Goal: Information Seeking & Learning: Learn about a topic

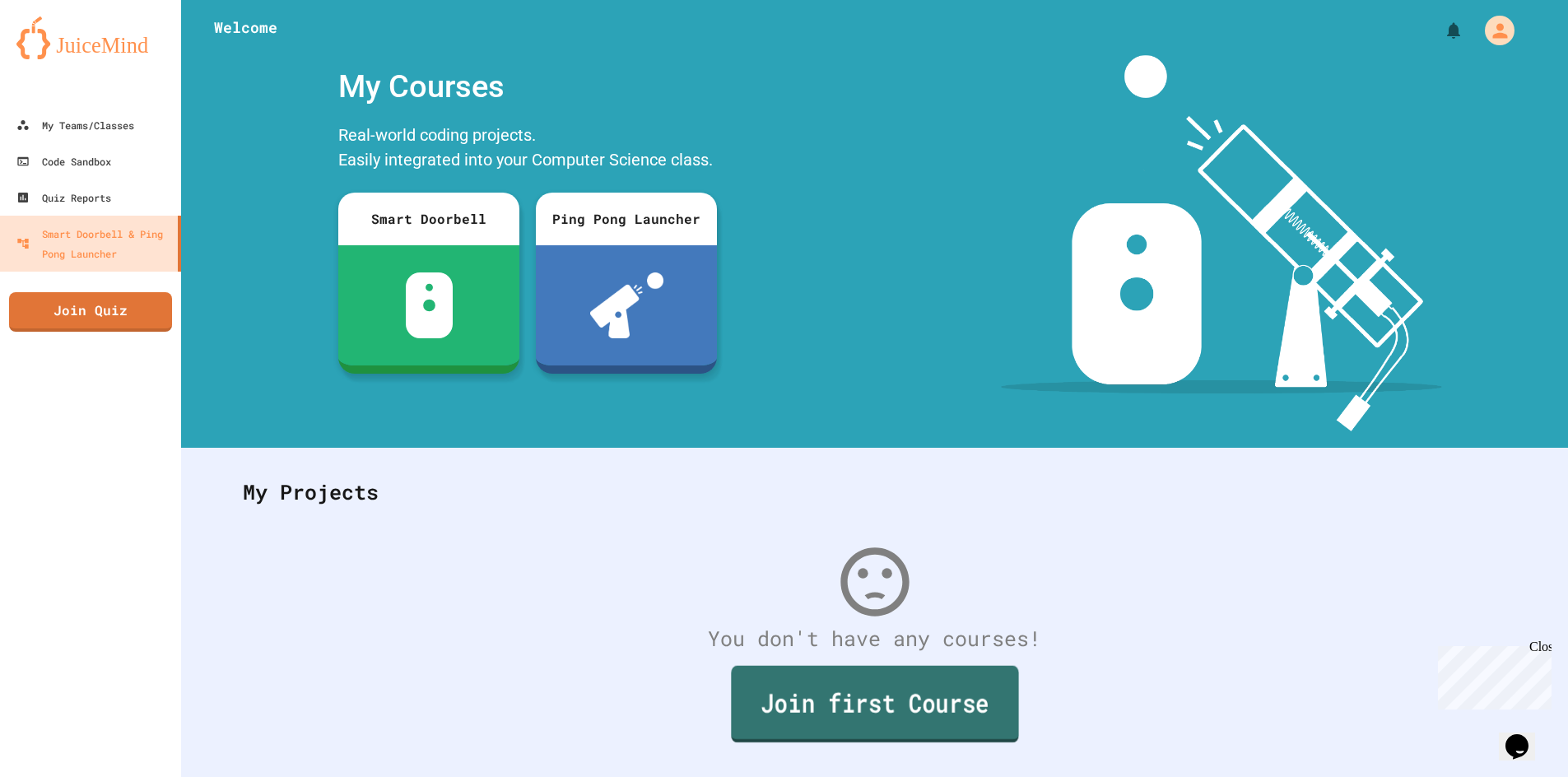
click at [822, 726] on link "Join first Course" at bounding box center [874, 704] width 287 height 77
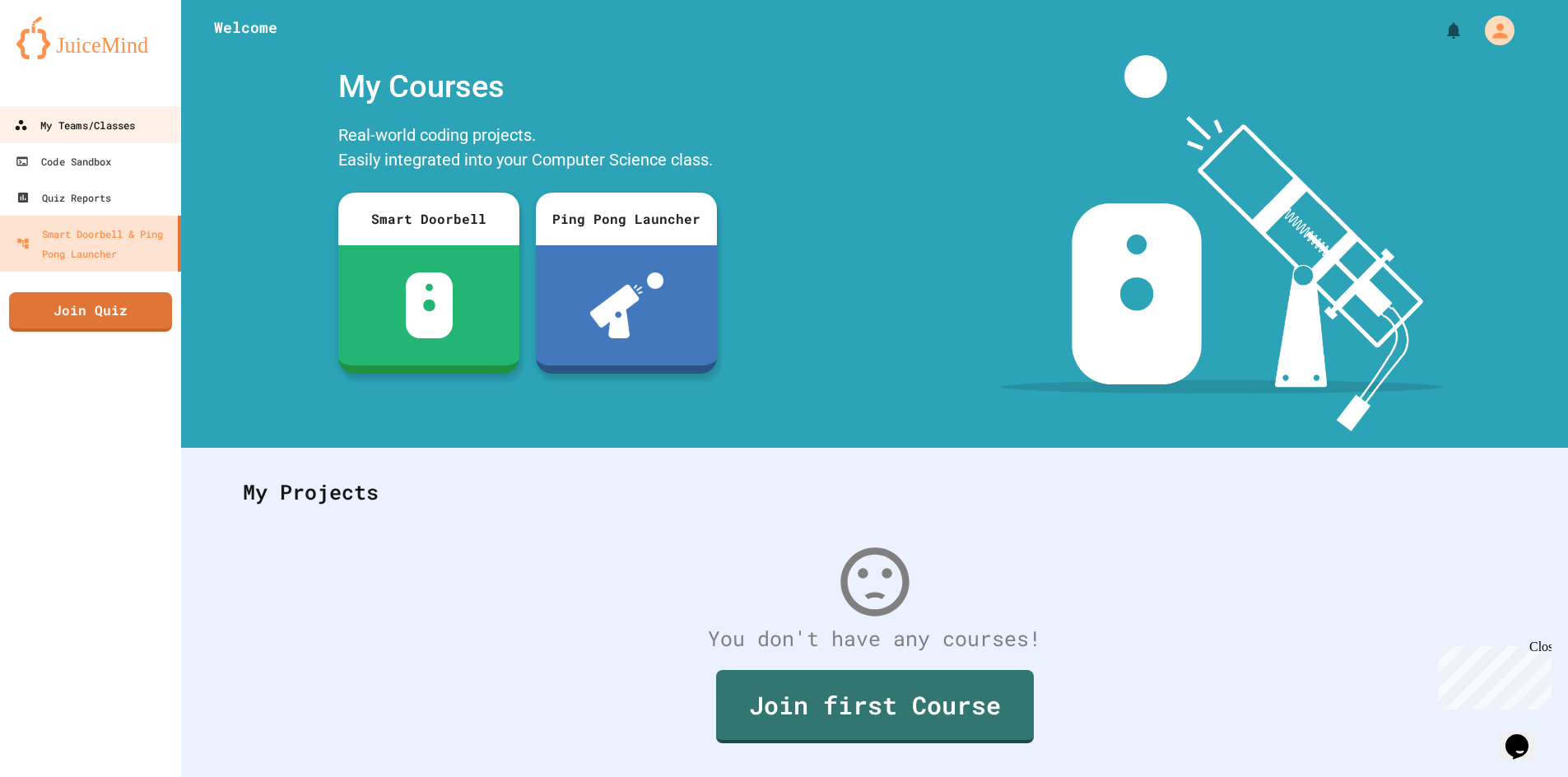
click at [138, 133] on link "My Teams/Classes" at bounding box center [90, 125] width 186 height 37
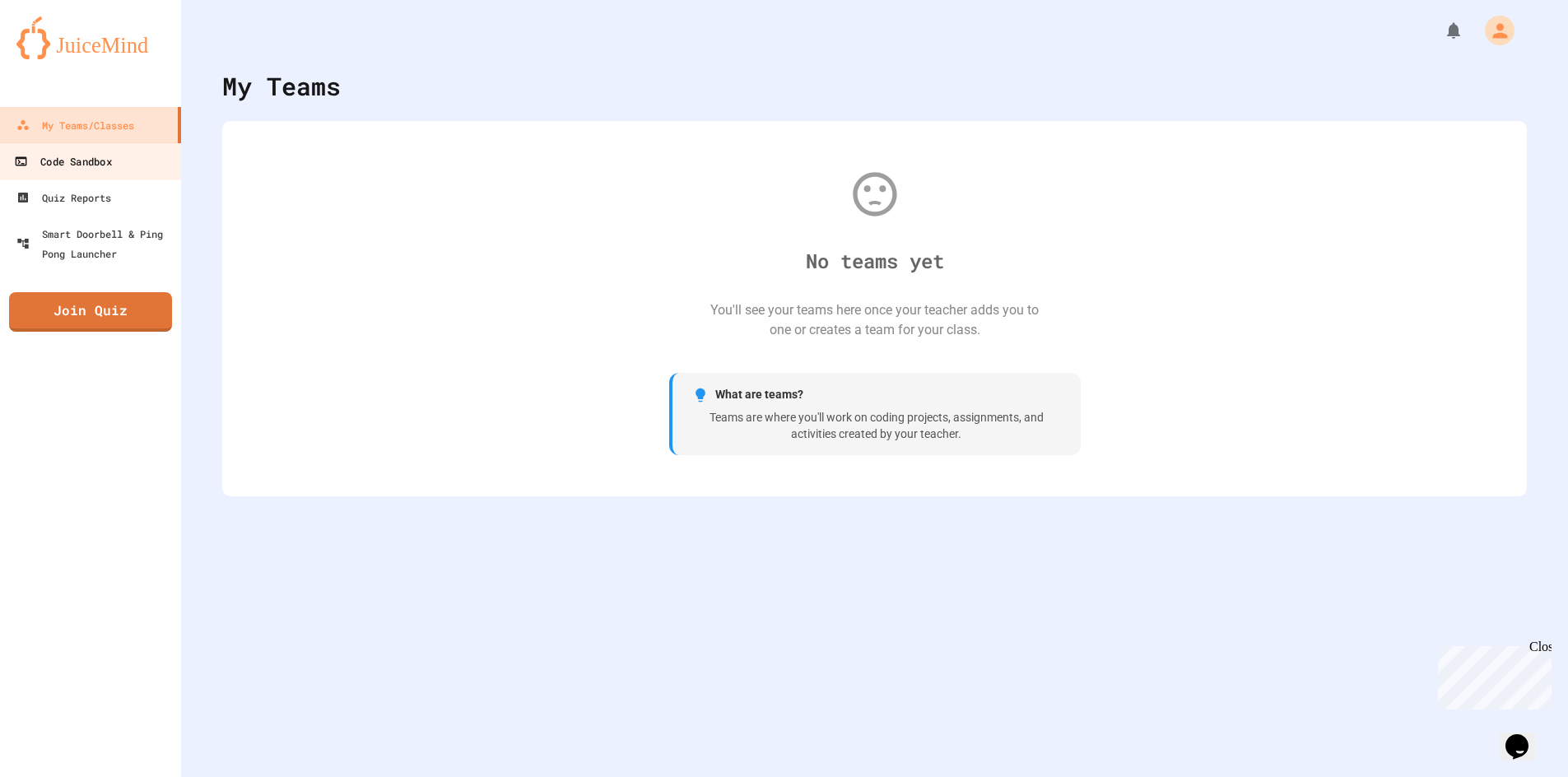
click at [105, 174] on link "Code Sandbox" at bounding box center [90, 161] width 186 height 37
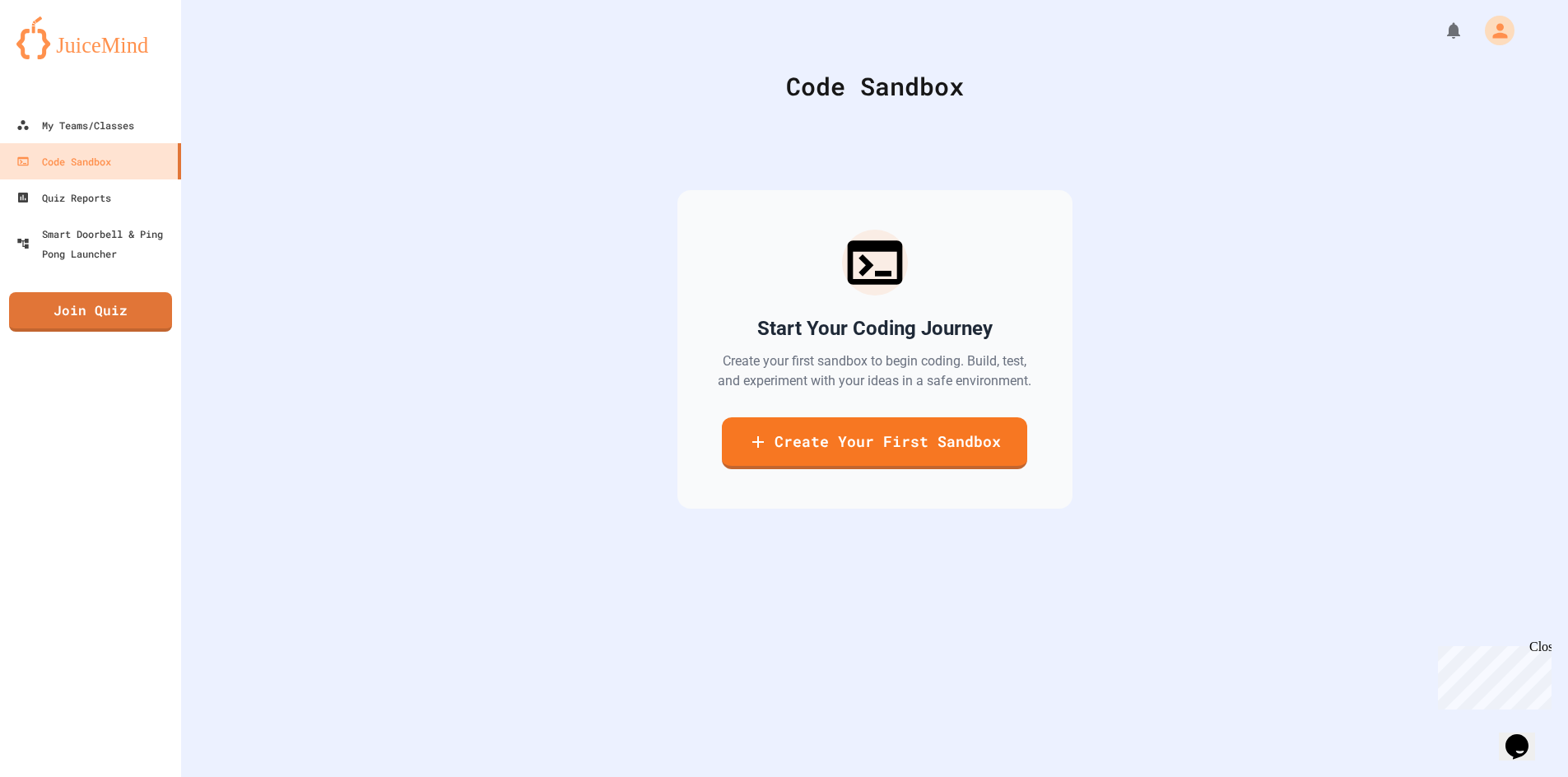
click at [100, 38] on img at bounding box center [90, 38] width 148 height 43
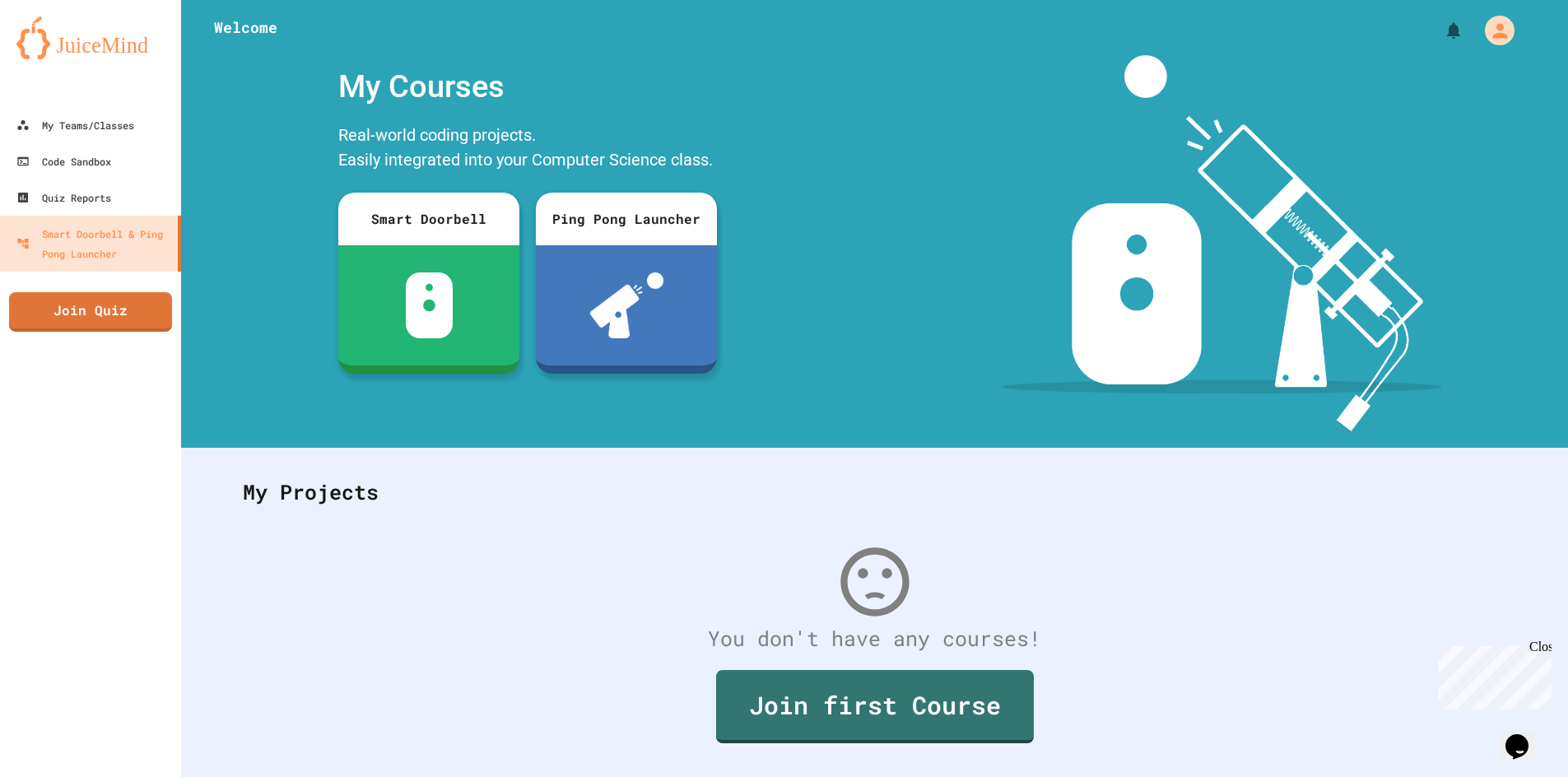
click at [49, 43] on img at bounding box center [90, 38] width 148 height 43
click at [60, 49] on img at bounding box center [90, 38] width 148 height 43
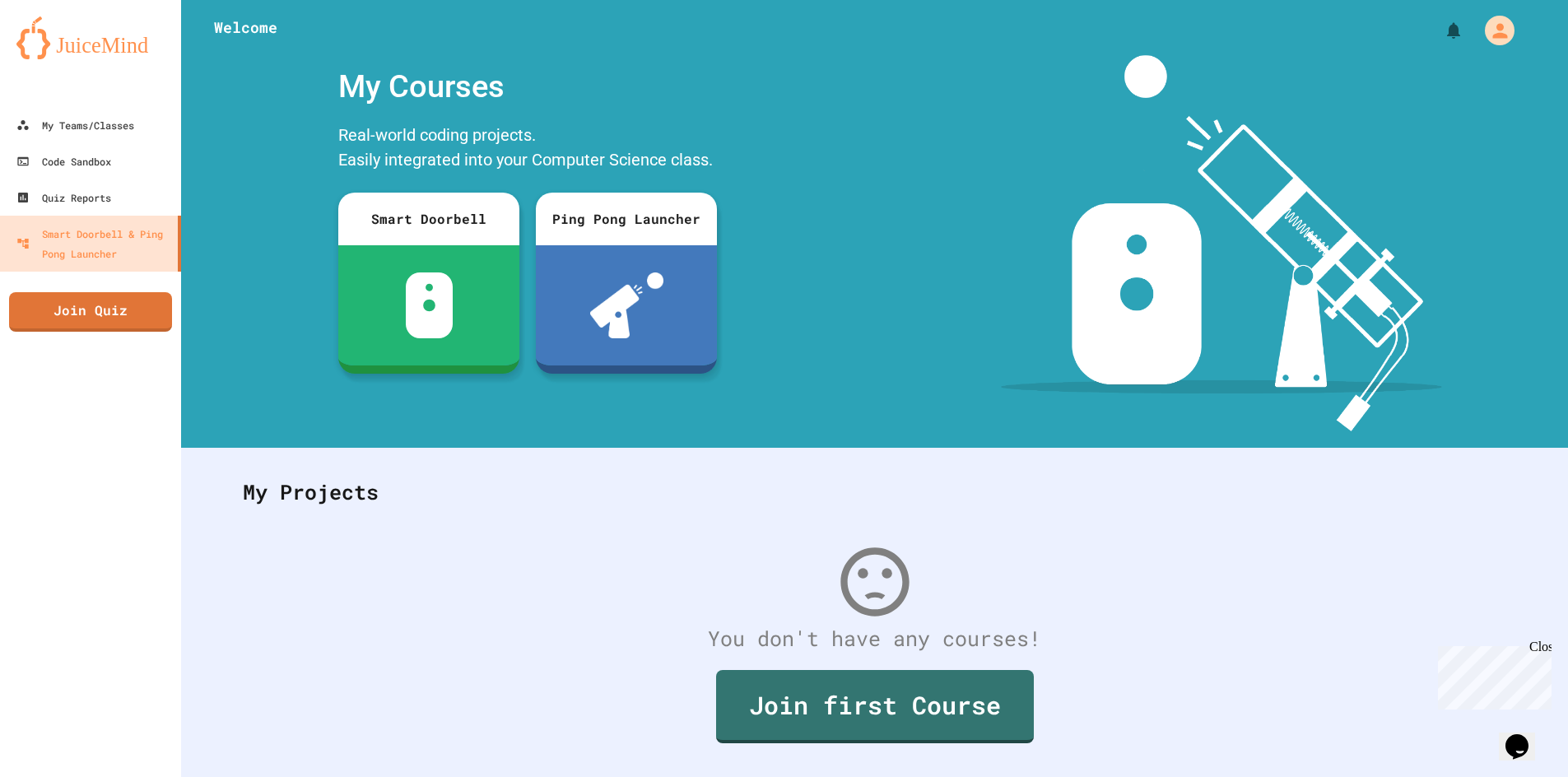
click at [60, 49] on img at bounding box center [90, 38] width 148 height 43
click at [60, 49] on img at bounding box center [90, 38] width 148 height 43
click at [61, 43] on img at bounding box center [90, 38] width 148 height 43
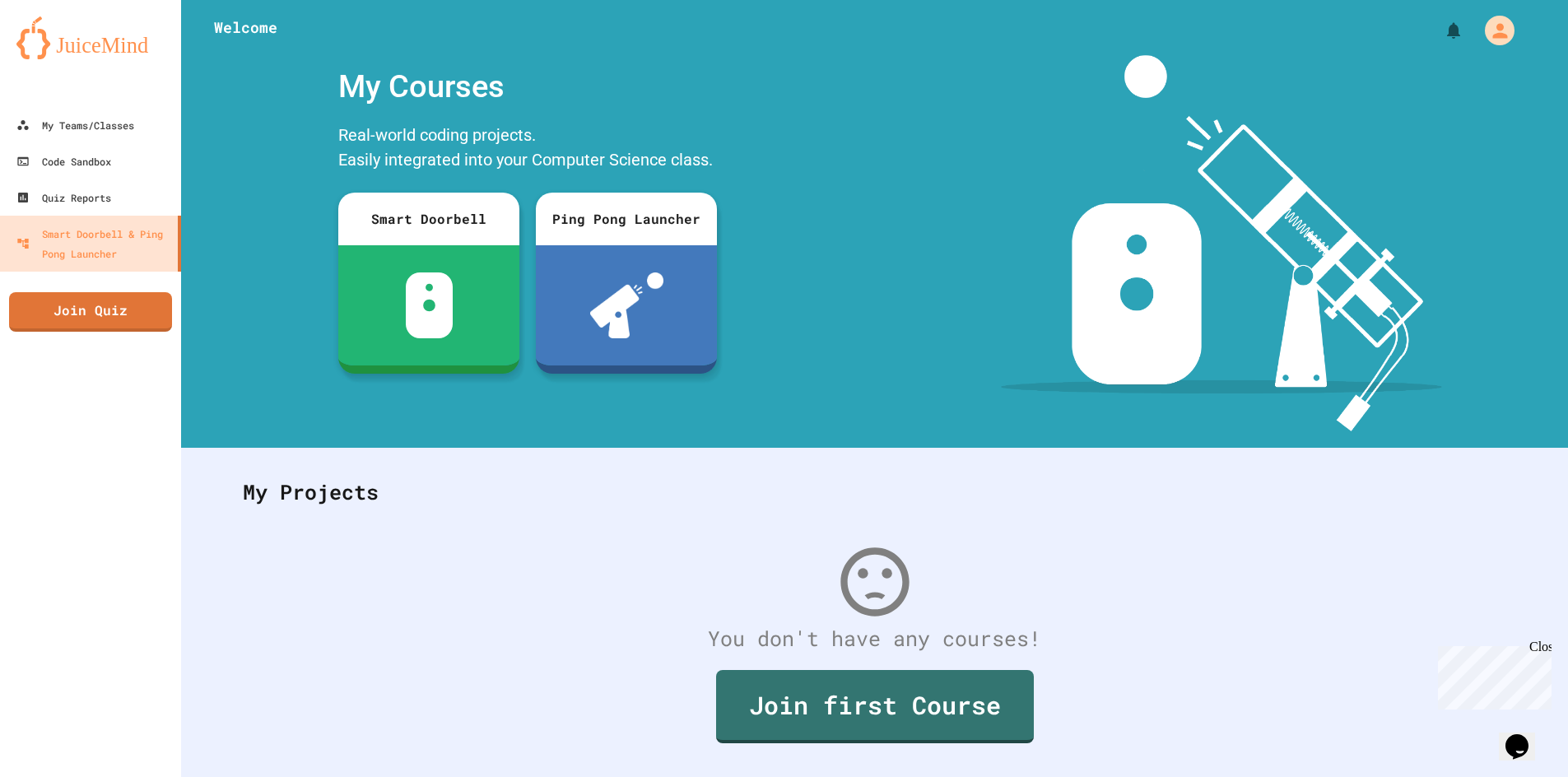
click at [61, 42] on img at bounding box center [90, 38] width 148 height 43
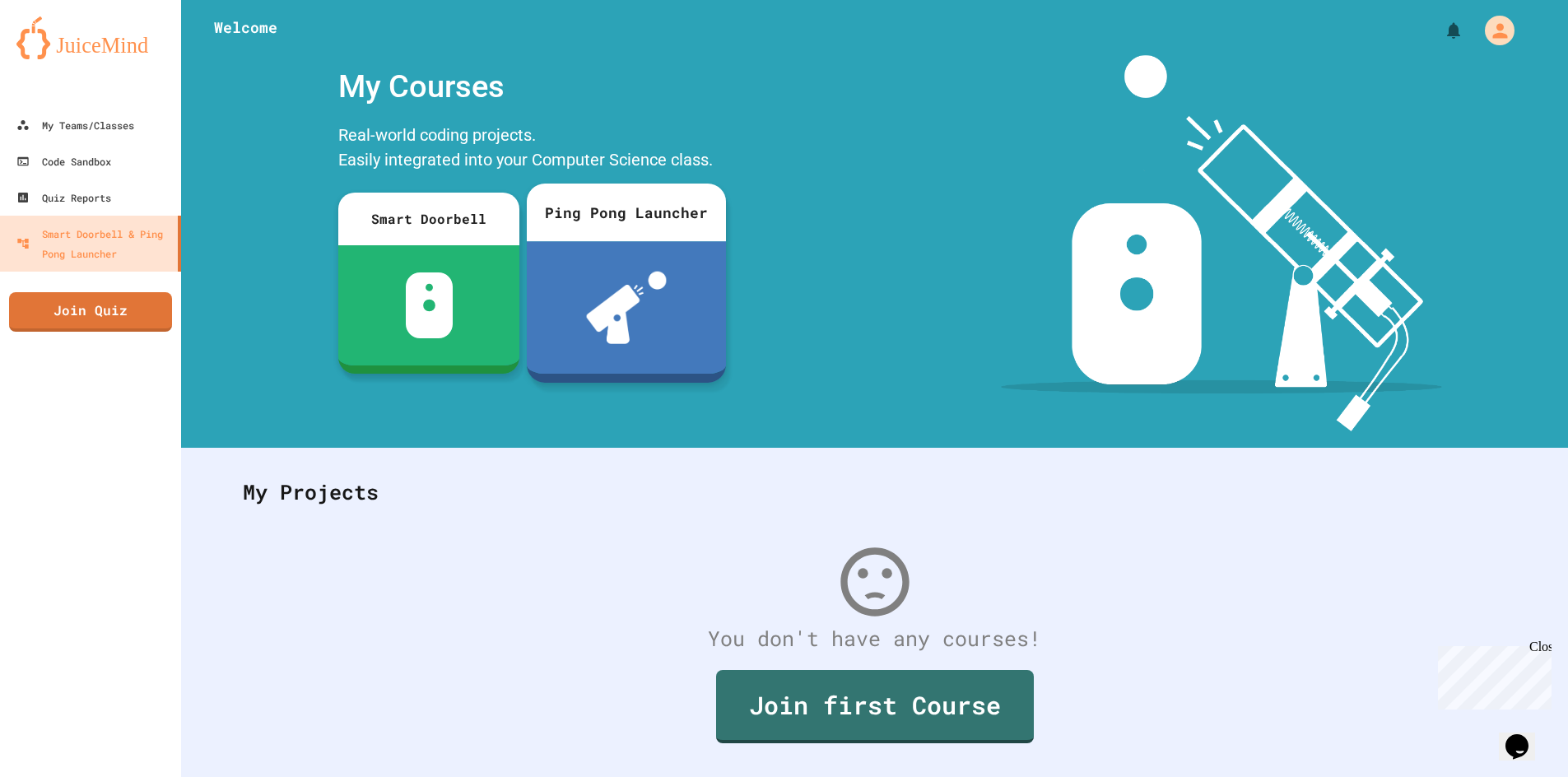
drag, startPoint x: 544, startPoint y: 292, endPoint x: 485, endPoint y: 391, distance: 115.2
click at [484, 391] on div "My Courses Real-world coding projects. Easily integrated into your Computer Sci…" at bounding box center [529, 243] width 694 height 376
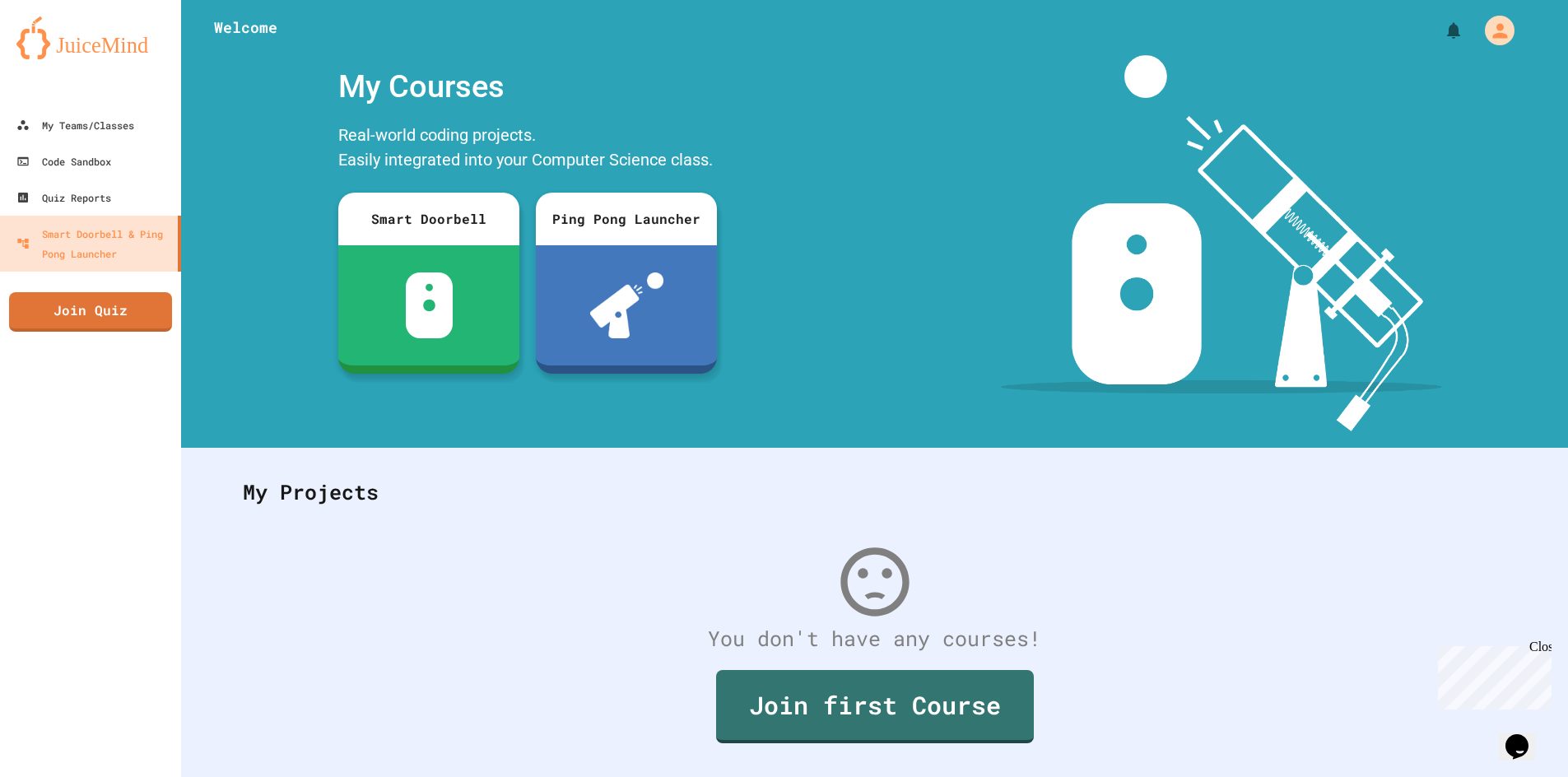
drag, startPoint x: 1431, startPoint y: 346, endPoint x: 1324, endPoint y: 296, distance: 118.1
click at [1324, 296] on img at bounding box center [1221, 243] width 441 height 376
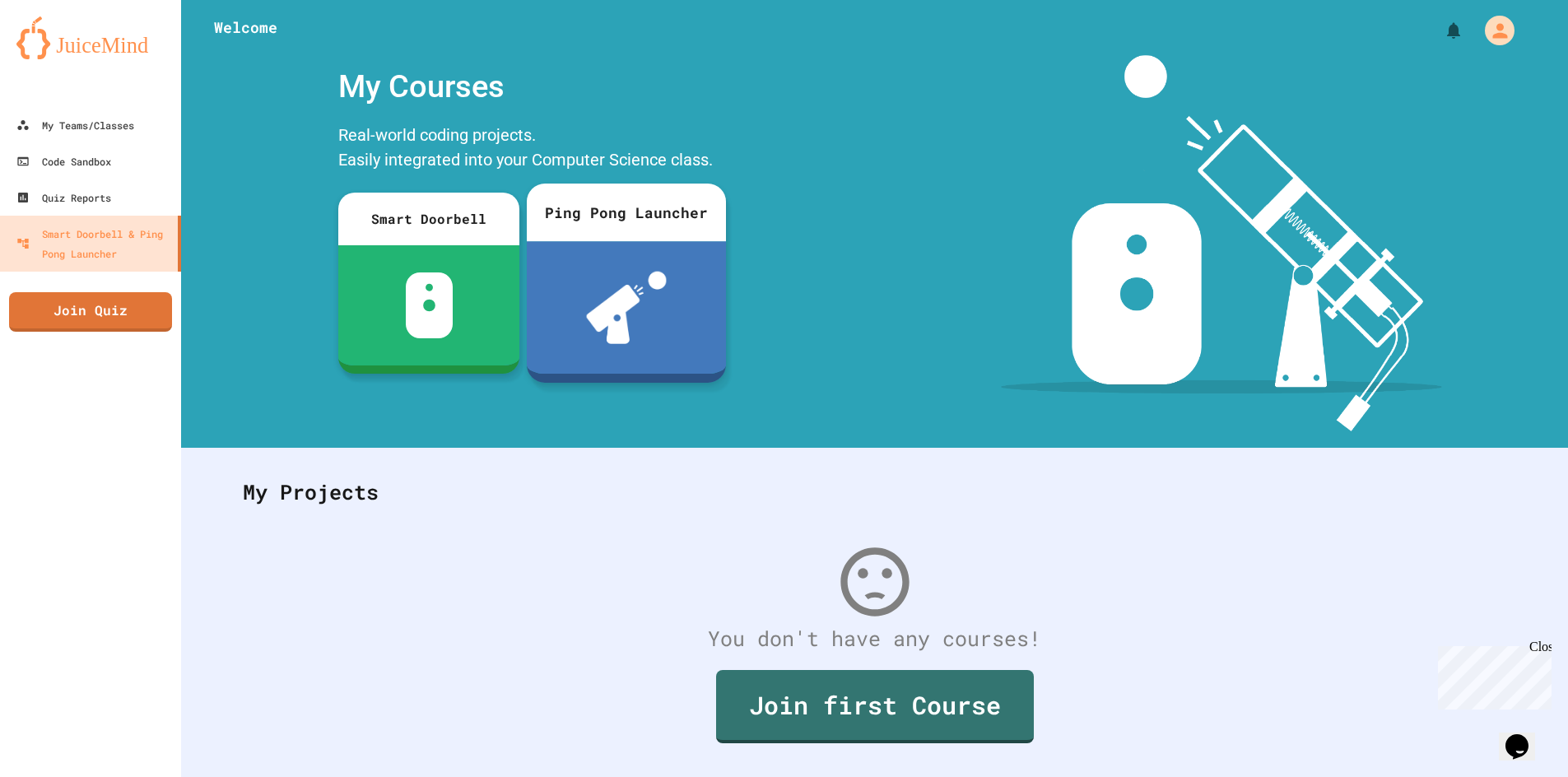
drag, startPoint x: 578, startPoint y: 204, endPoint x: 1178, endPoint y: 320, distance: 611.1
click at [1178, 320] on img at bounding box center [1221, 243] width 441 height 376
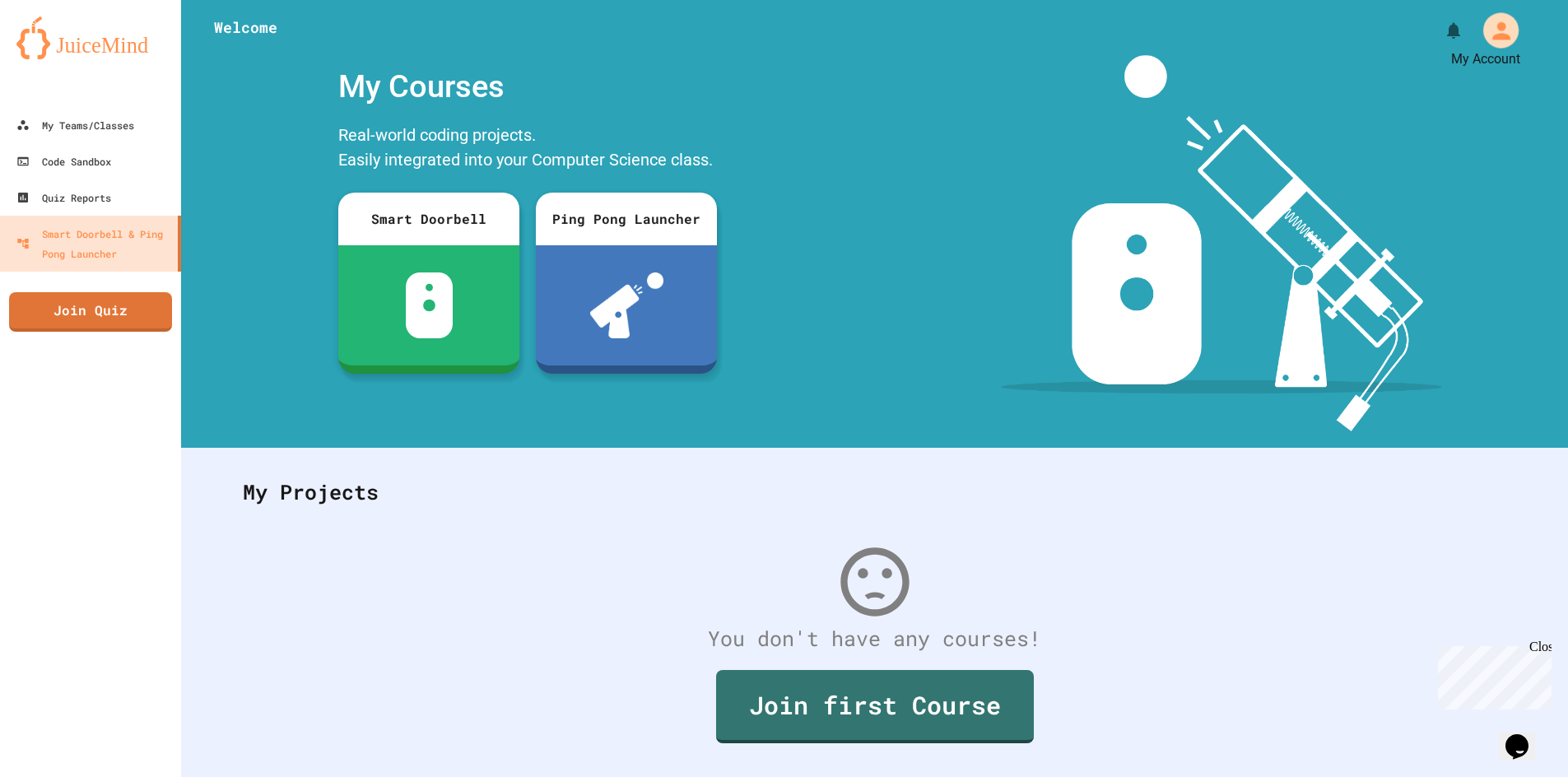
click at [1487, 23] on icon "My Account" at bounding box center [1499, 30] width 26 height 26
click at [1472, 776] on div at bounding box center [784, 777] width 1568 height 0
click at [1545, 651] on div "Close" at bounding box center [1539, 650] width 21 height 21
click at [82, 149] on link "Code Sandbox" at bounding box center [90, 161] width 186 height 37
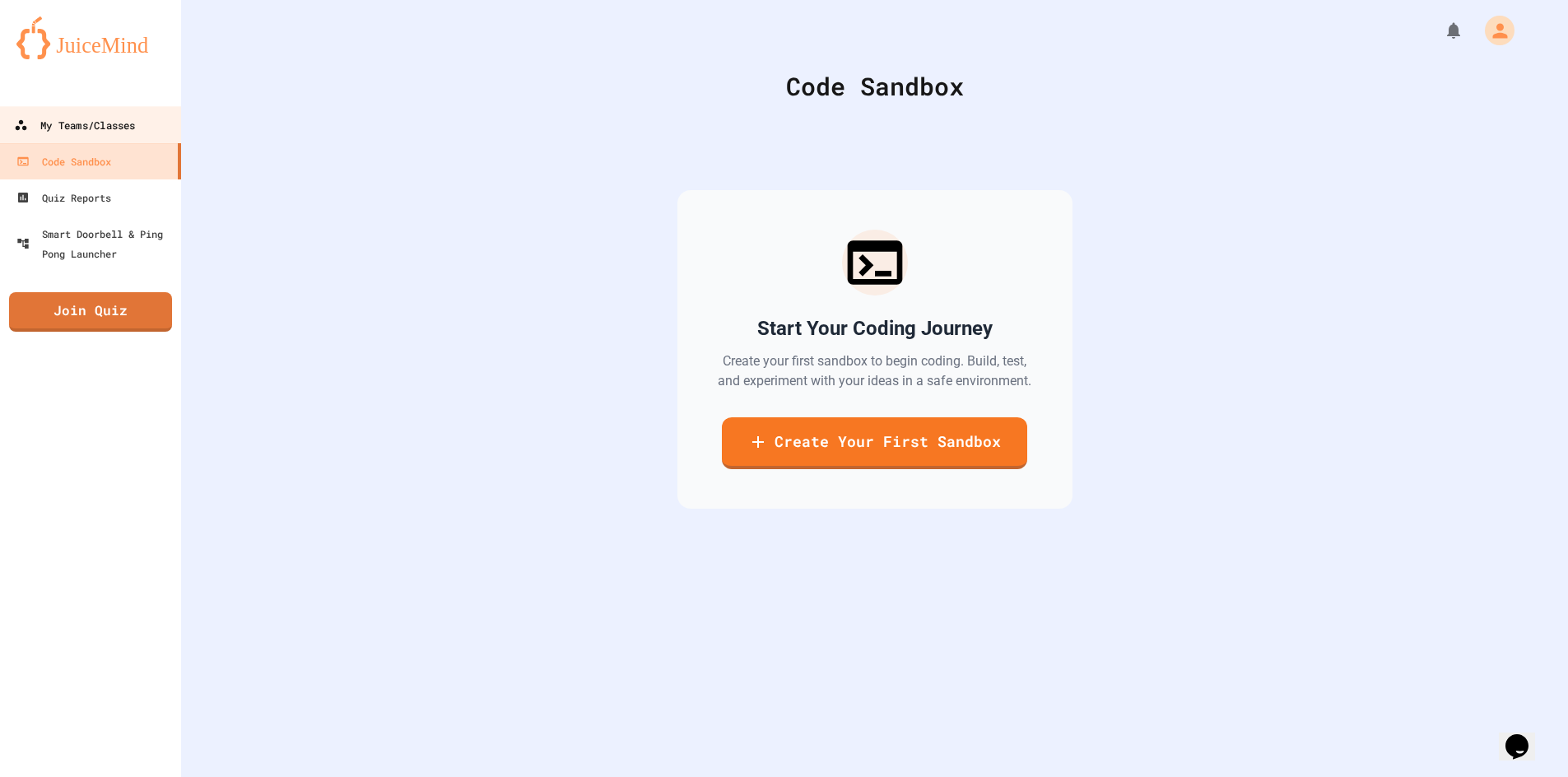
click at [91, 122] on div "My Teams/Classes" at bounding box center [74, 125] width 121 height 21
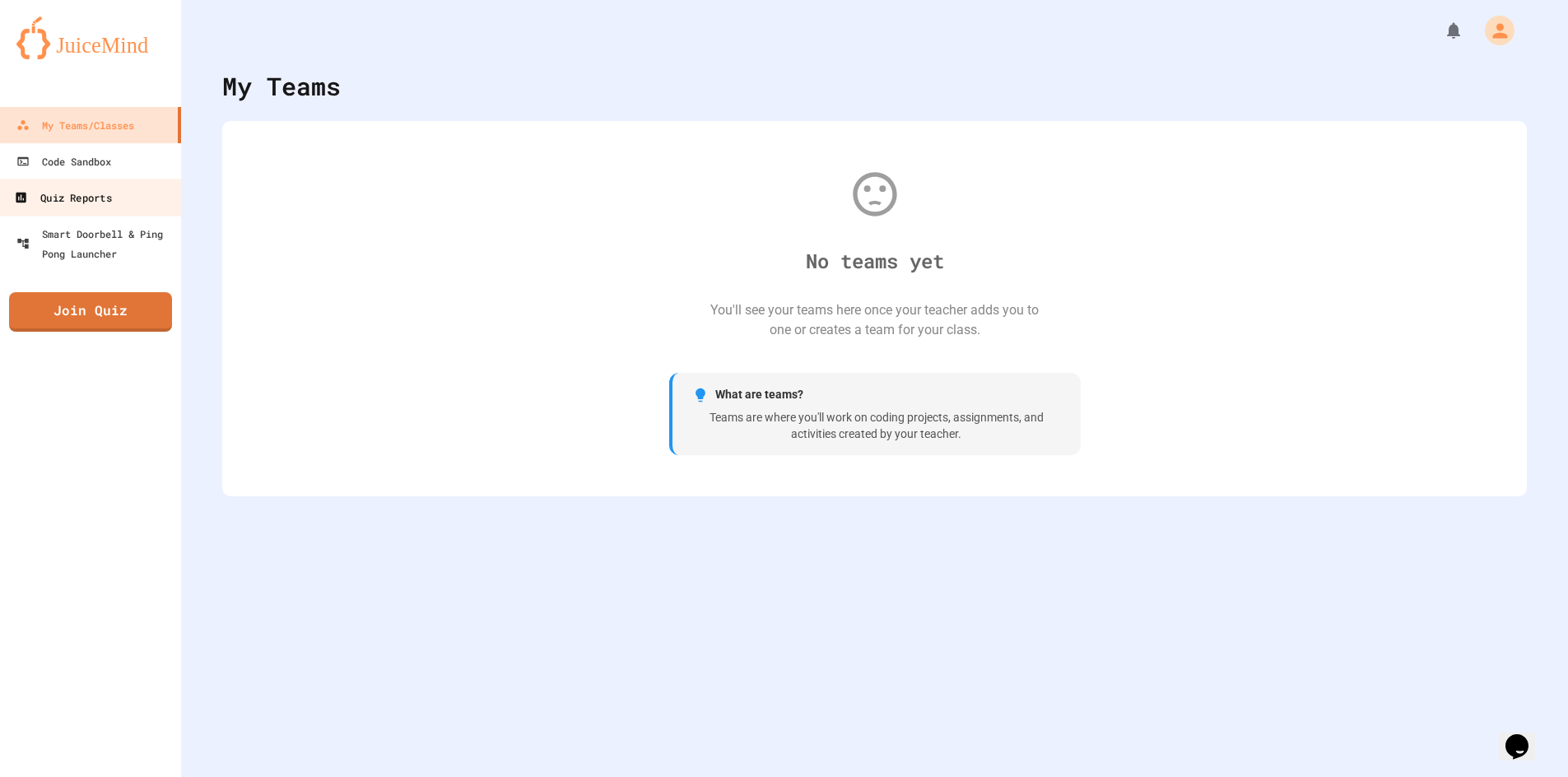
click at [87, 194] on div "Quiz Reports" at bounding box center [63, 197] width 97 height 21
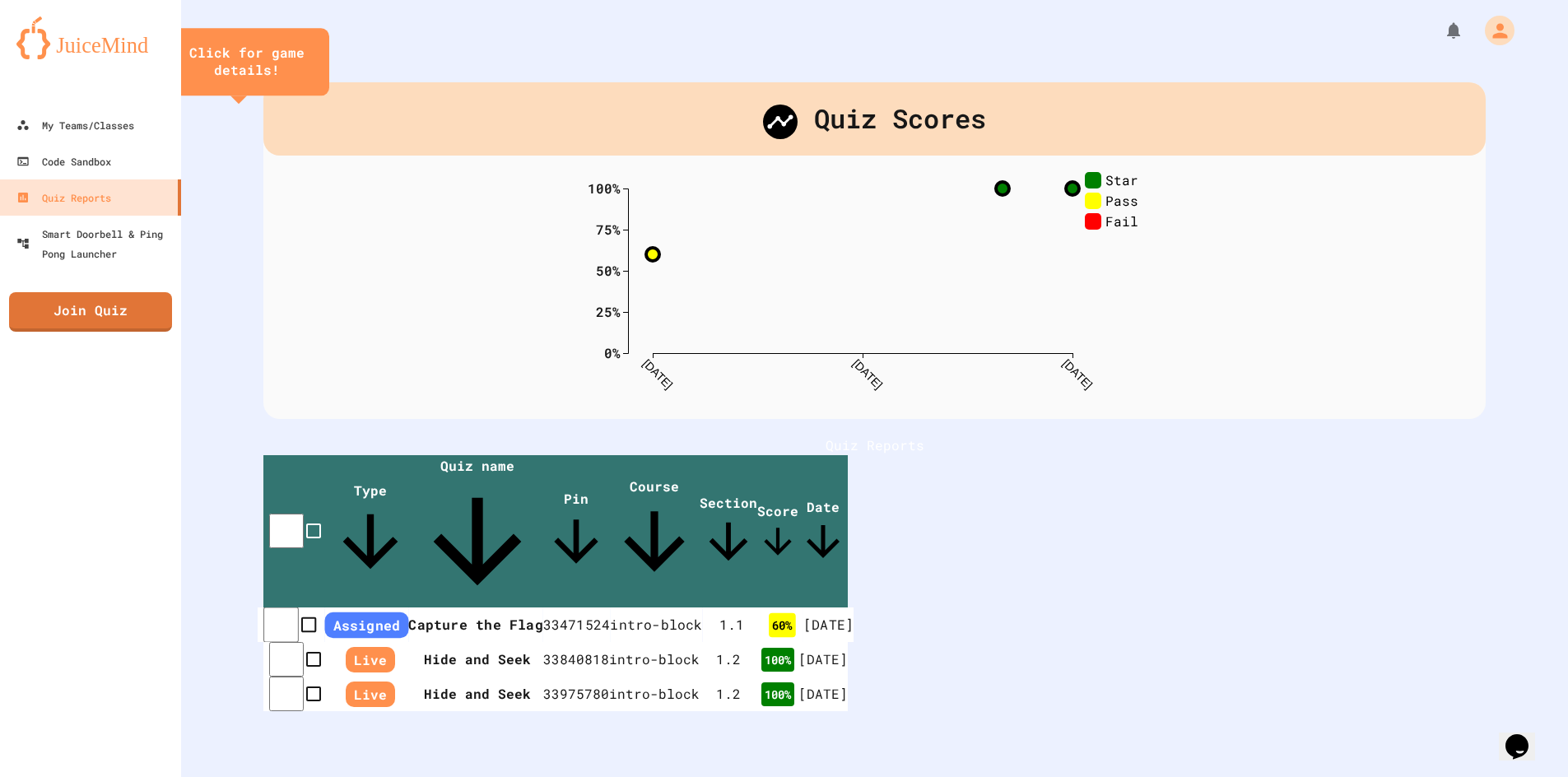
click at [610, 607] on td "33471524" at bounding box center [577, 625] width 68 height 35
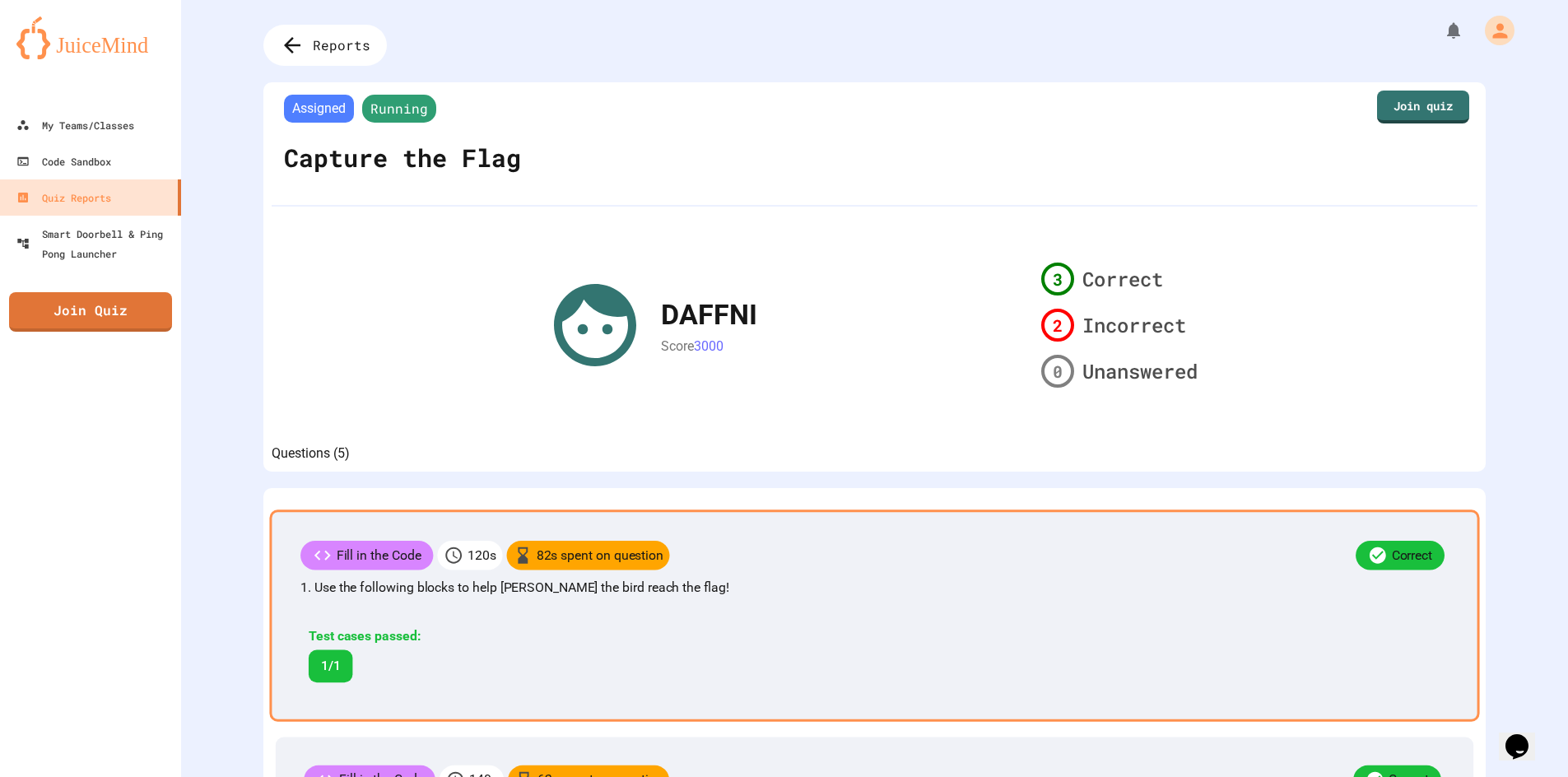
click at [1277, 575] on div "Correct" at bounding box center [1059, 558] width 779 height 33
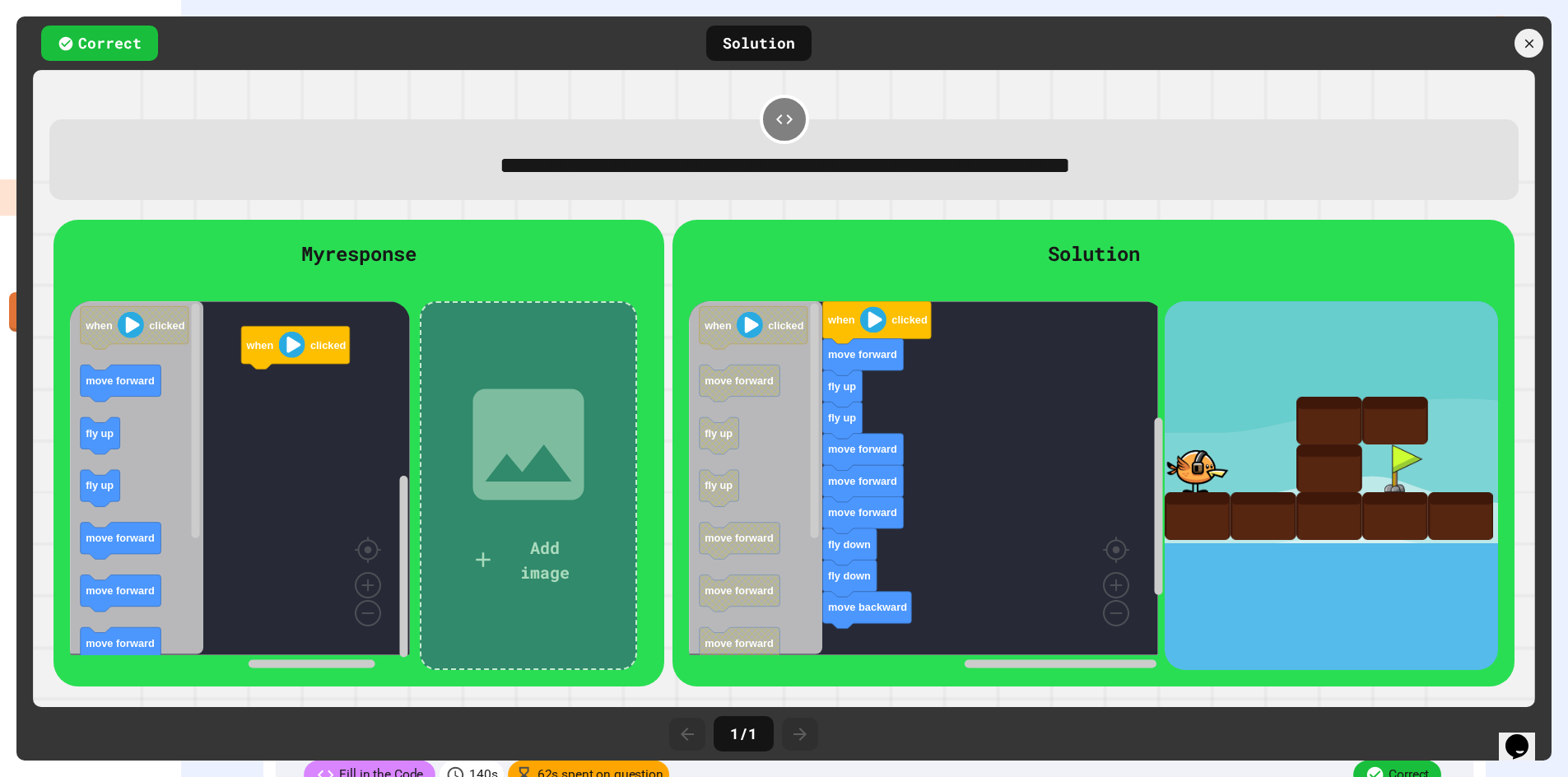
click at [161, 293] on div at bounding box center [359, 293] width 578 height 17
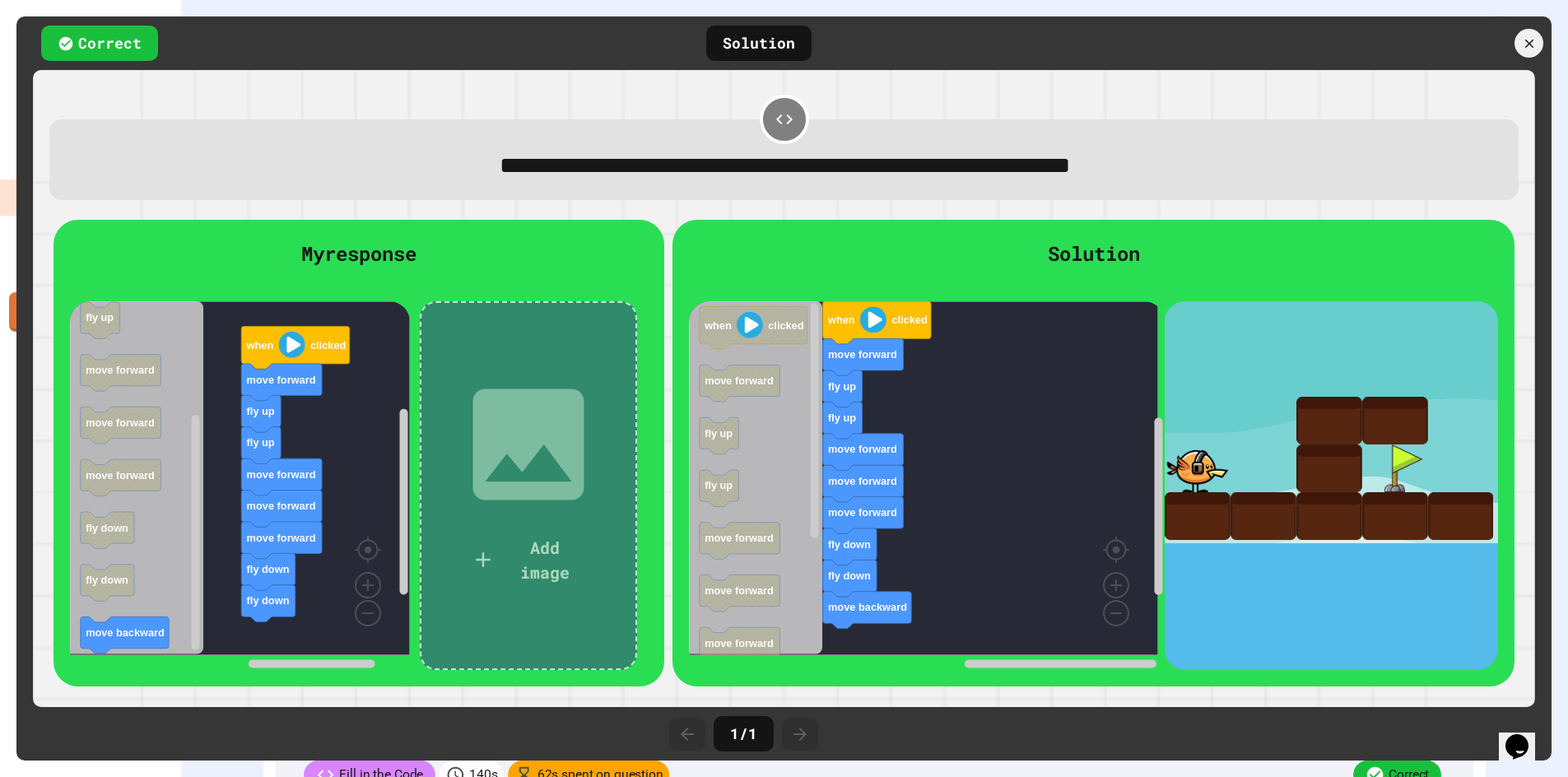
click at [156, 617] on icon "Blockly Workspace" at bounding box center [137, 478] width 134 height 354
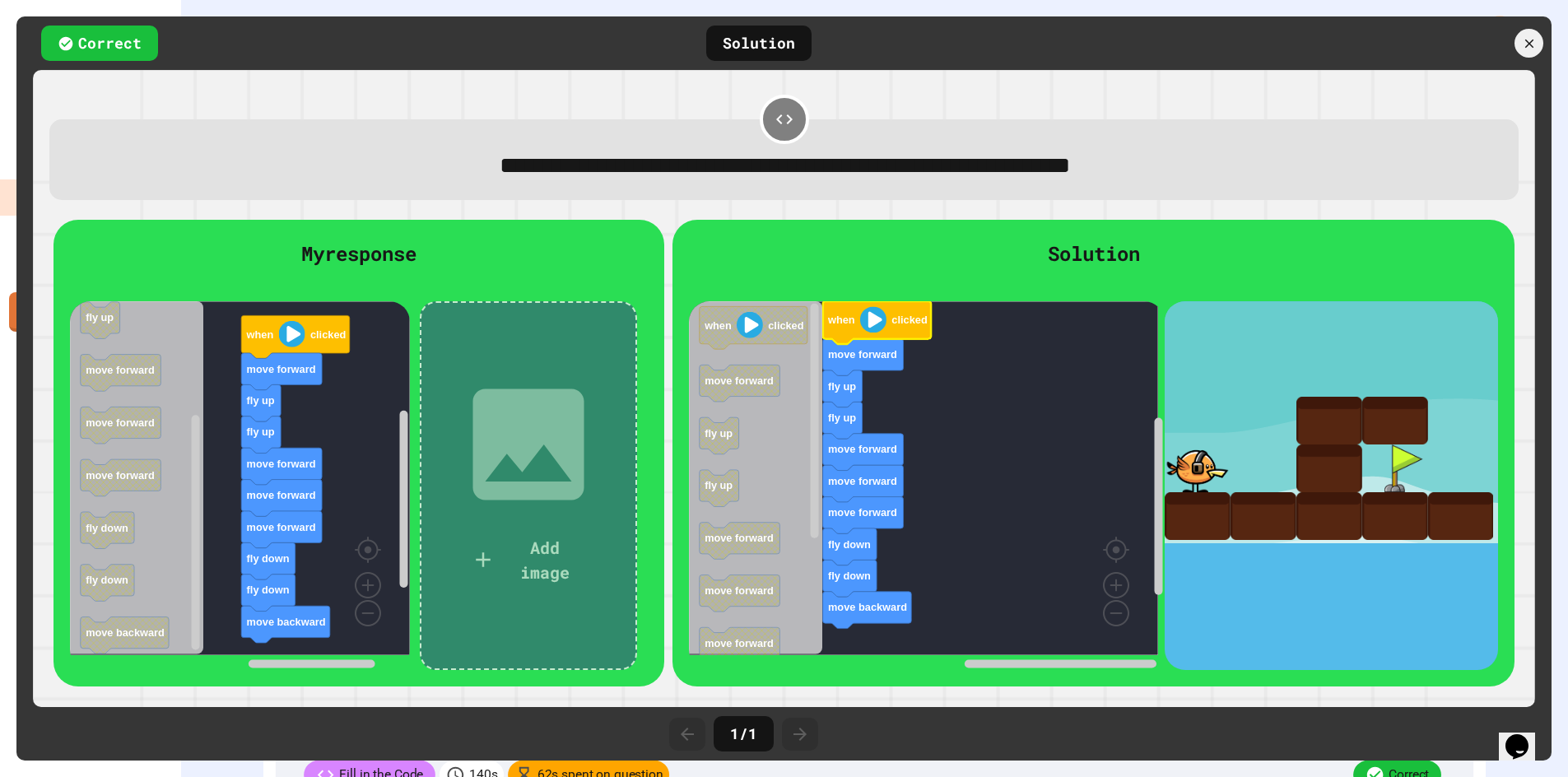
click at [873, 331] on image "Blockly Workspace" at bounding box center [872, 319] width 26 height 26
click at [302, 331] on image "Blockly Workspace" at bounding box center [291, 334] width 26 height 26
click at [280, 338] on image "Blockly Workspace" at bounding box center [291, 334] width 26 height 26
drag, startPoint x: 1216, startPoint y: 485, endPoint x: 1204, endPoint y: 485, distance: 12.0
click at [1206, 485] on div at bounding box center [1331, 422] width 334 height 243
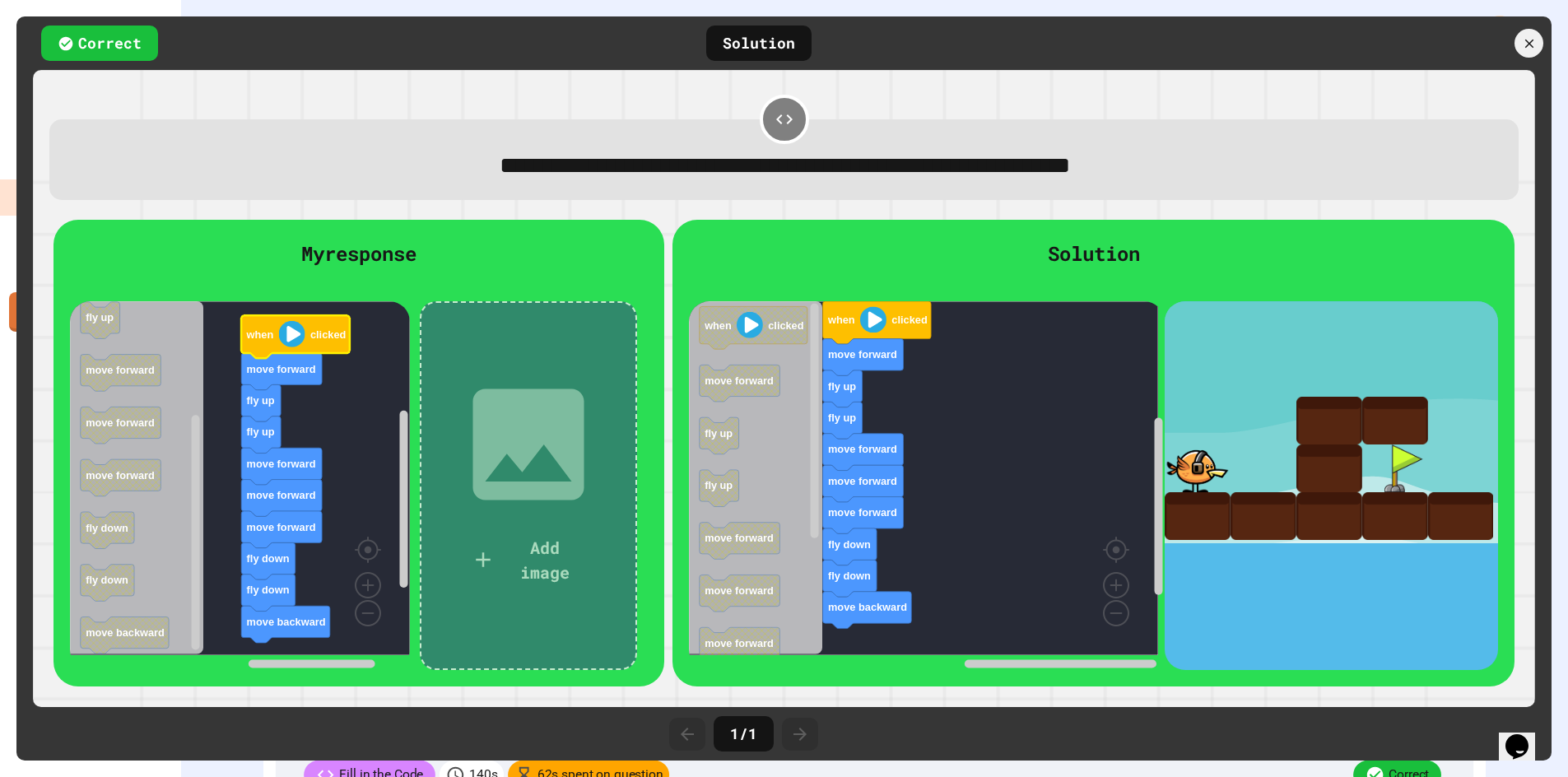
click at [929, 482] on rect "Blockly Workspace" at bounding box center [923, 478] width 469 height 354
drag, startPoint x: 717, startPoint y: 291, endPoint x: 726, endPoint y: 291, distance: 9.0
click at [722, 291] on div at bounding box center [1094, 293] width 810 height 17
click at [733, 289] on div at bounding box center [1094, 293] width 810 height 17
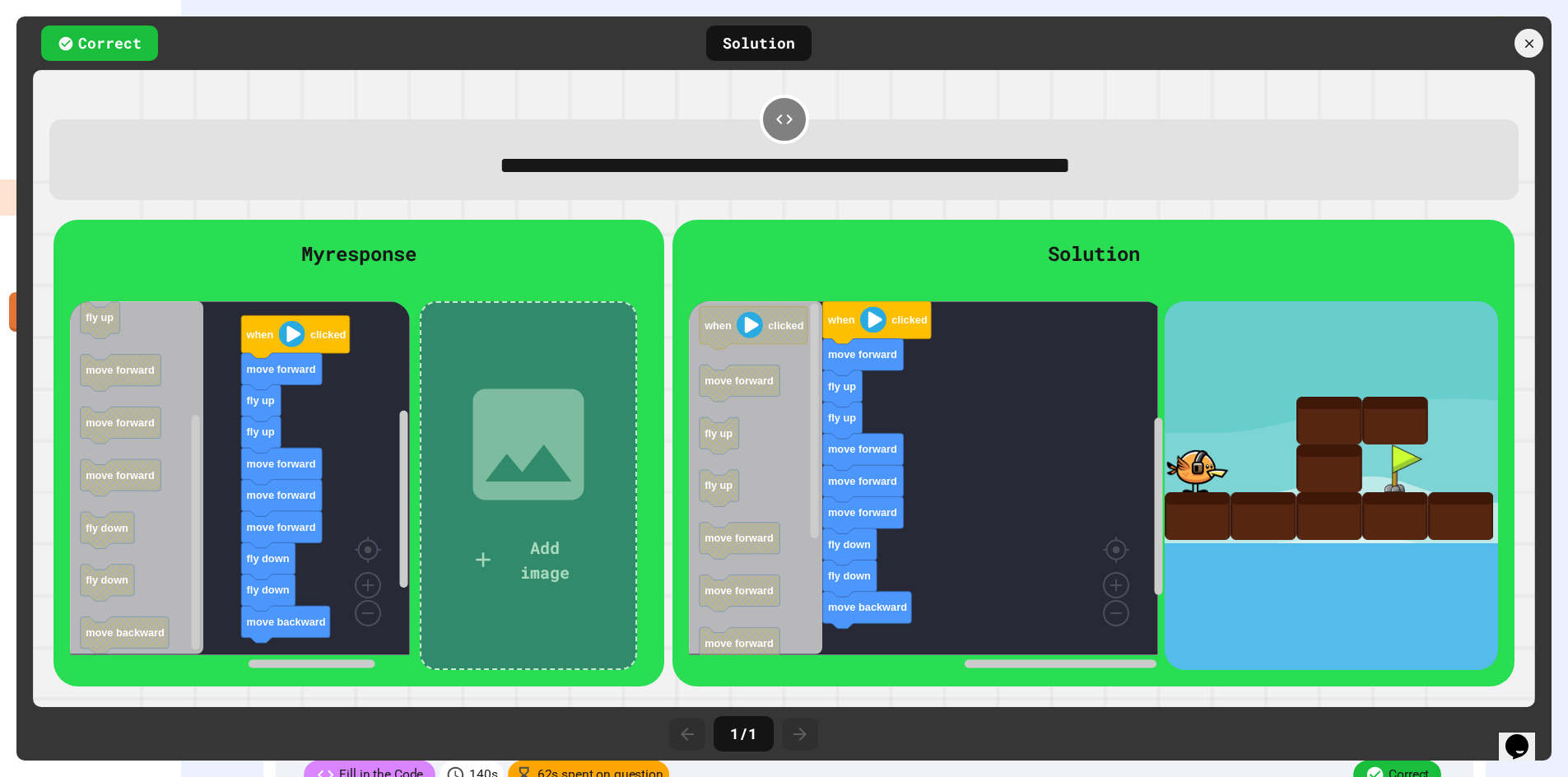
drag, startPoint x: 733, startPoint y: 289, endPoint x: 739, endPoint y: 268, distance: 21.8
click at [734, 289] on div at bounding box center [1094, 293] width 810 height 17
click at [792, 729] on icon at bounding box center [800, 734] width 20 height 20
drag, startPoint x: 596, startPoint y: 736, endPoint x: 610, endPoint y: 736, distance: 14.0
click at [606, 736] on div "1 / 1" at bounding box center [784, 734] width 1535 height 54
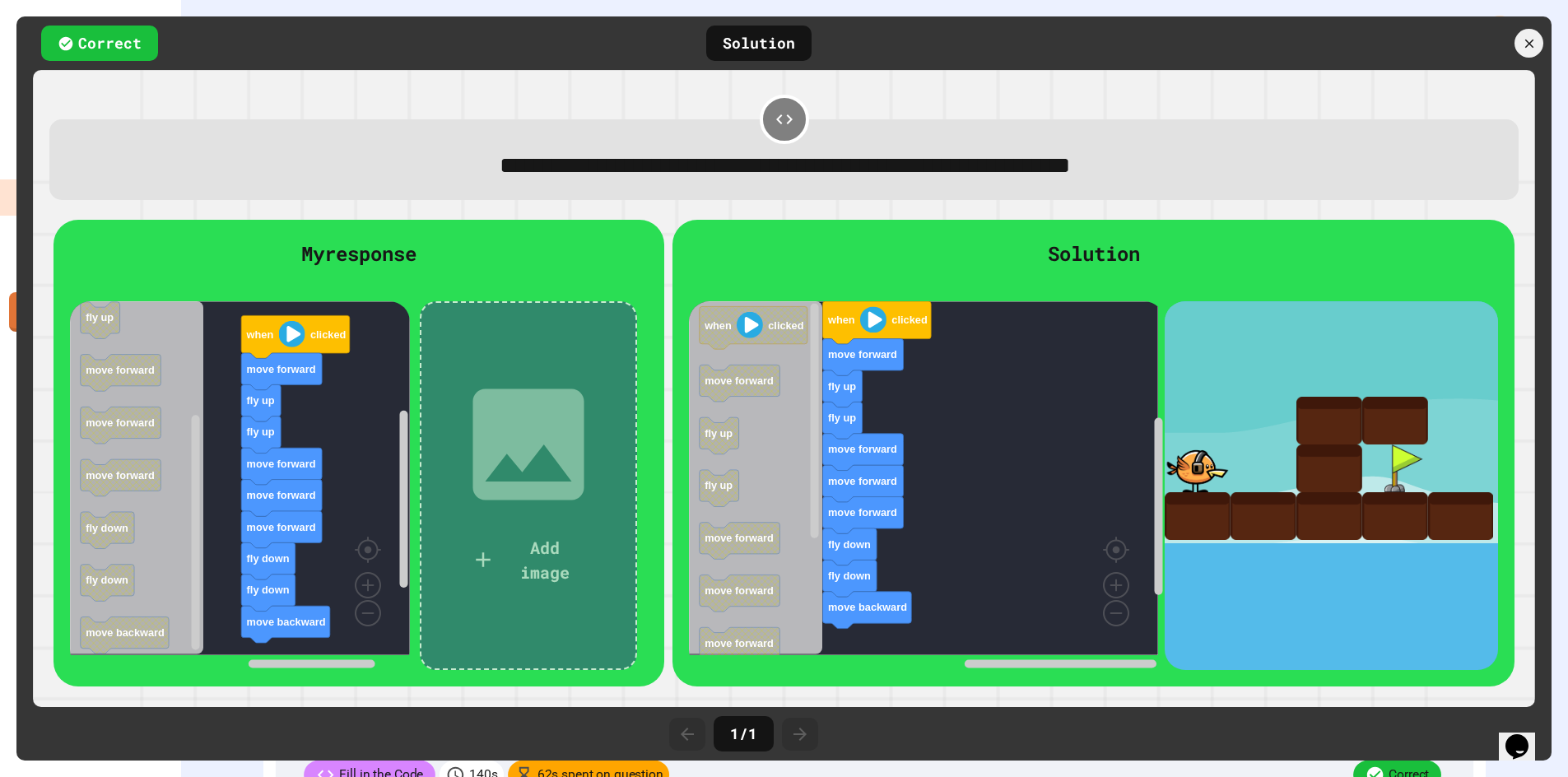
click at [687, 725] on icon at bounding box center [687, 734] width 20 height 20
click at [1528, 36] on icon at bounding box center [1529, 43] width 15 height 15
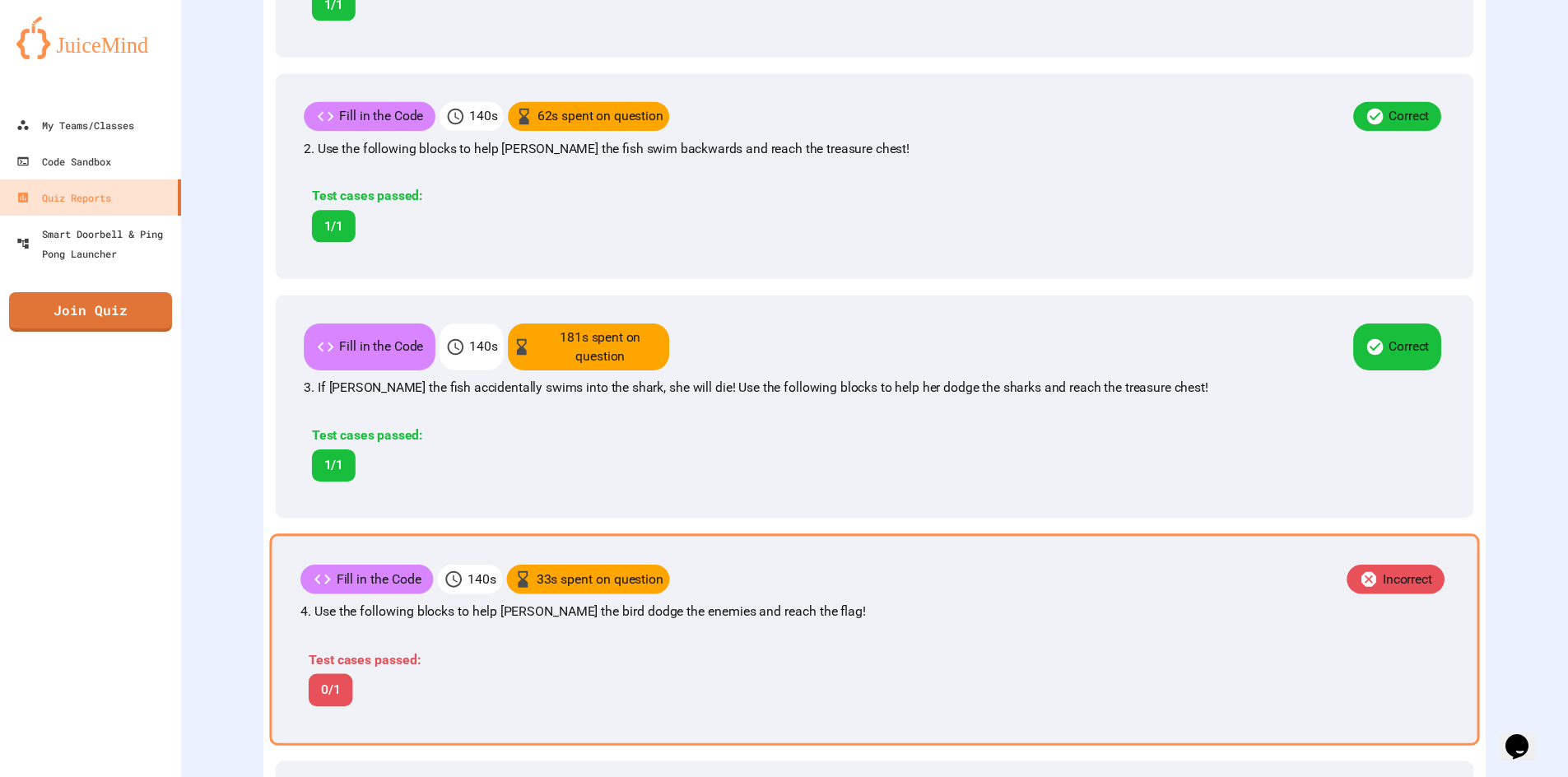
scroll to position [741, 0]
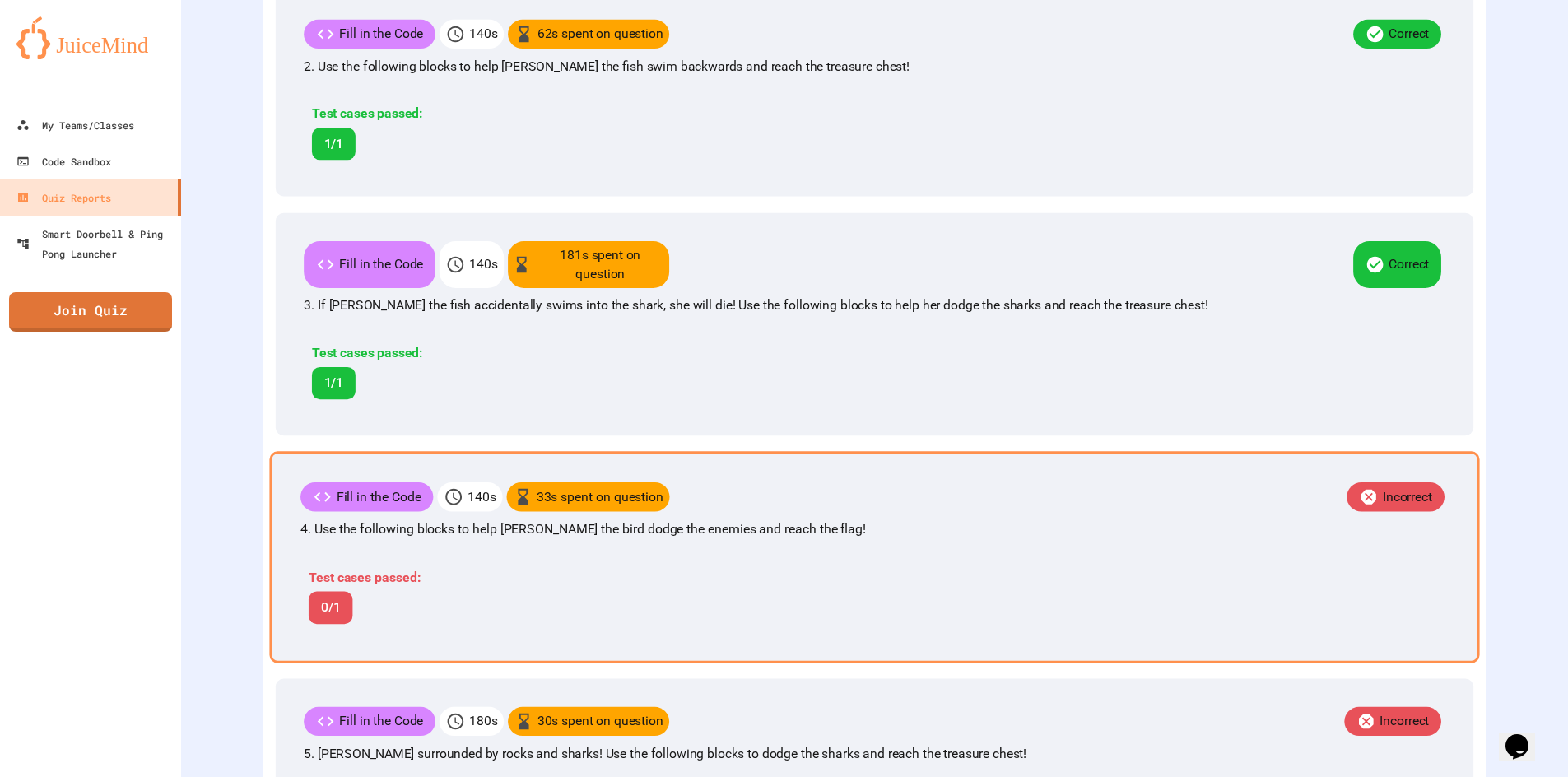
click at [876, 606] on div "Test cases passed: 0/1" at bounding box center [636, 596] width 672 height 56
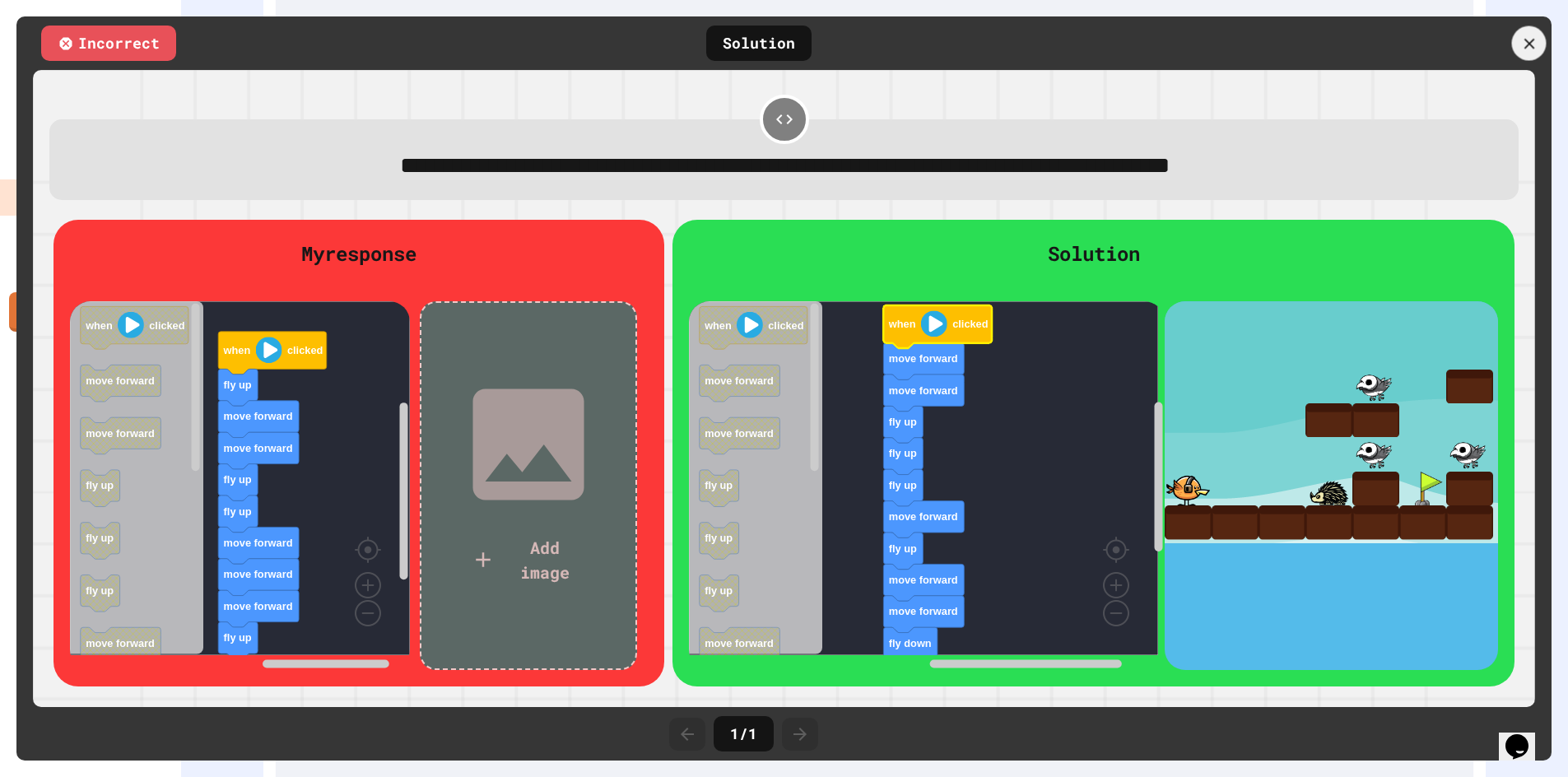
click at [1525, 33] on div at bounding box center [1529, 43] width 34 height 34
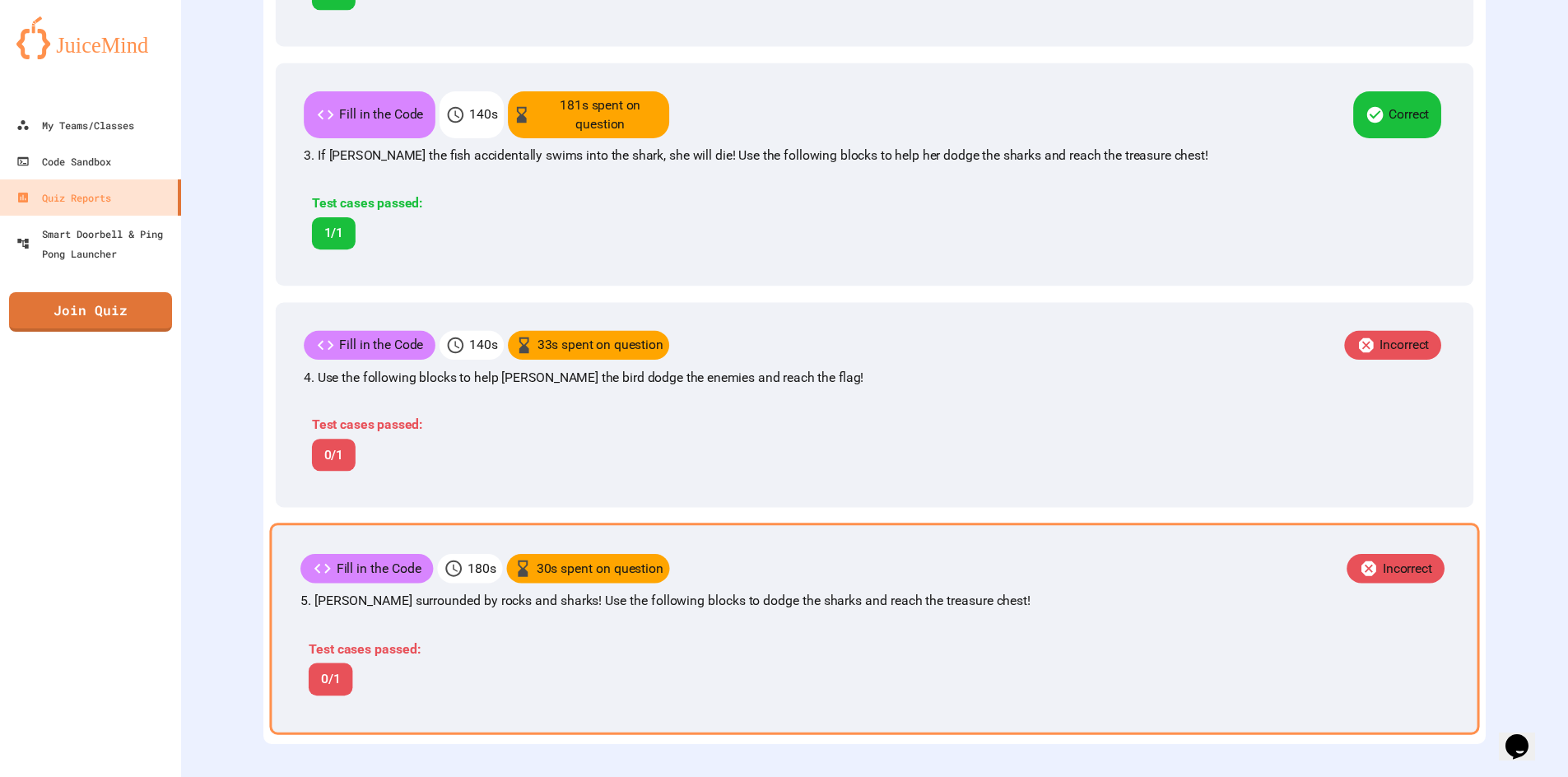
scroll to position [929, 0]
click at [436, 595] on p "5. Finley's surrounded by rocks and sharks! Use the following blocks to dodge t…" at bounding box center [874, 601] width 1148 height 20
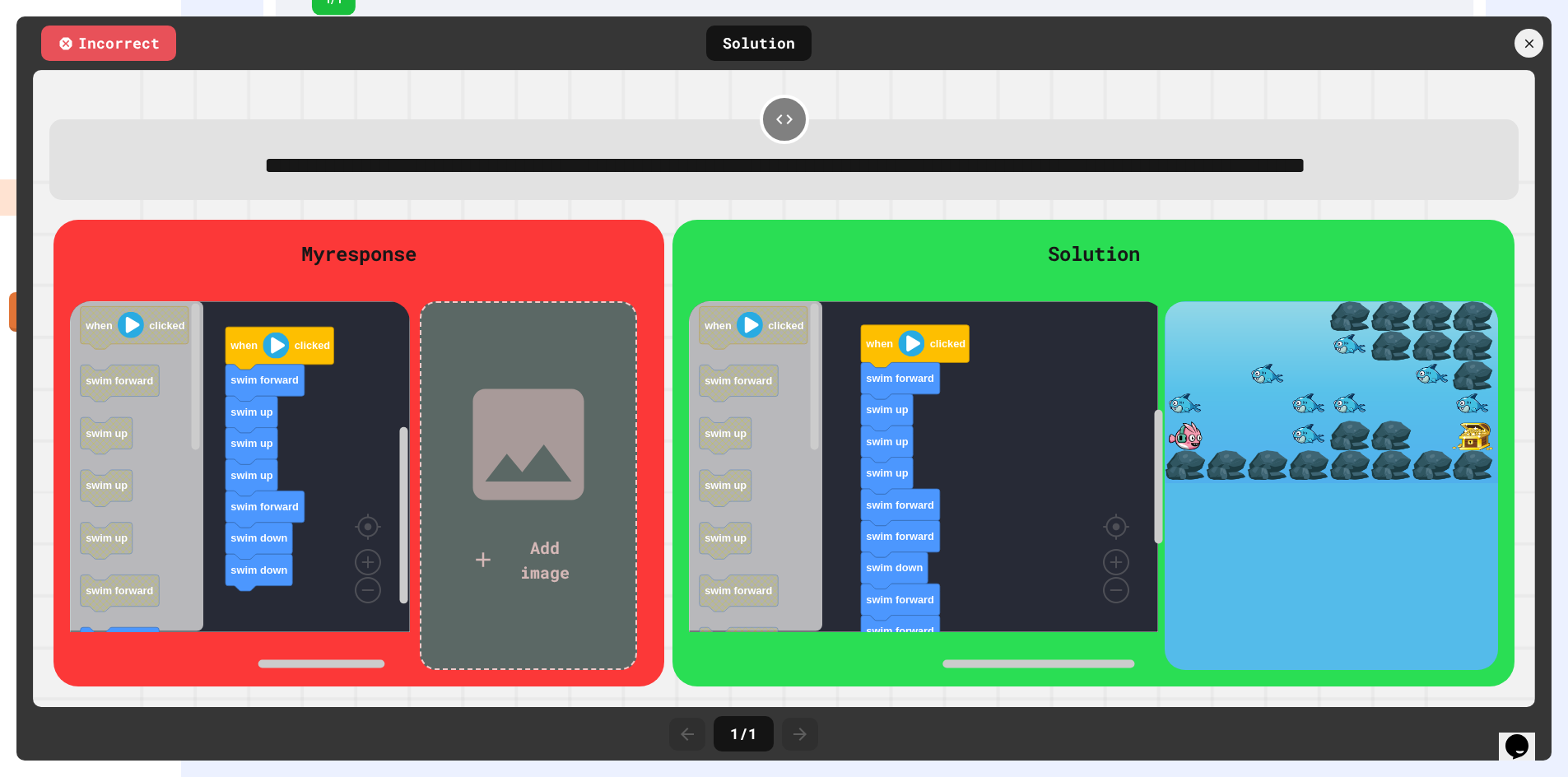
scroll to position [924, 0]
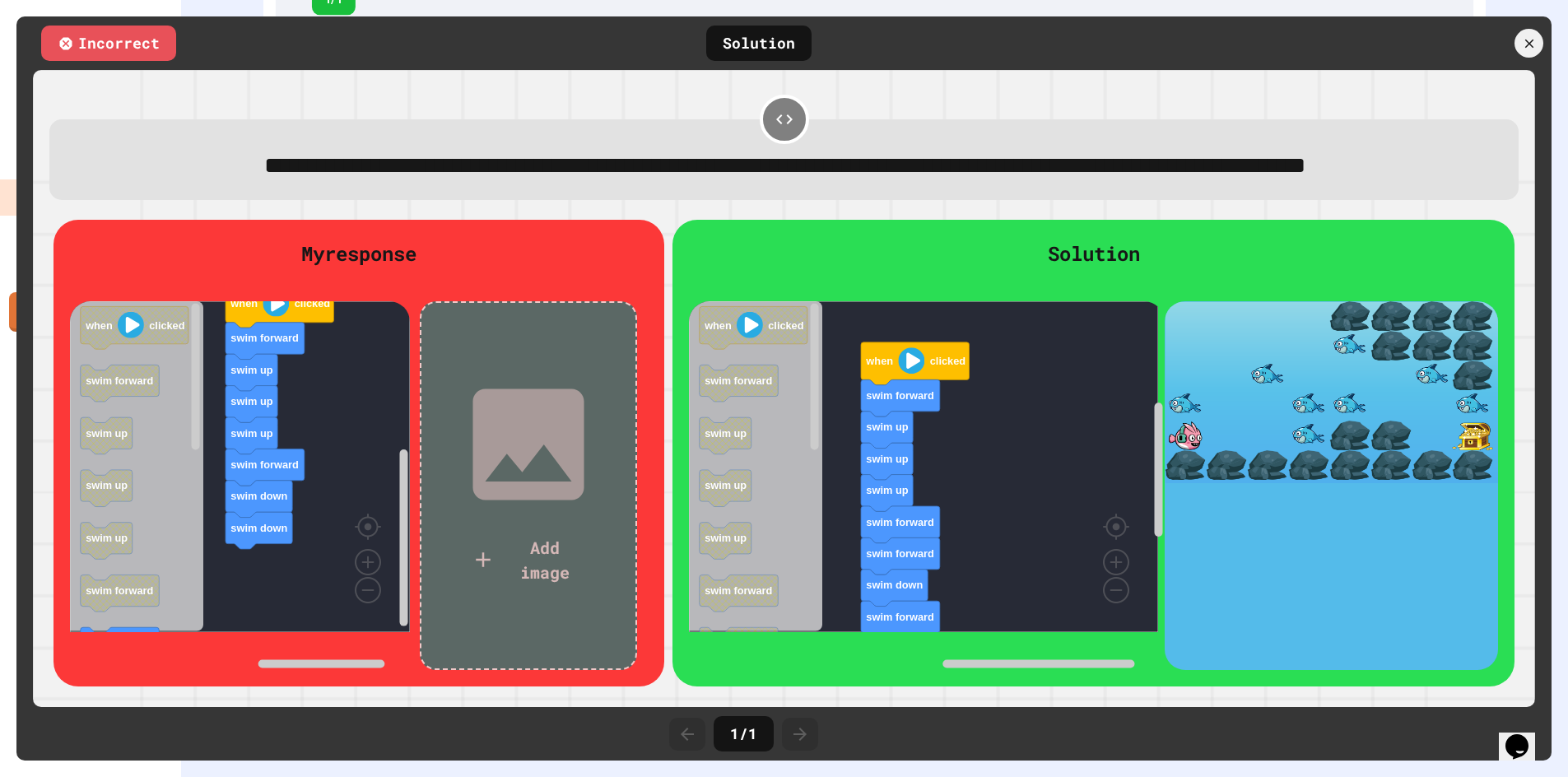
click at [467, 559] on div "Add image" at bounding box center [528, 486] width 148 height 231
click at [1367, 776] on div at bounding box center [784, 777] width 1568 height 0
click at [1534, 50] on icon at bounding box center [1529, 43] width 15 height 15
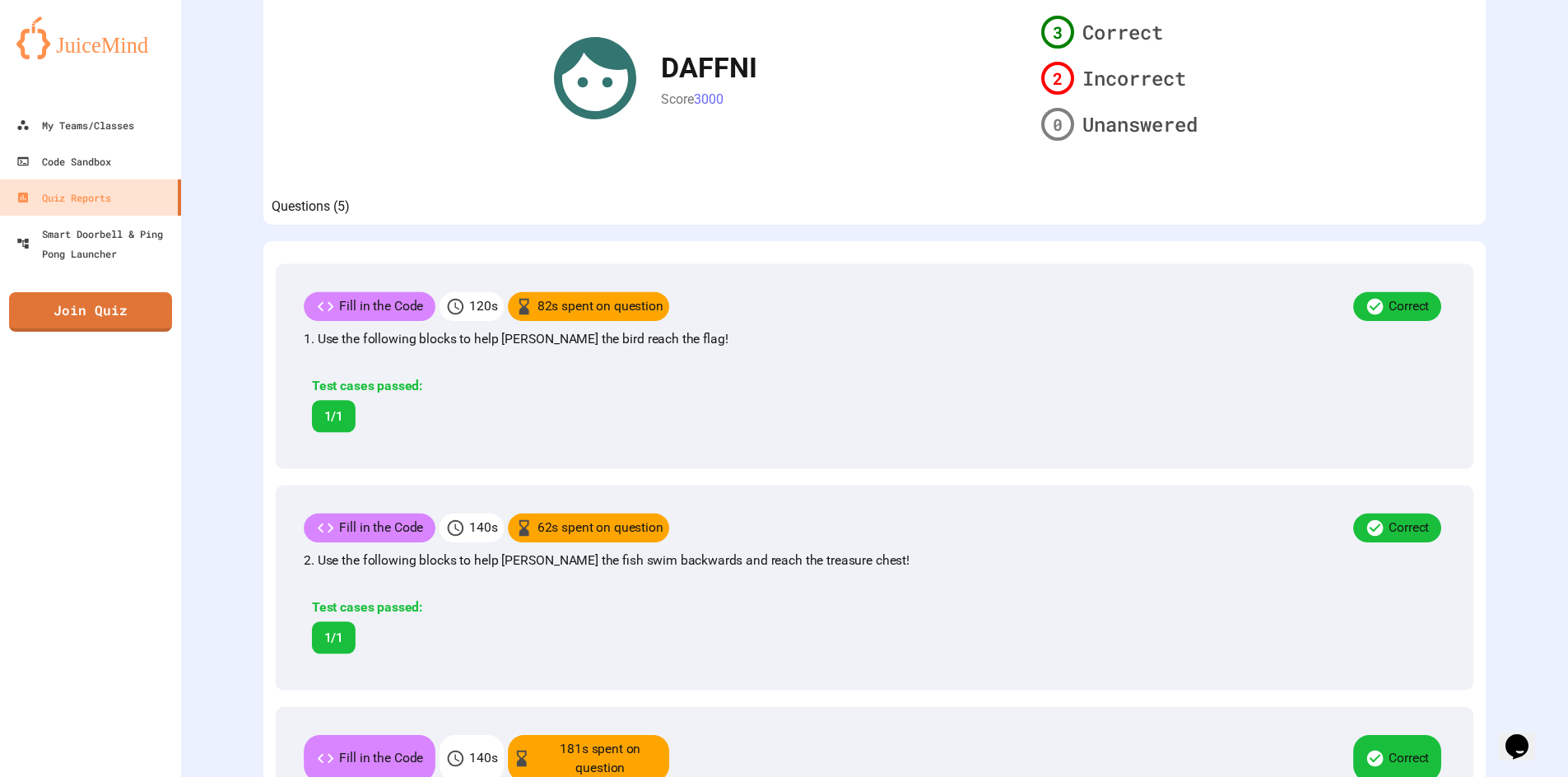
scroll to position [0, 0]
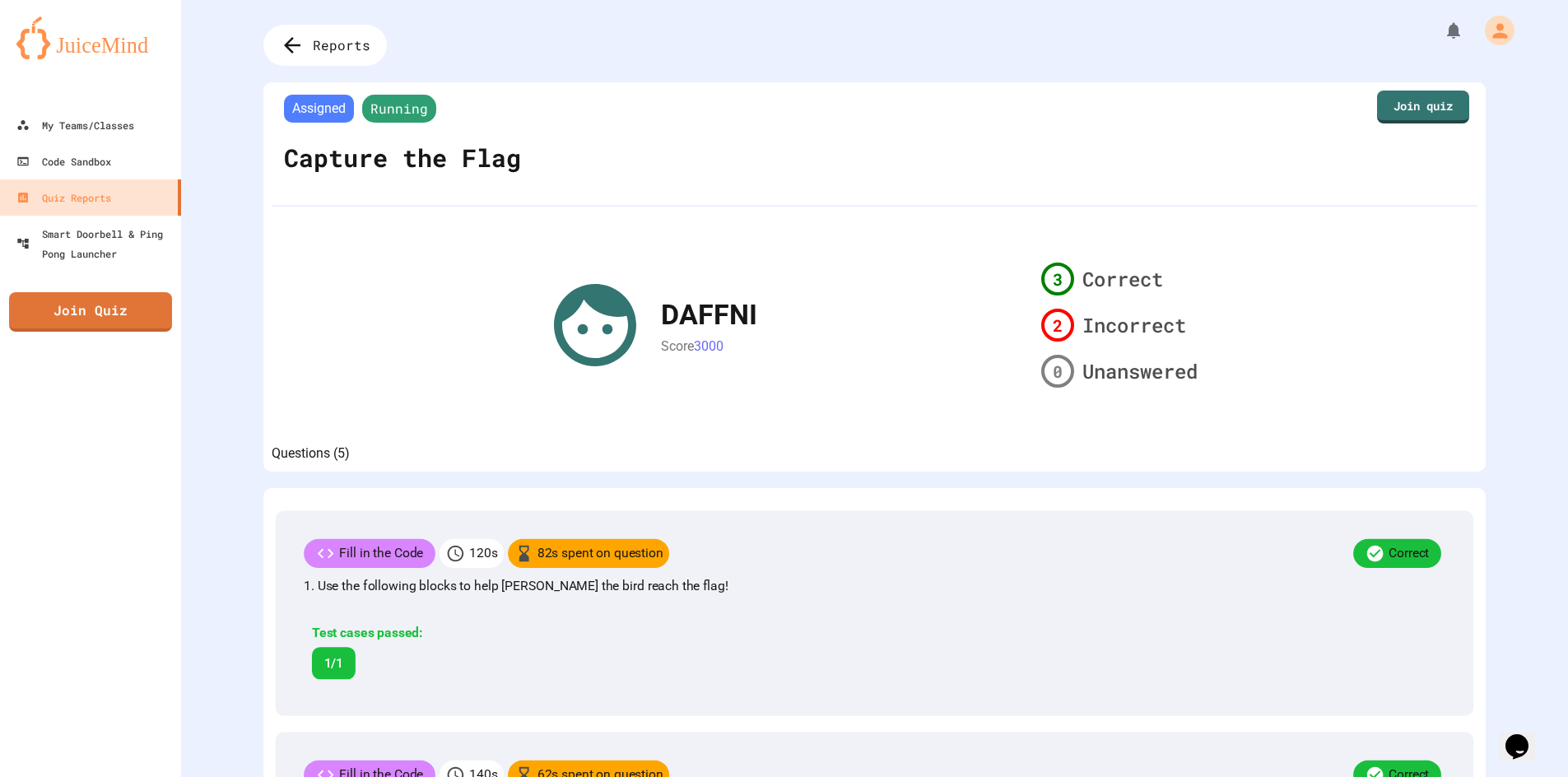
click at [323, 100] on span "Assigned" at bounding box center [319, 108] width 70 height 28
click at [319, 116] on span "Assigned" at bounding box center [319, 108] width 70 height 28
click at [322, 57] on div "Reports" at bounding box center [325, 46] width 135 height 45
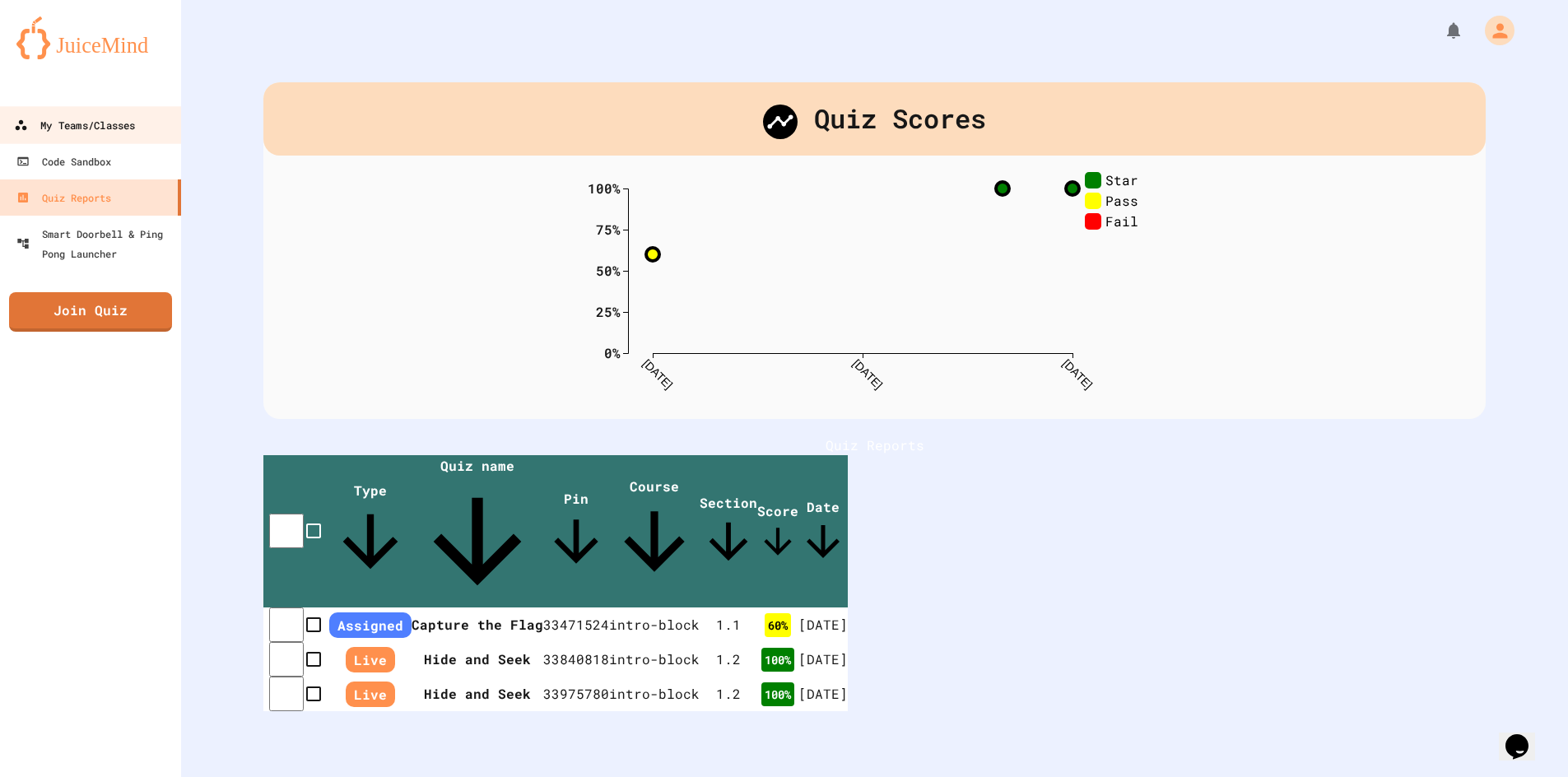
click at [64, 130] on div "My Teams/Classes" at bounding box center [74, 125] width 121 height 21
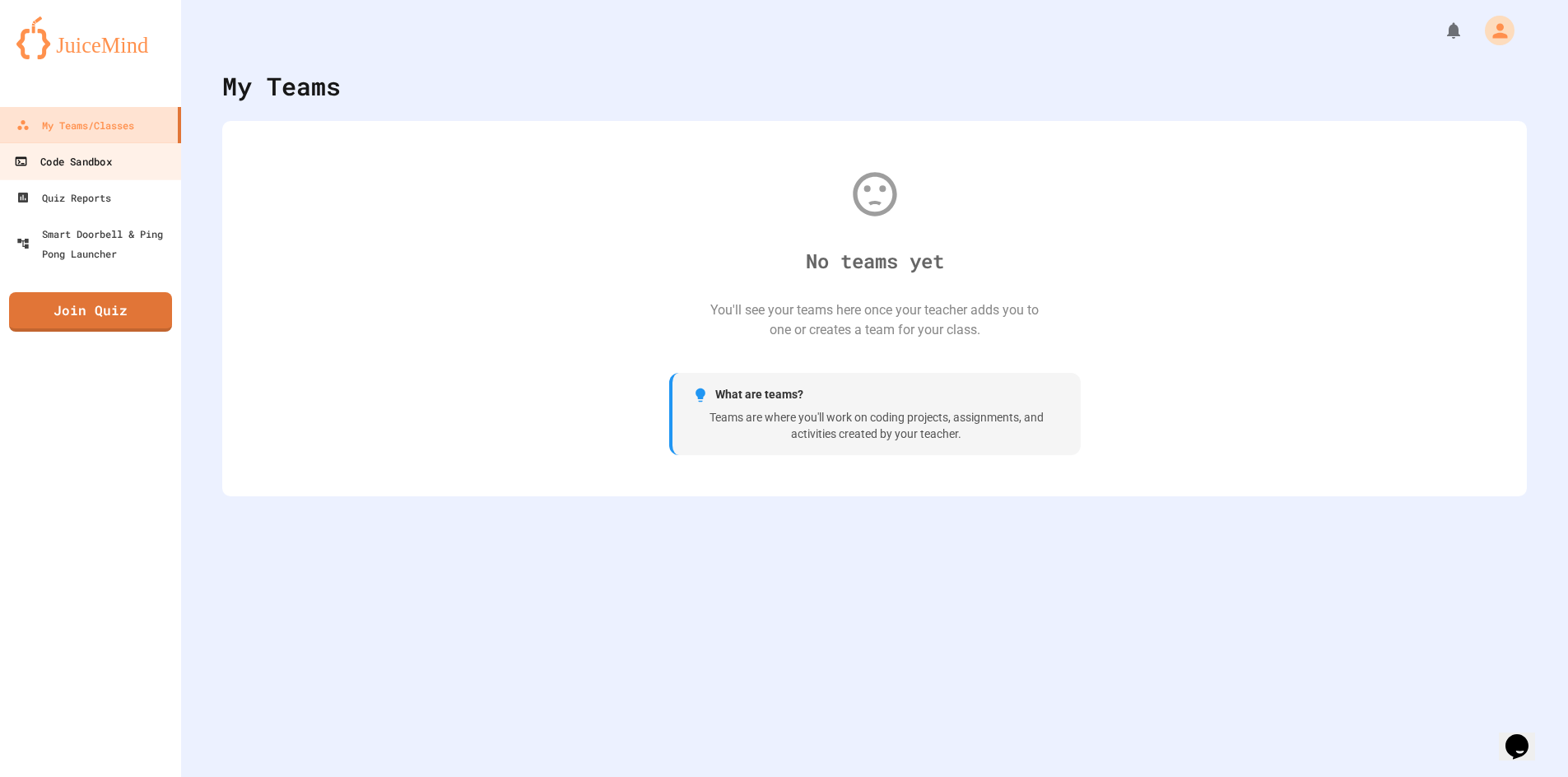
click at [55, 161] on div "Code Sandbox" at bounding box center [63, 161] width 97 height 21
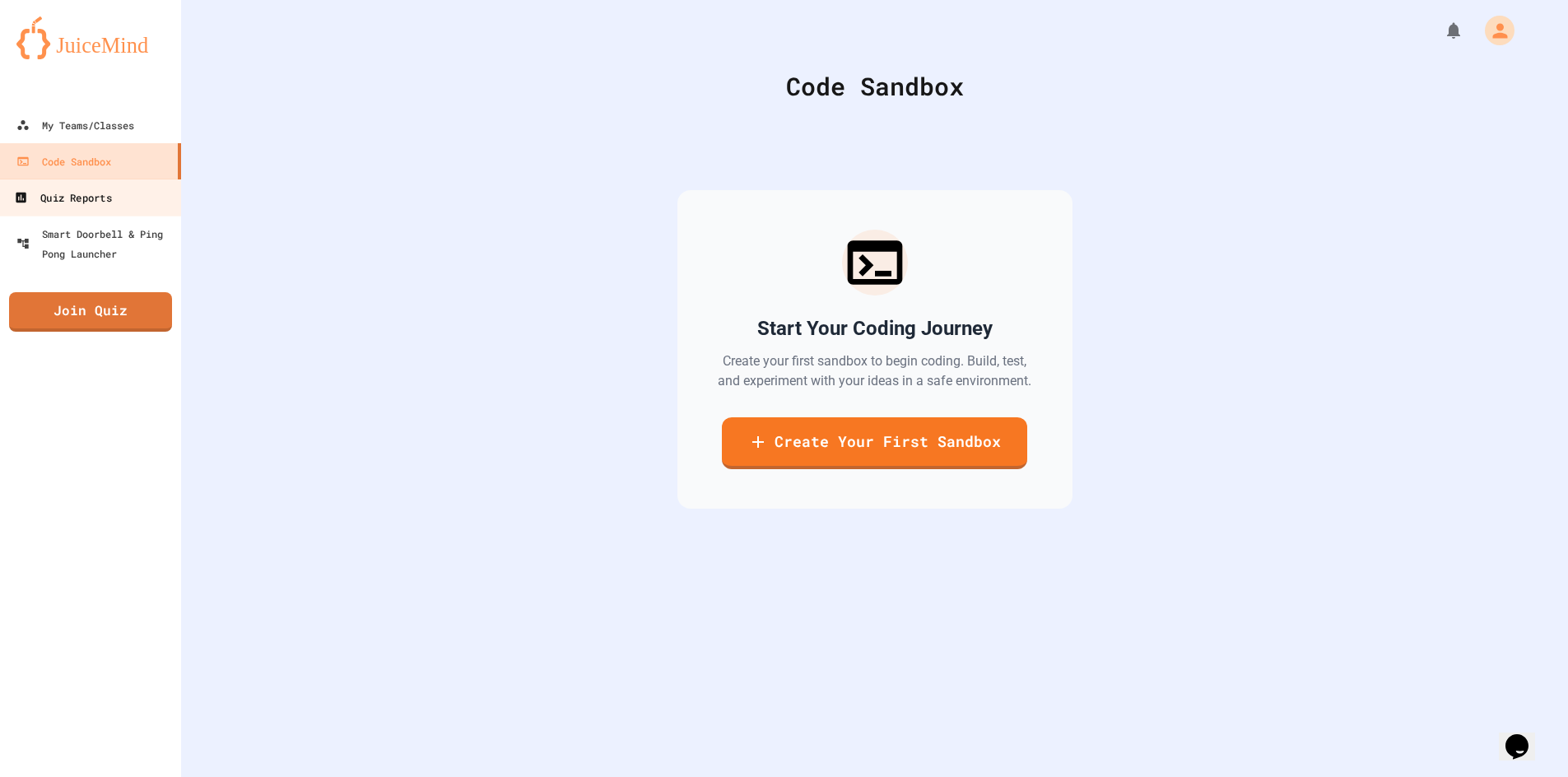
click at [49, 193] on div "Quiz Reports" at bounding box center [63, 197] width 97 height 21
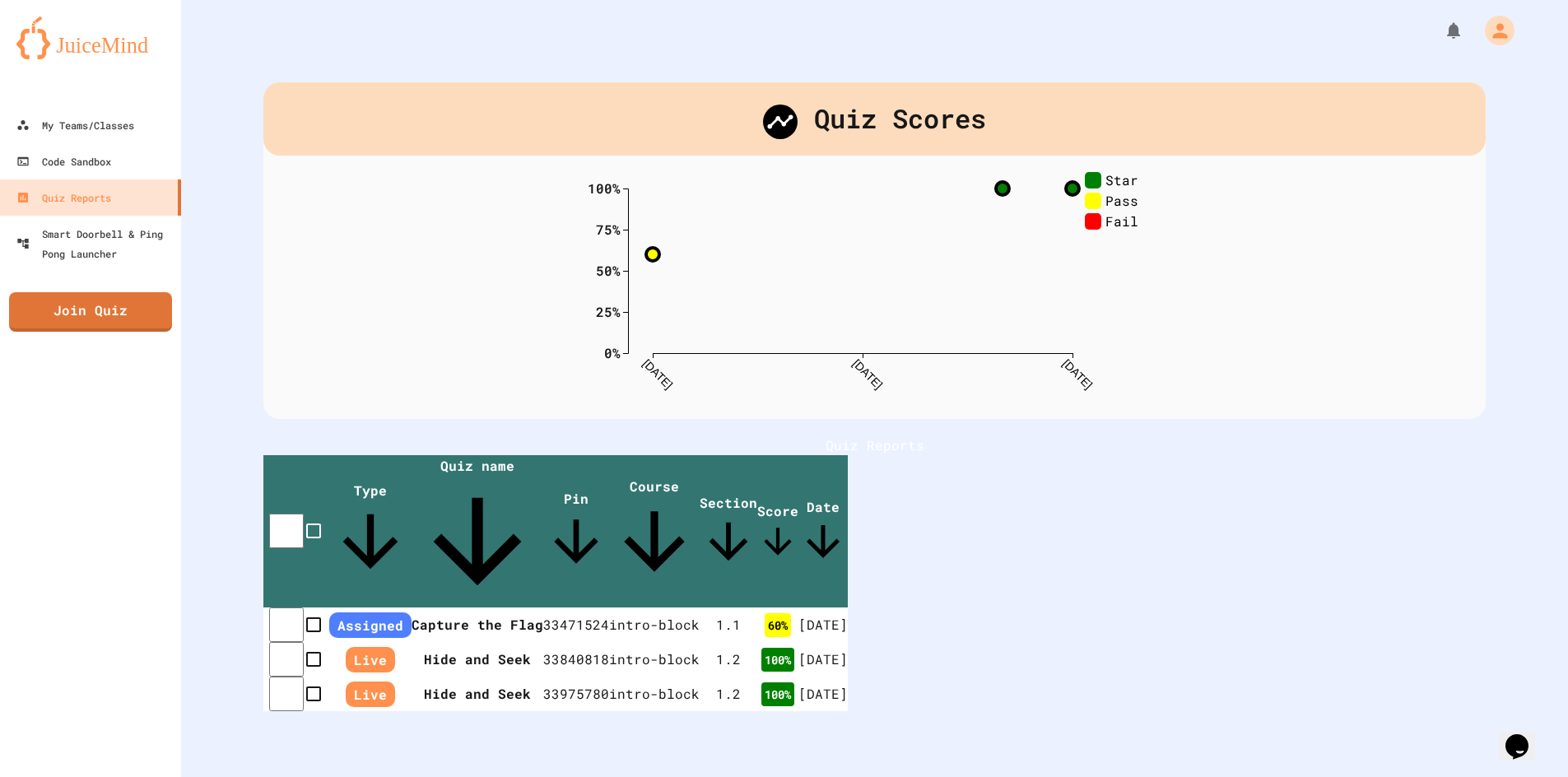
click at [0, 180] on link "Quiz Reports" at bounding box center [90, 197] width 181 height 36
click at [109, 230] on div "Smart Doorbell & Ping Pong Launcher" at bounding box center [95, 243] width 163 height 40
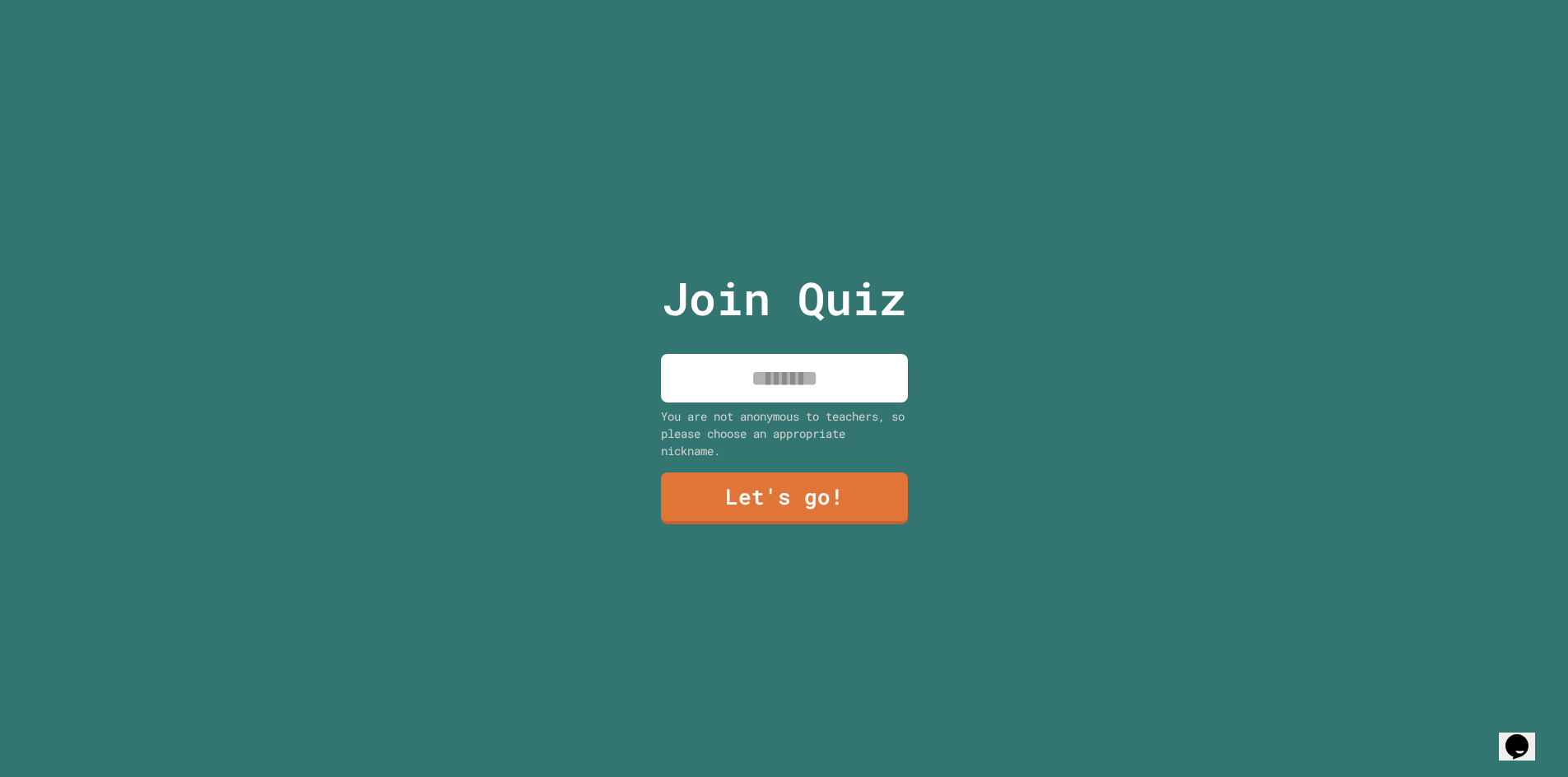
click at [735, 380] on input at bounding box center [784, 378] width 247 height 49
type input "******"
click at [666, 502] on link "Let's go!" at bounding box center [784, 496] width 241 height 54
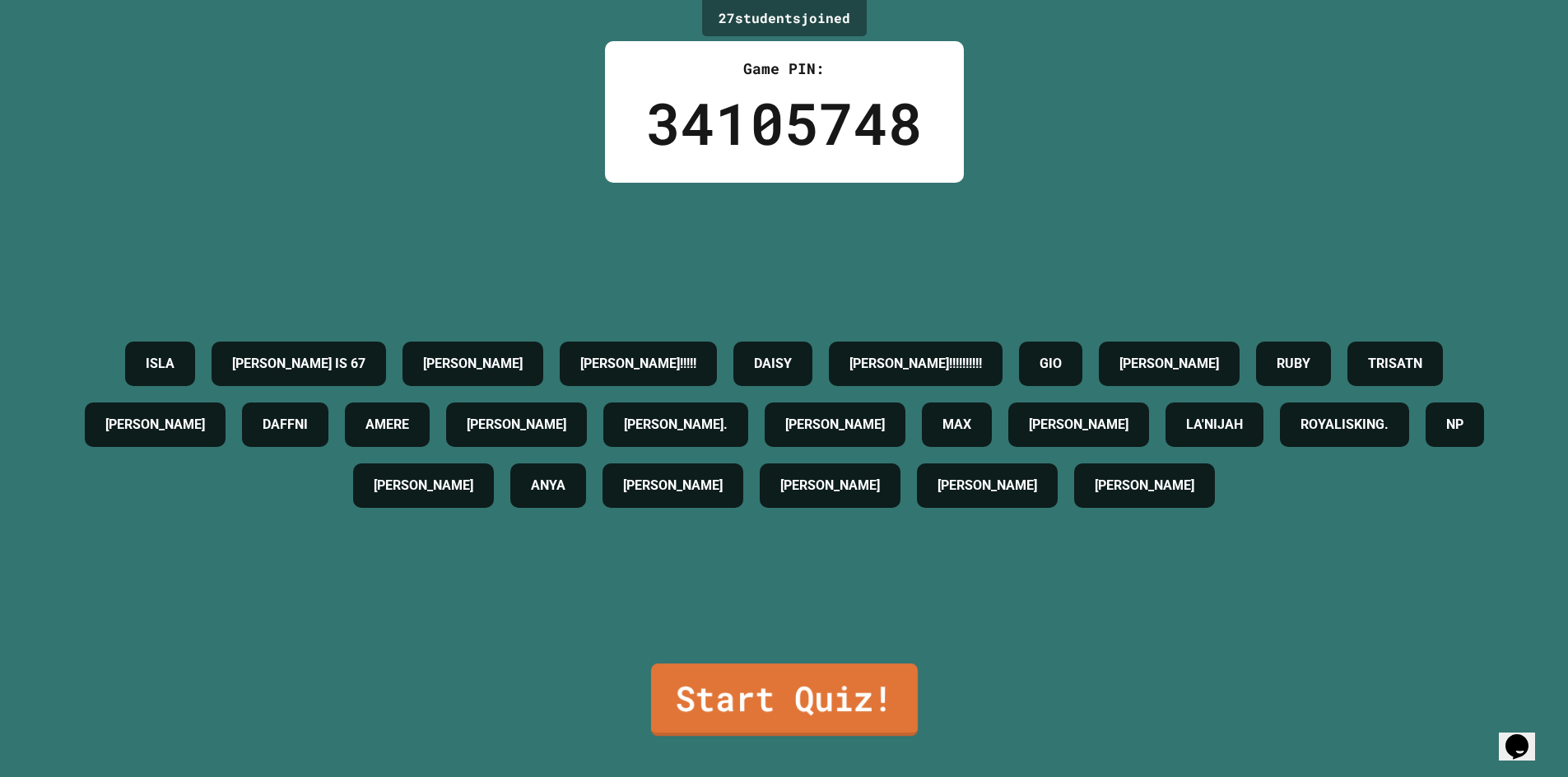
click at [751, 687] on link "Start Quiz!" at bounding box center [783, 699] width 267 height 73
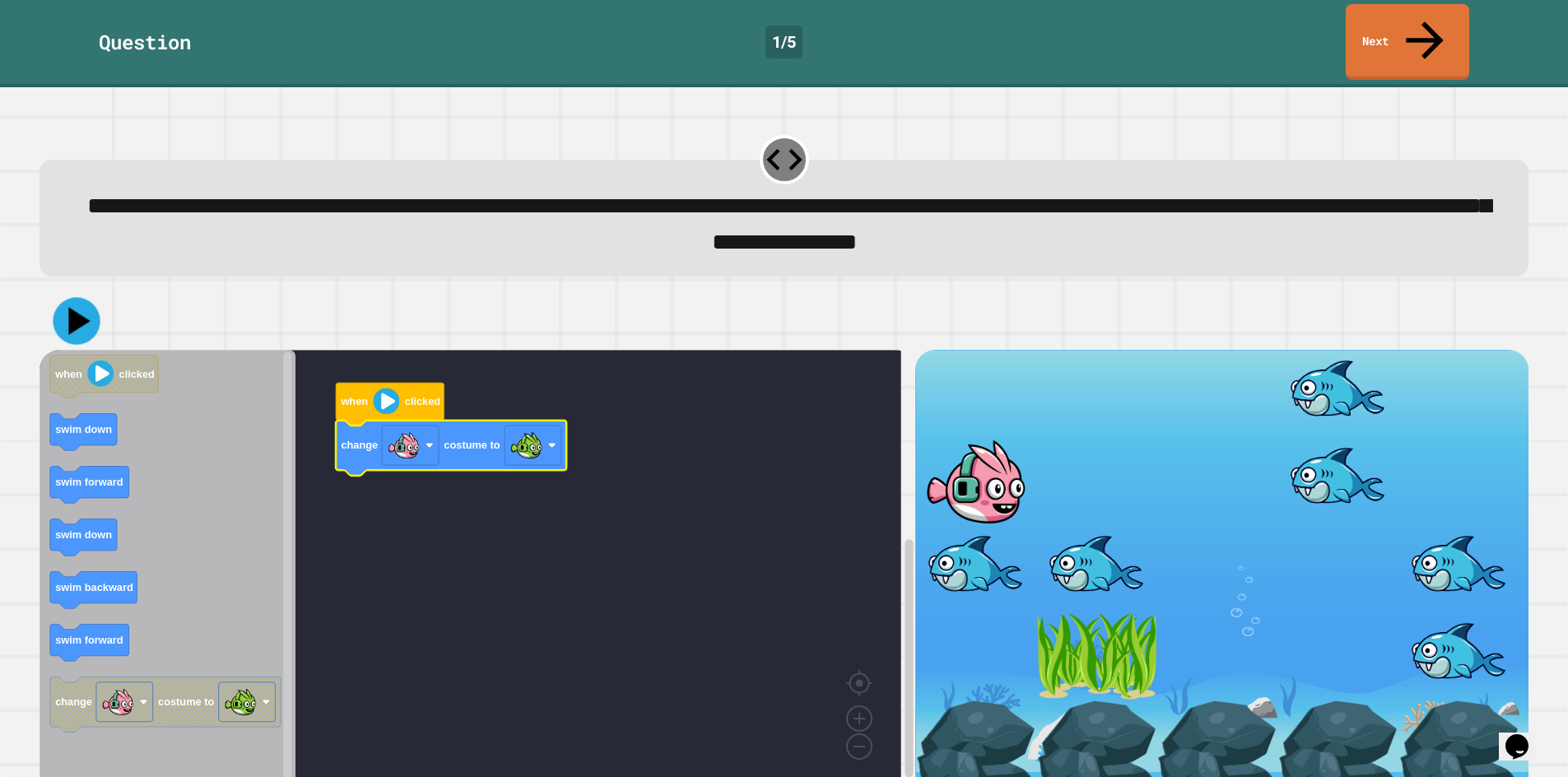
click at [89, 298] on icon at bounding box center [76, 320] width 47 height 47
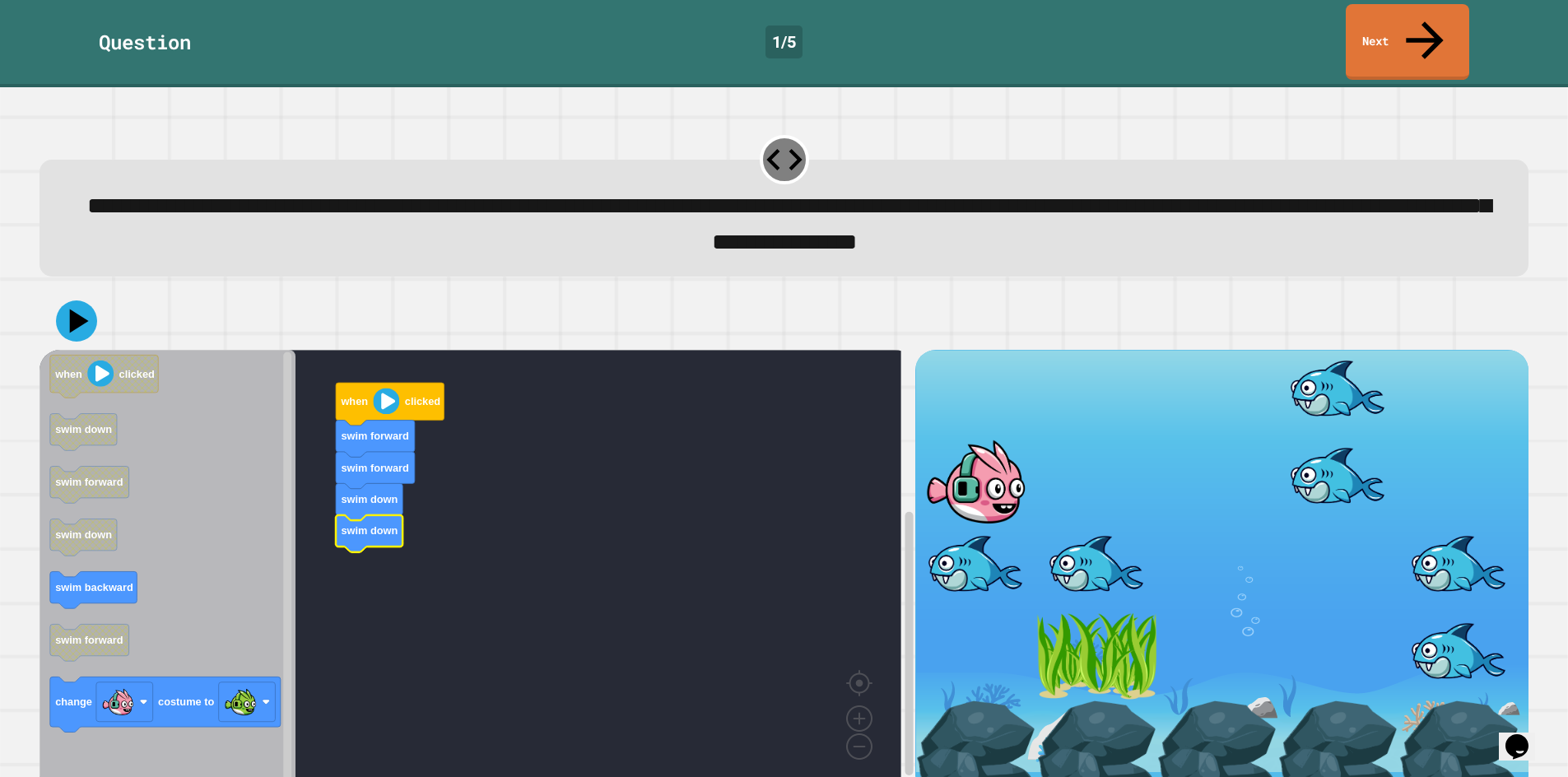
click at [320, 589] on rect "Blockly Workspace" at bounding box center [470, 569] width 861 height 439
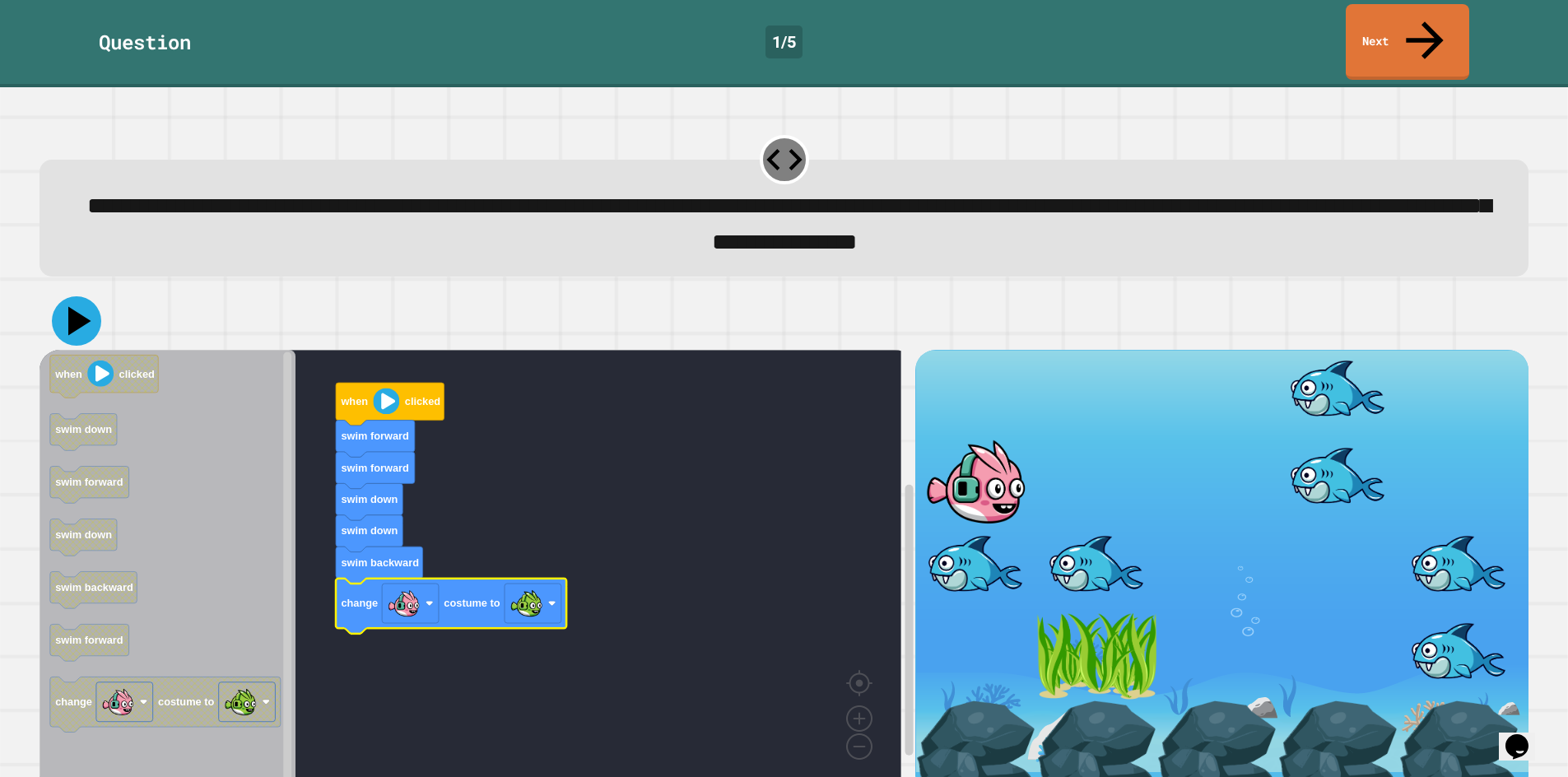
click at [67, 304] on icon at bounding box center [76, 320] width 49 height 49
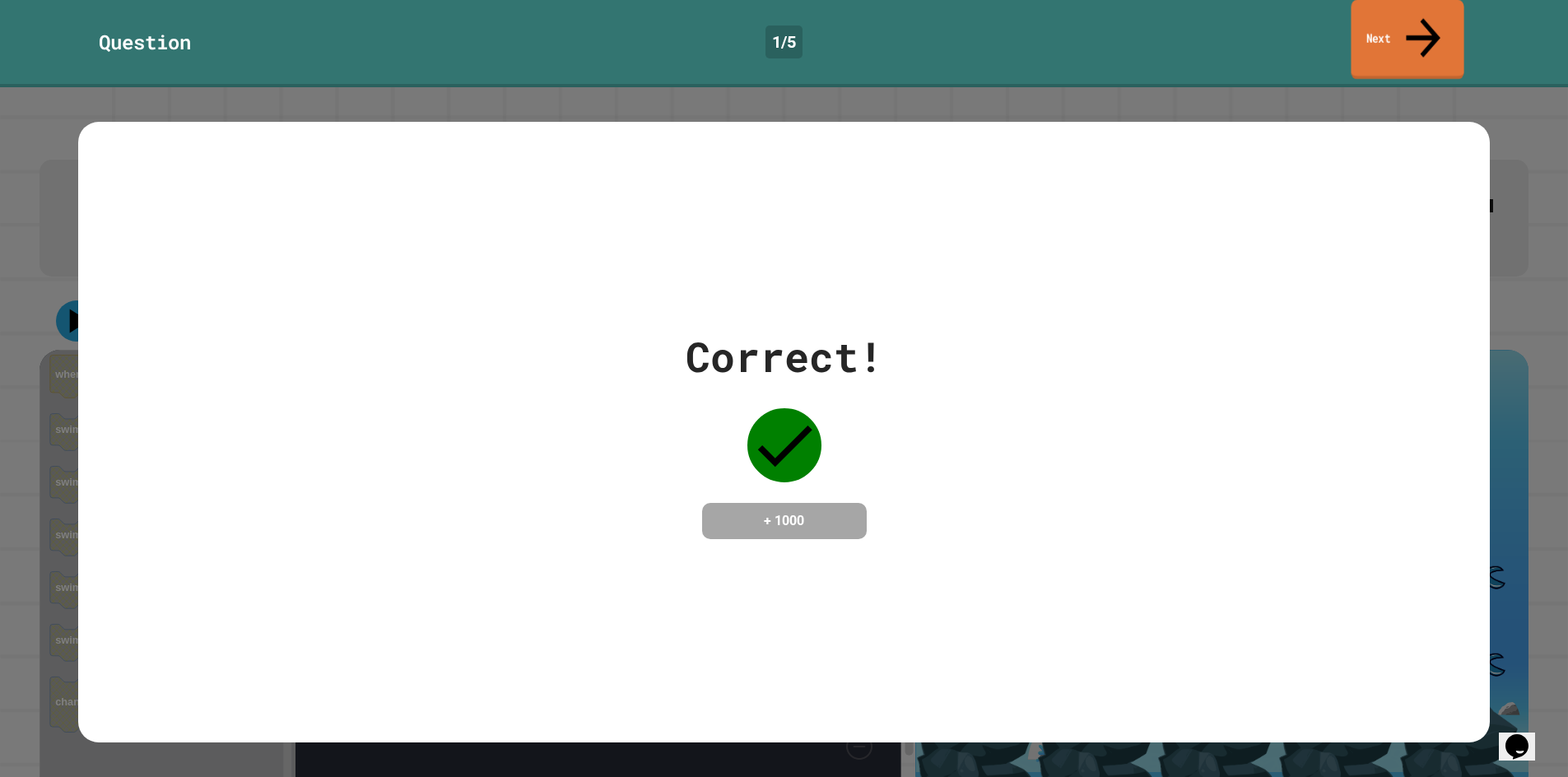
click at [1433, 25] on link "Next" at bounding box center [1407, 39] width 113 height 79
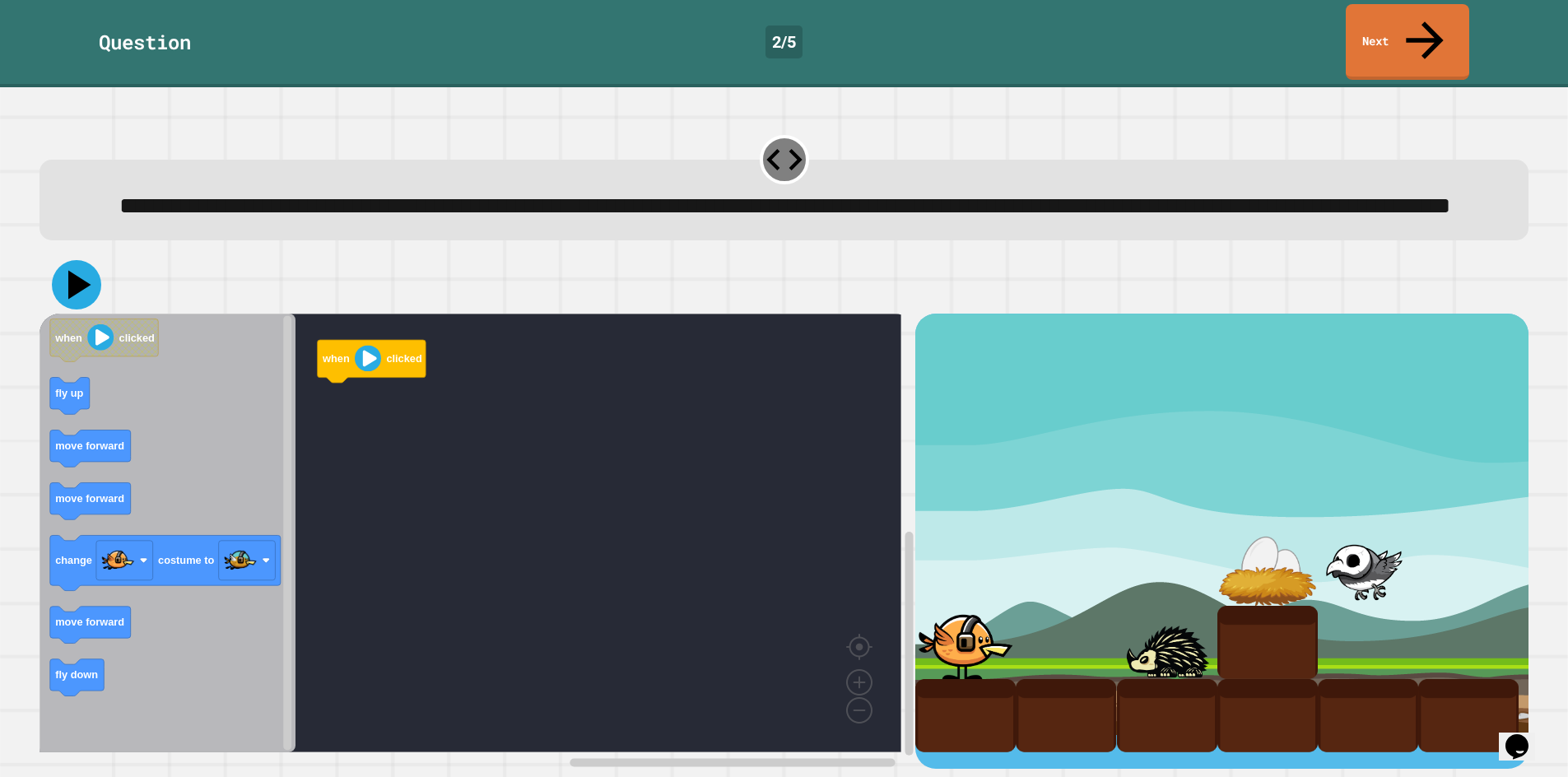
click at [76, 284] on icon at bounding box center [80, 285] width 23 height 28
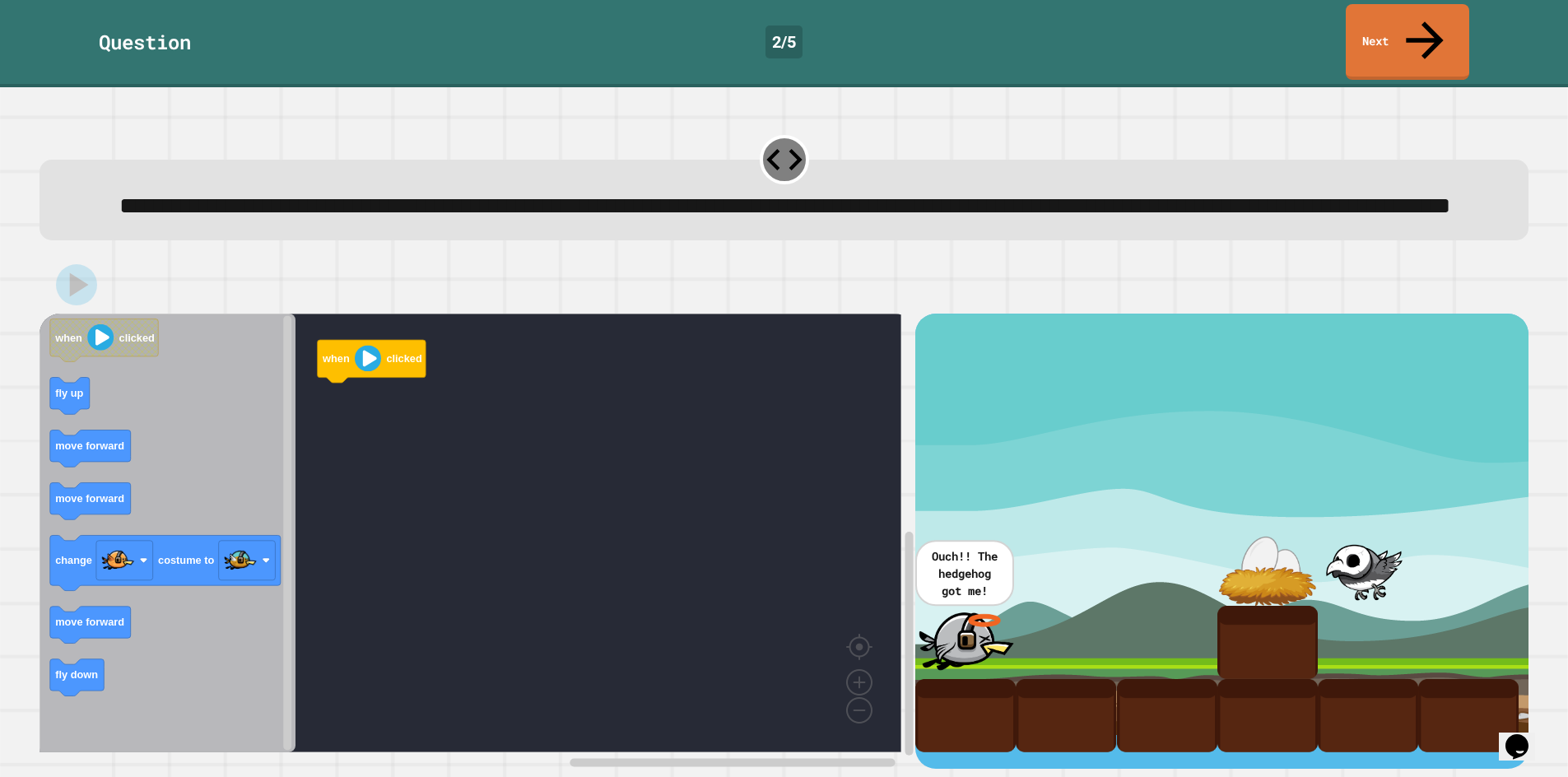
click at [69, 427] on icon "Blockly Workspace" at bounding box center [167, 533] width 256 height 439
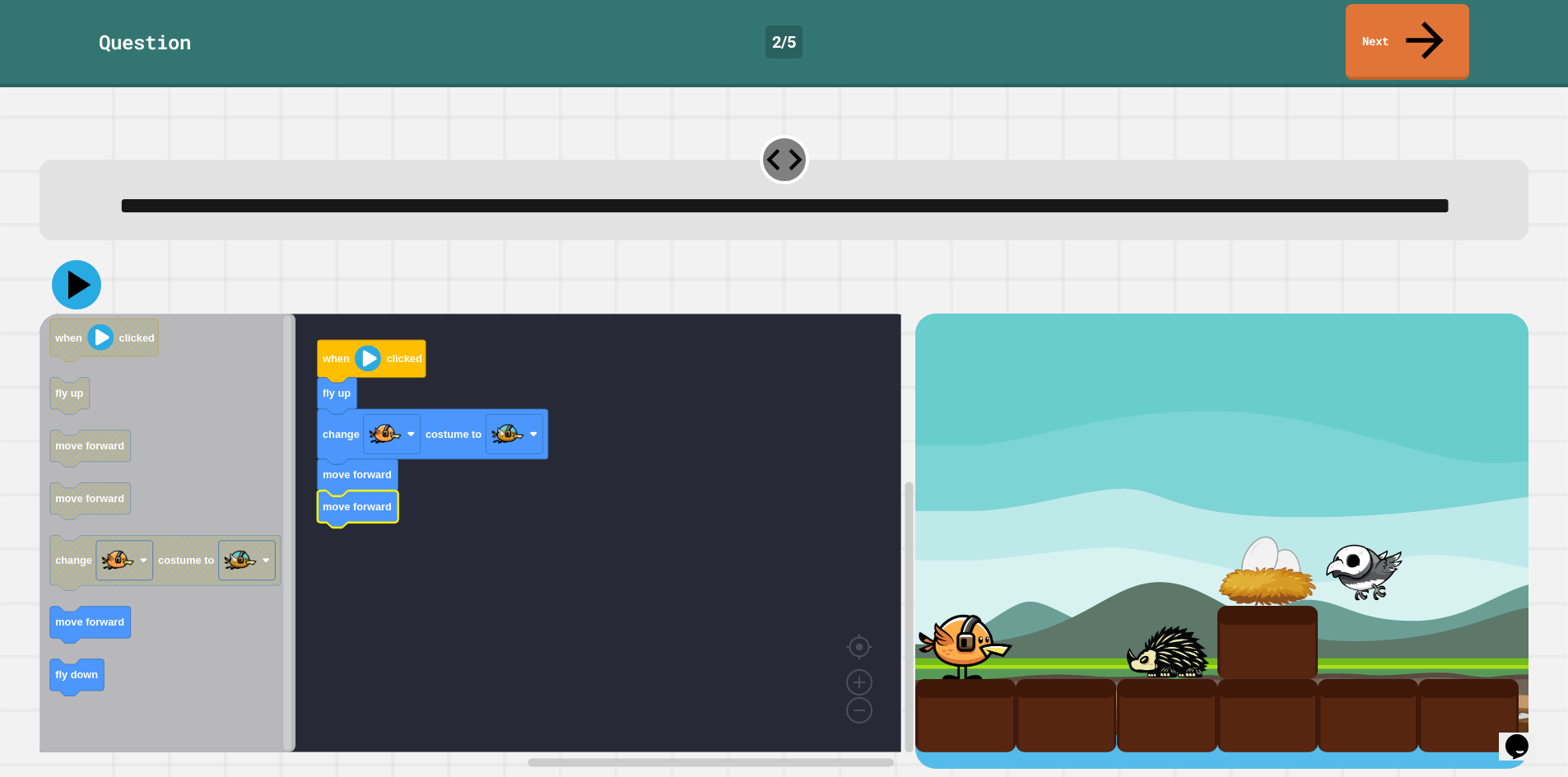
click at [95, 299] on icon at bounding box center [76, 284] width 49 height 49
click at [75, 282] on icon at bounding box center [80, 285] width 23 height 28
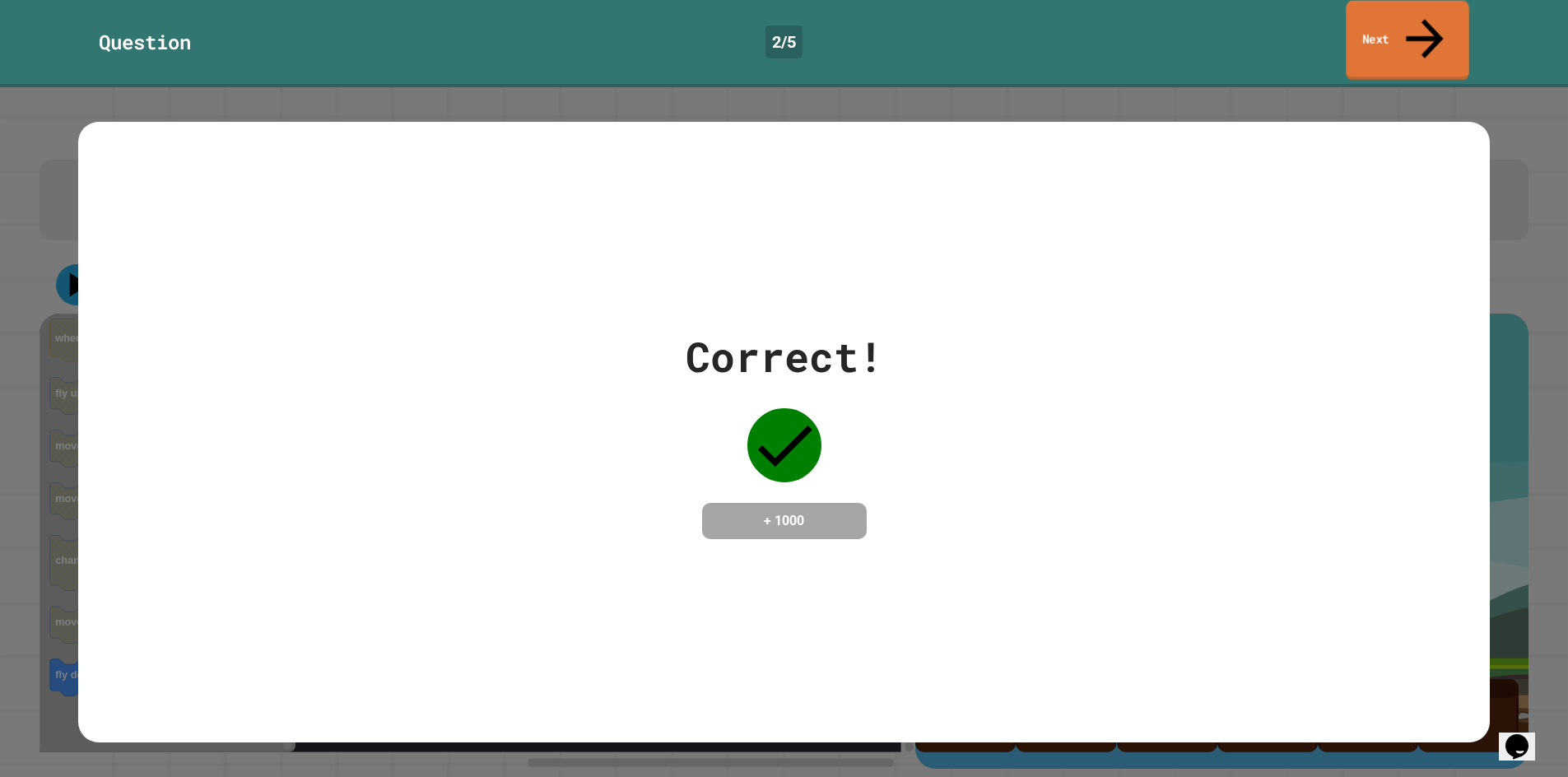
click at [1356, 11] on link "Next" at bounding box center [1407, 40] width 123 height 79
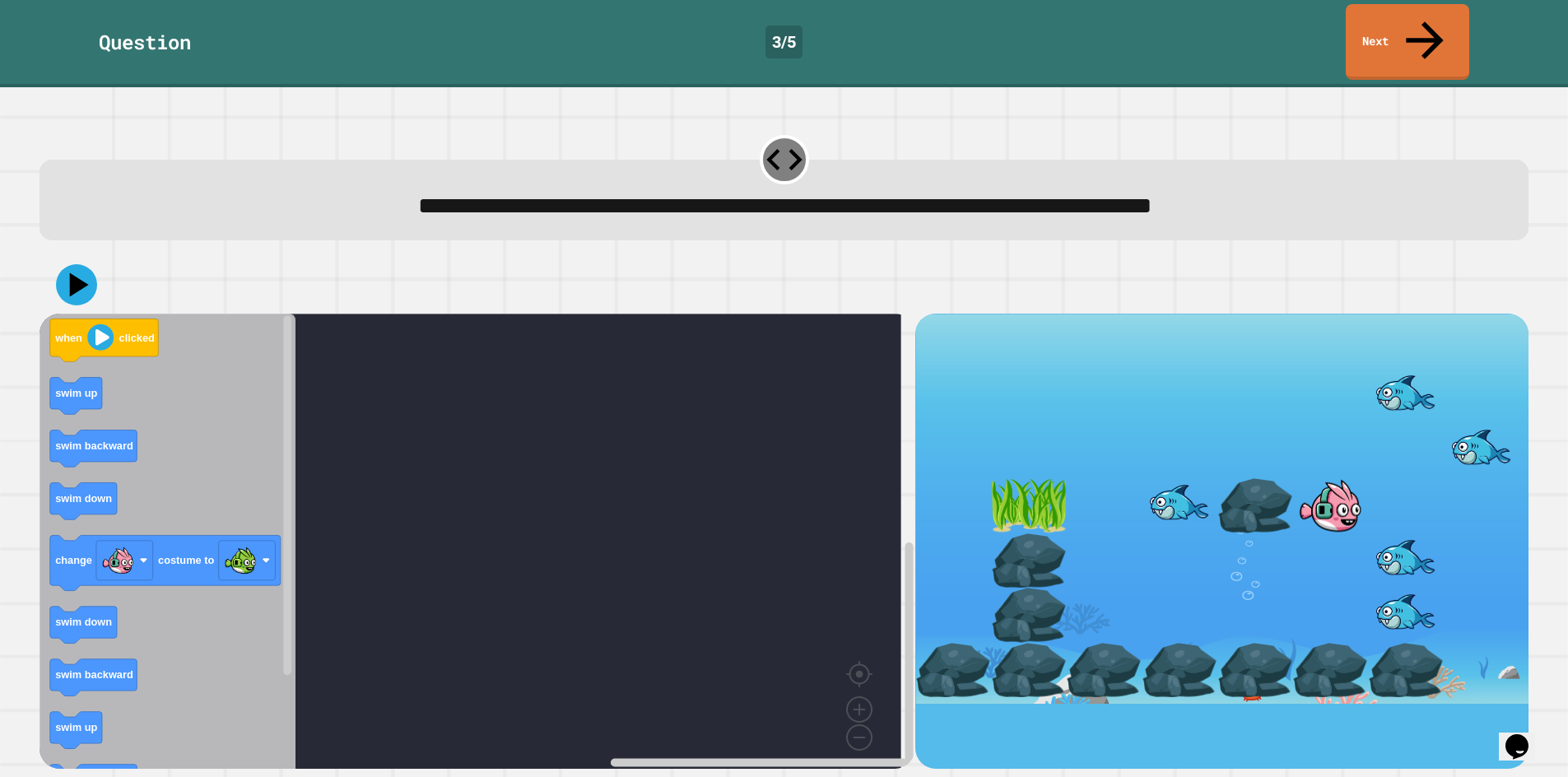
drag, startPoint x: 896, startPoint y: 0, endPoint x: 1142, endPoint y: 299, distance: 387.2
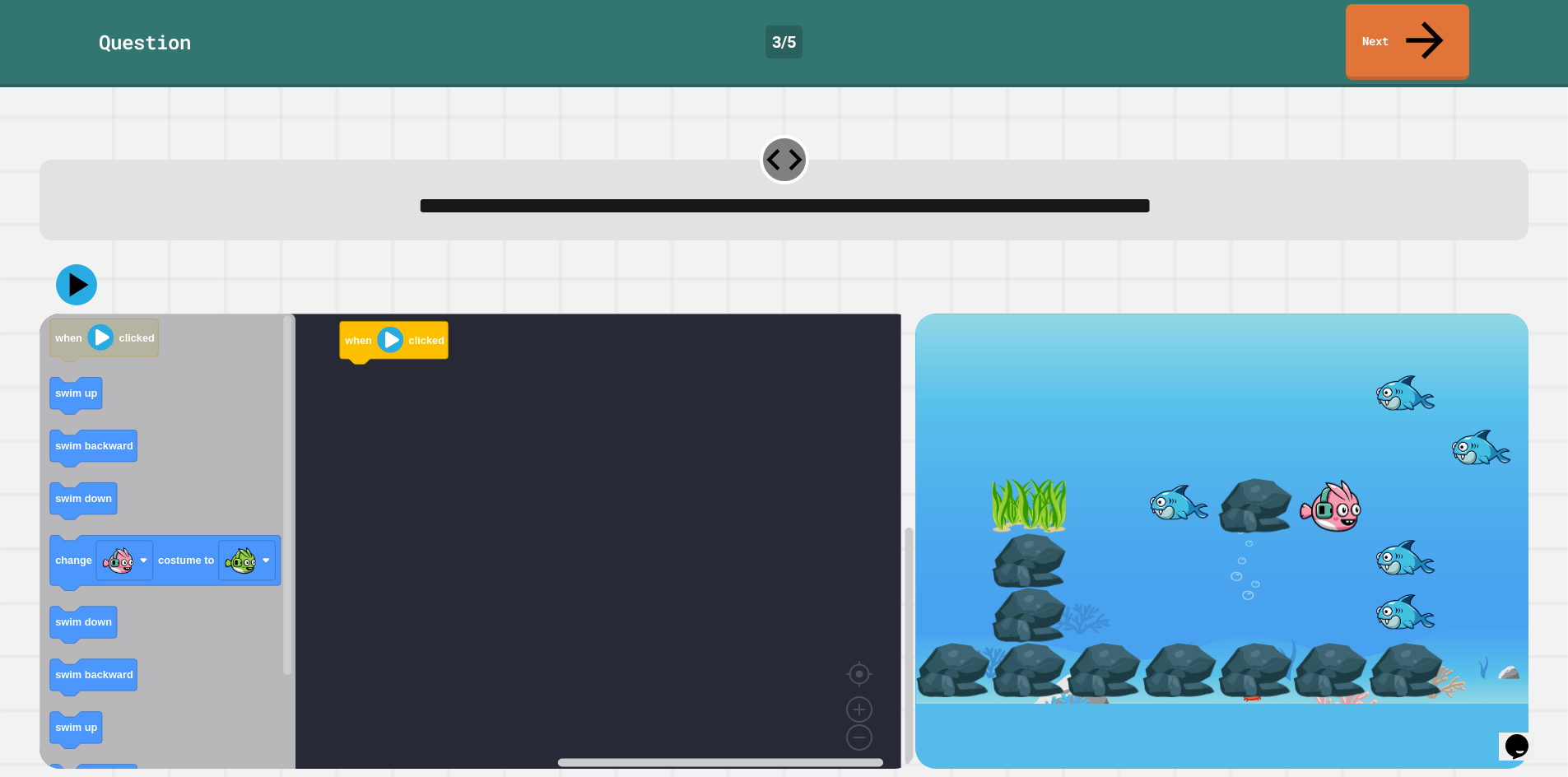
click at [130, 390] on div "**********" at bounding box center [784, 432] width 1568 height 690
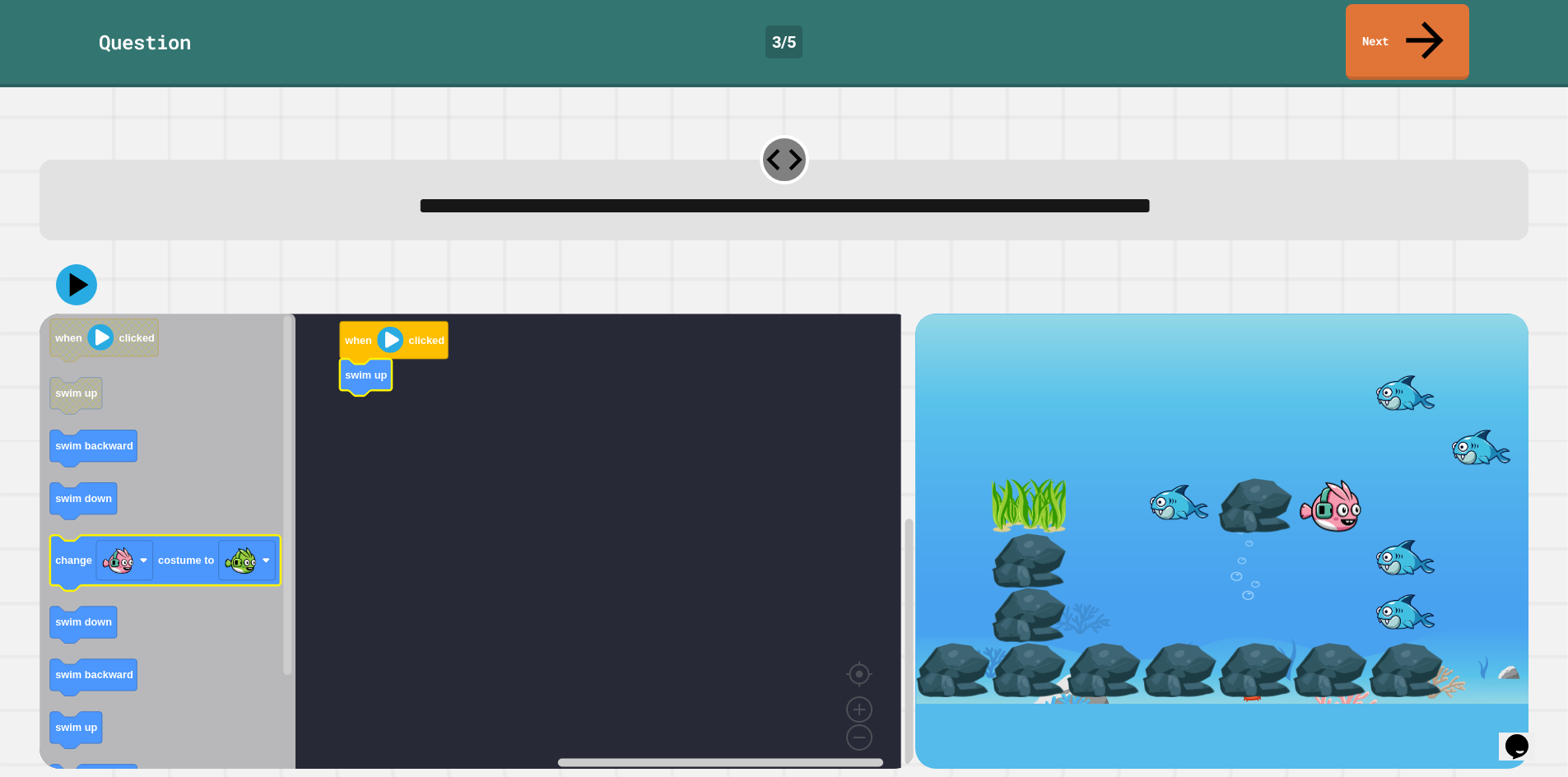
click at [110, 606] on icon "Blockly Workspace" at bounding box center [83, 625] width 67 height 37
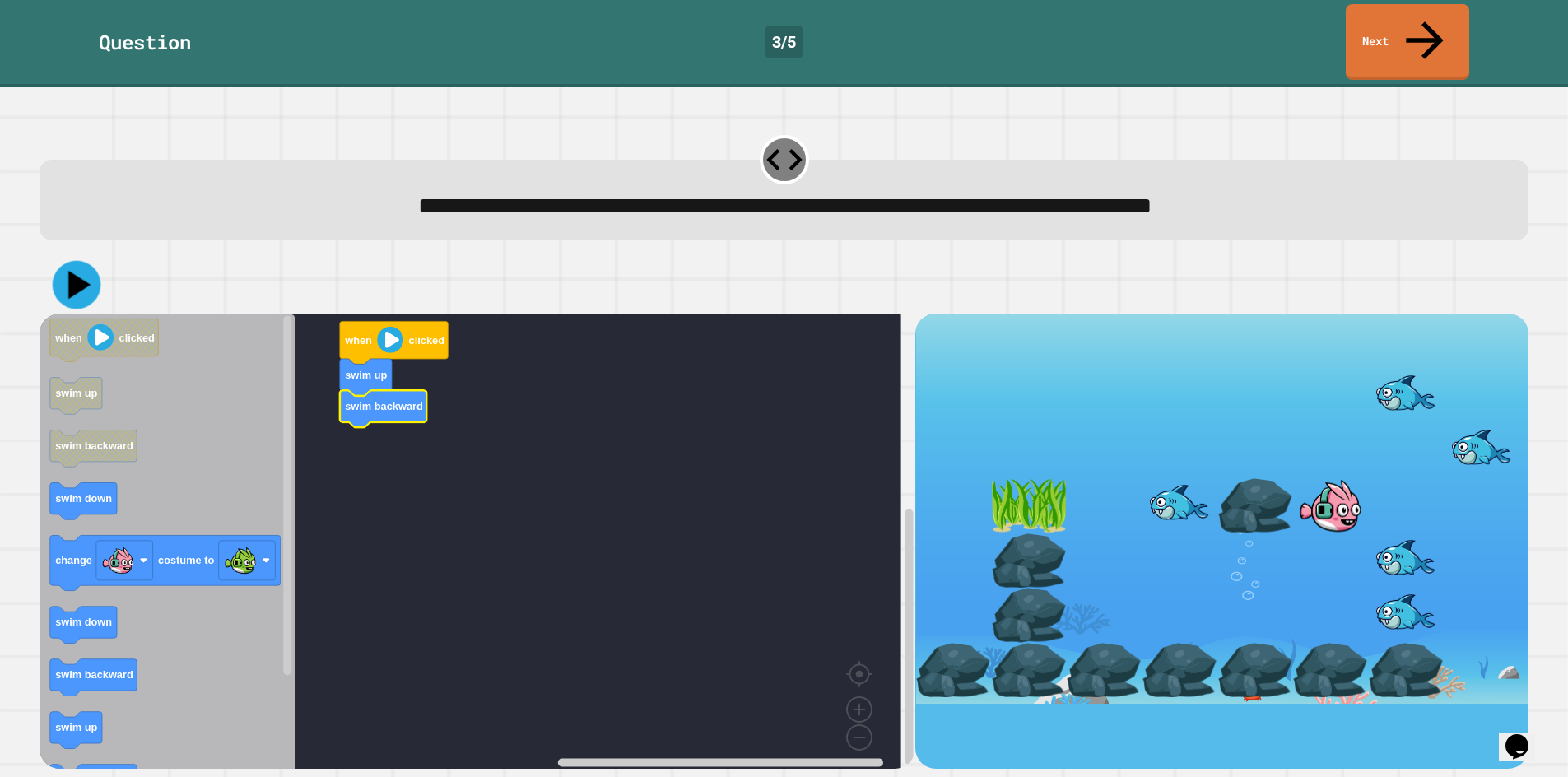
click at [95, 261] on icon at bounding box center [76, 285] width 49 height 49
click at [74, 271] on icon at bounding box center [79, 284] width 23 height 28
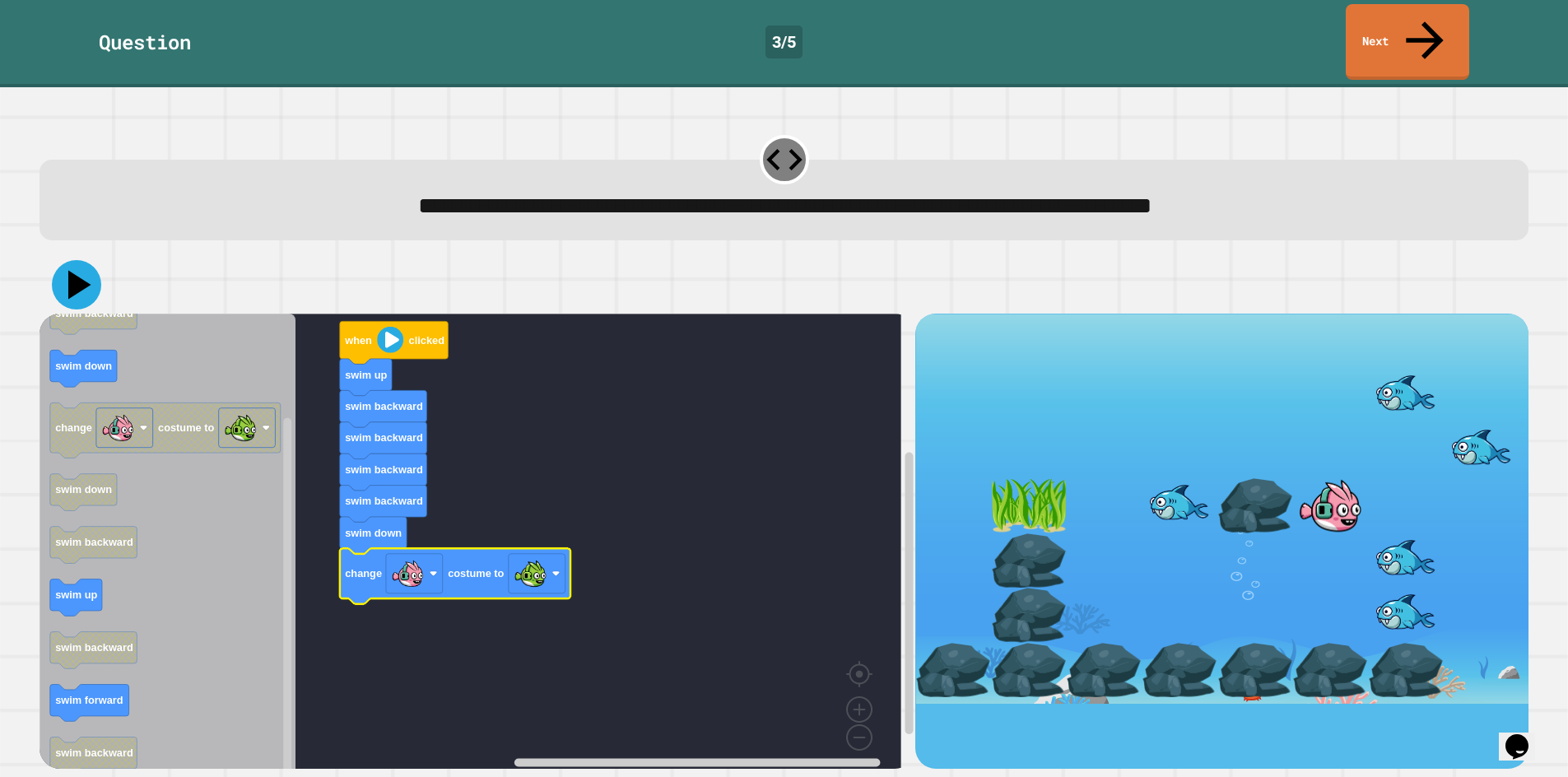
click at [65, 263] on icon at bounding box center [76, 284] width 49 height 49
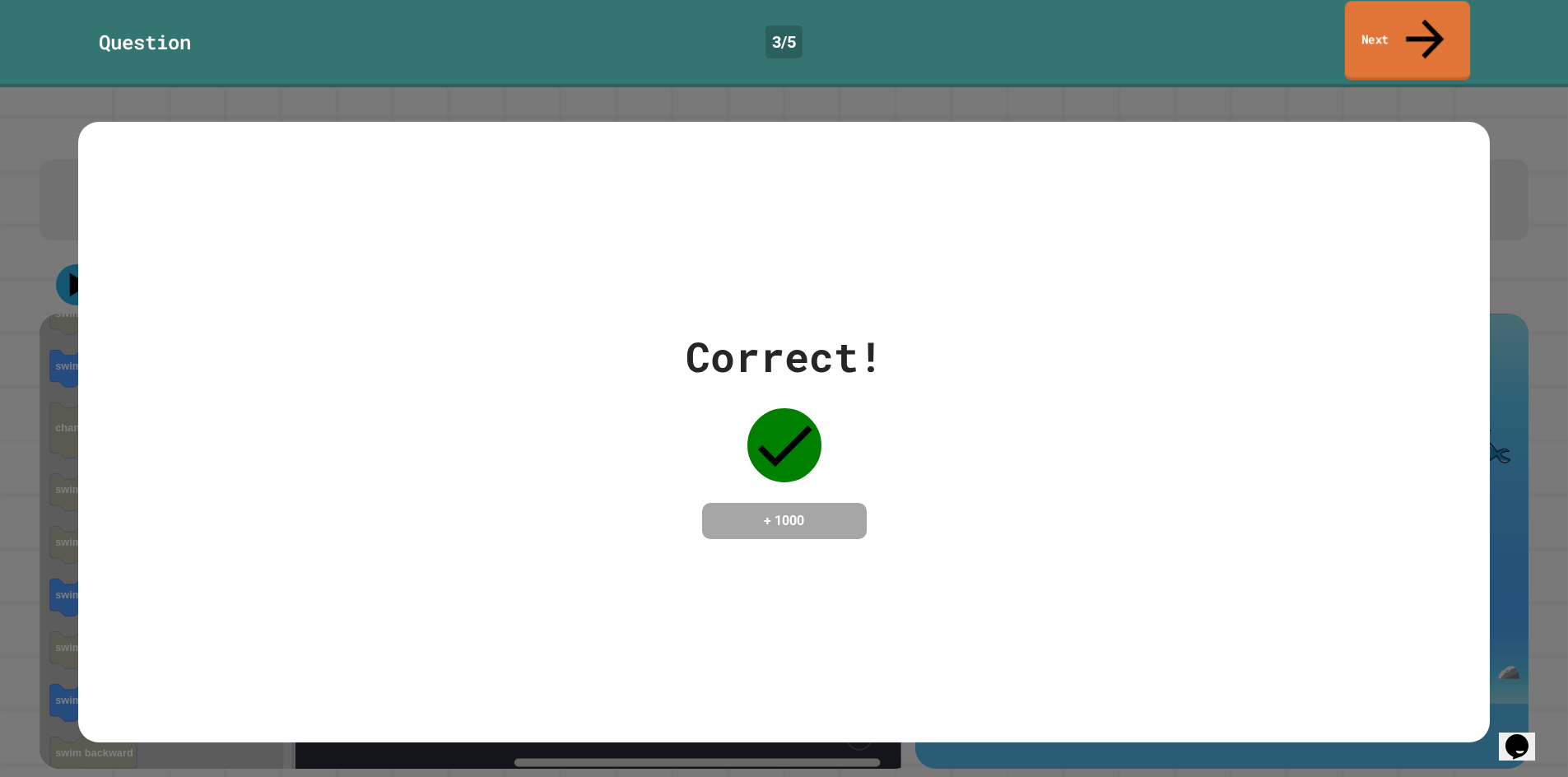
click at [1438, 28] on link "Next" at bounding box center [1407, 40] width 125 height 79
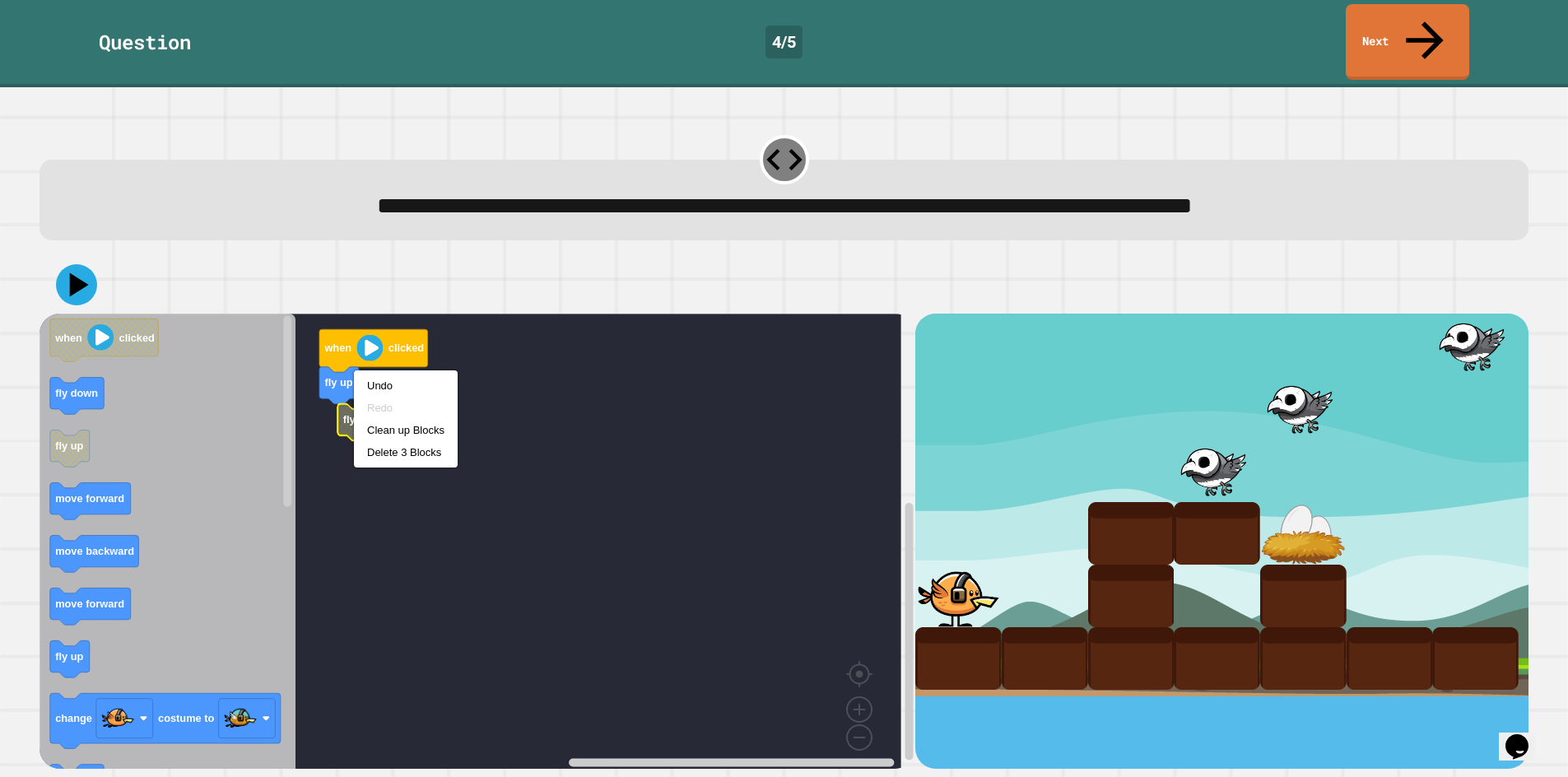
click at [497, 345] on rect "Blockly Workspace" at bounding box center [470, 546] width 861 height 466
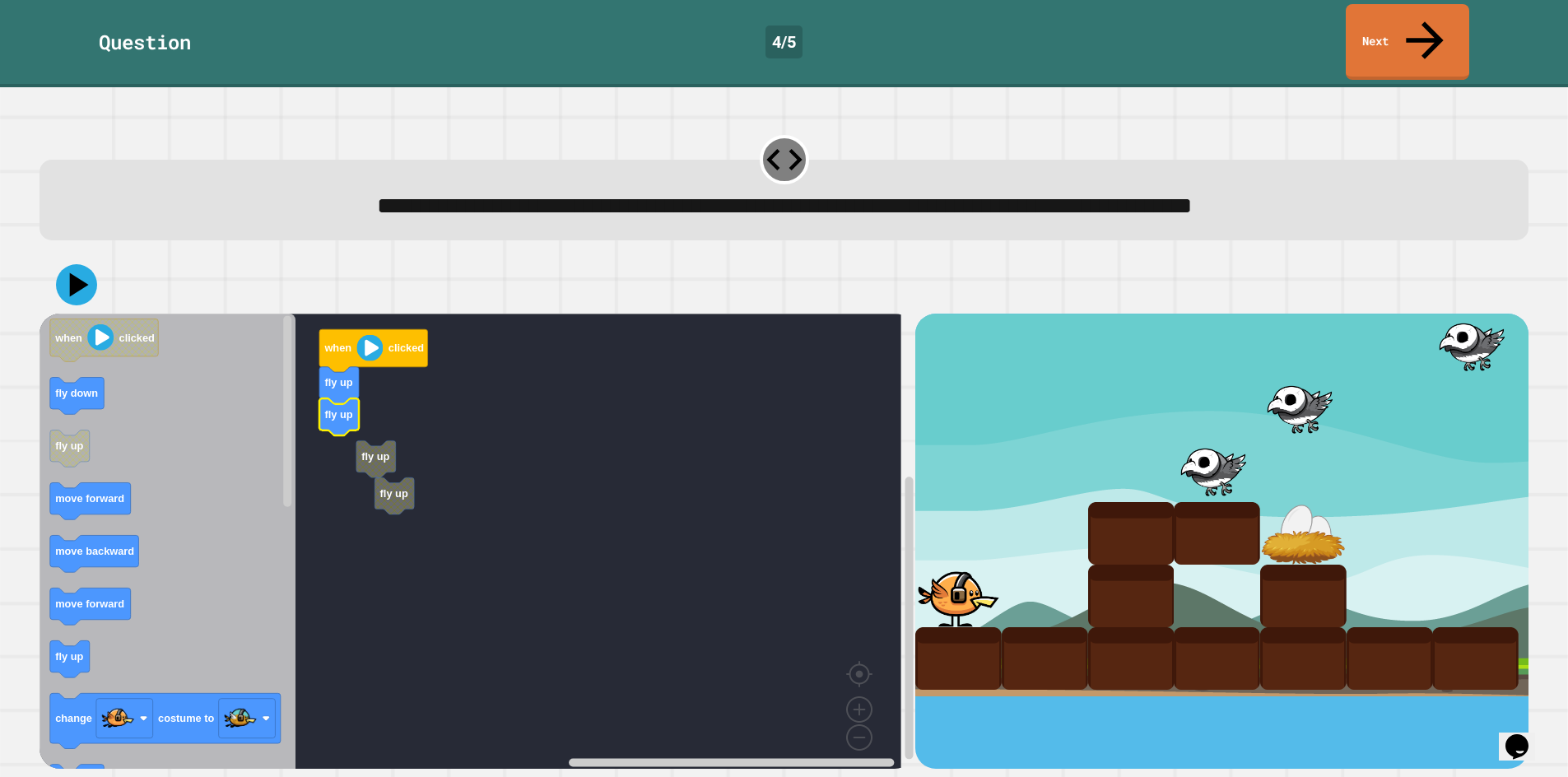
click at [356, 427] on g "fly up fly up when clicked fly up fly up" at bounding box center [482, 546] width 886 height 466
drag, startPoint x: 937, startPoint y: 379, endPoint x: 932, endPoint y: 369, distance: 11.2
click at [75, 271] on icon at bounding box center [79, 284] width 22 height 27
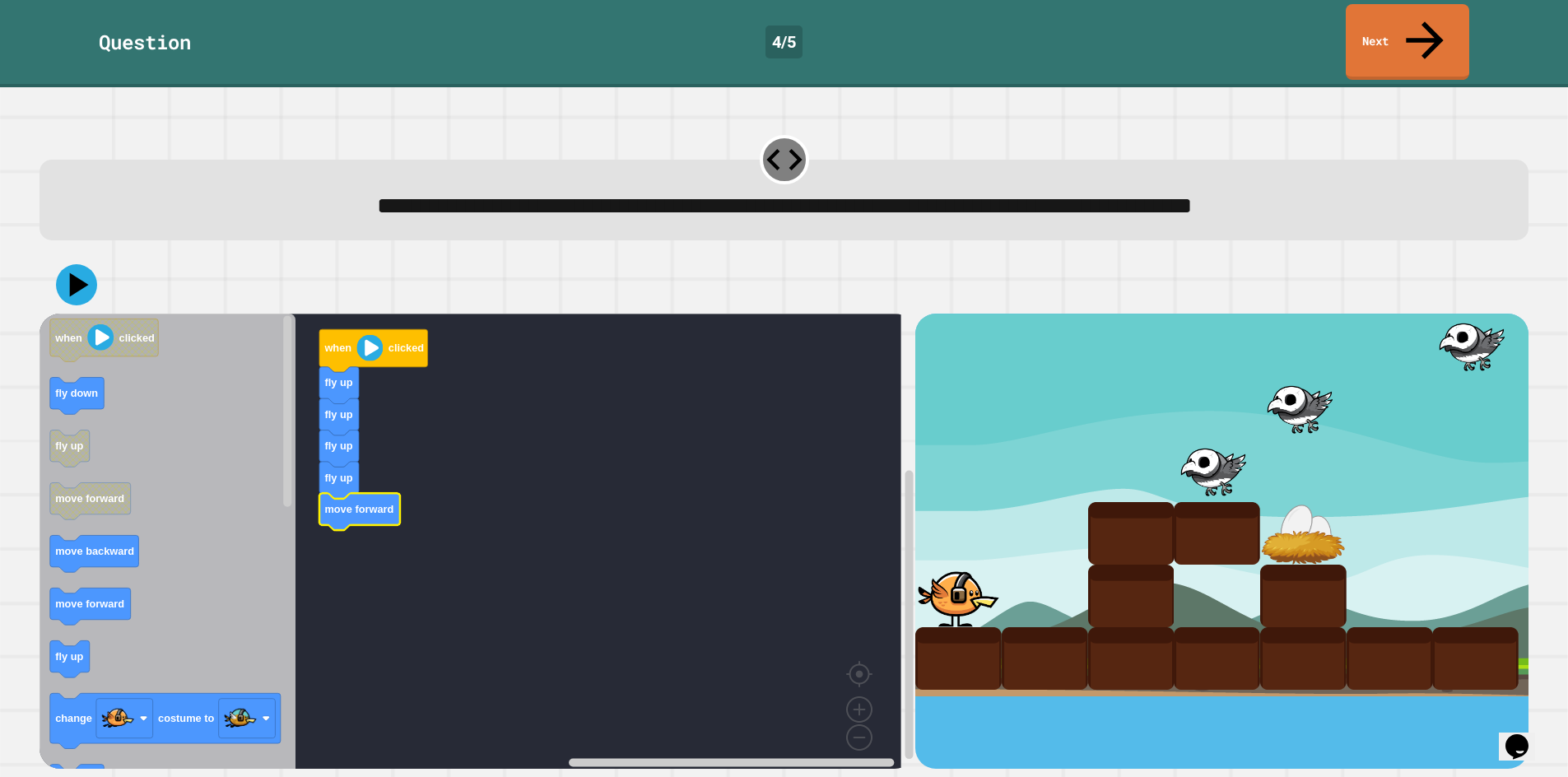
click at [109, 585] on icon "when clicked fly down fly up move forward move backward move forward fly up cha…" at bounding box center [167, 546] width 256 height 466
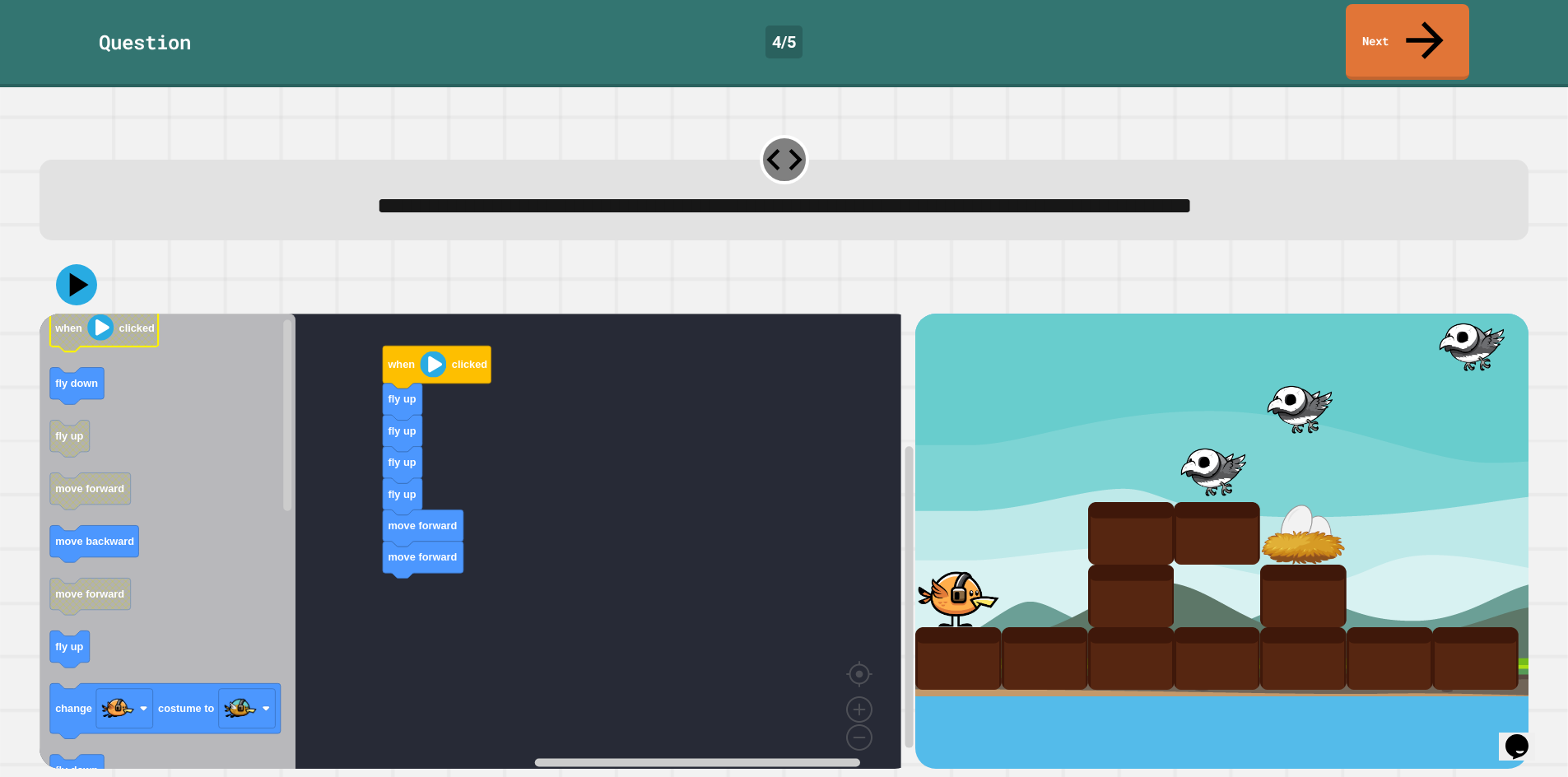
click at [102, 314] on image "Blockly Workspace" at bounding box center [100, 327] width 26 height 26
click at [97, 268] on div at bounding box center [784, 284] width 1489 height 58
click at [69, 260] on icon at bounding box center [76, 284] width 49 height 49
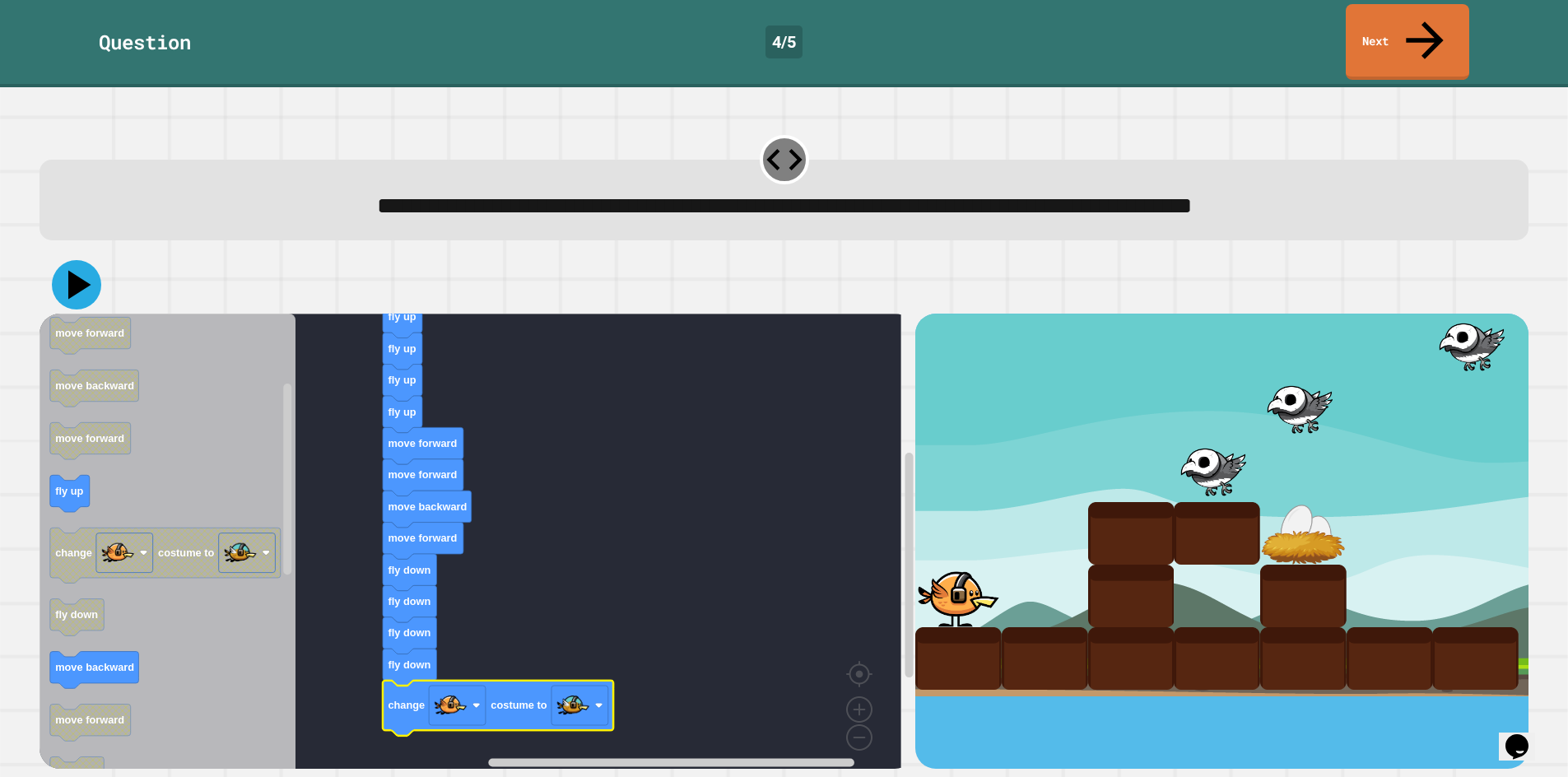
click at [79, 260] on icon at bounding box center [76, 284] width 49 height 49
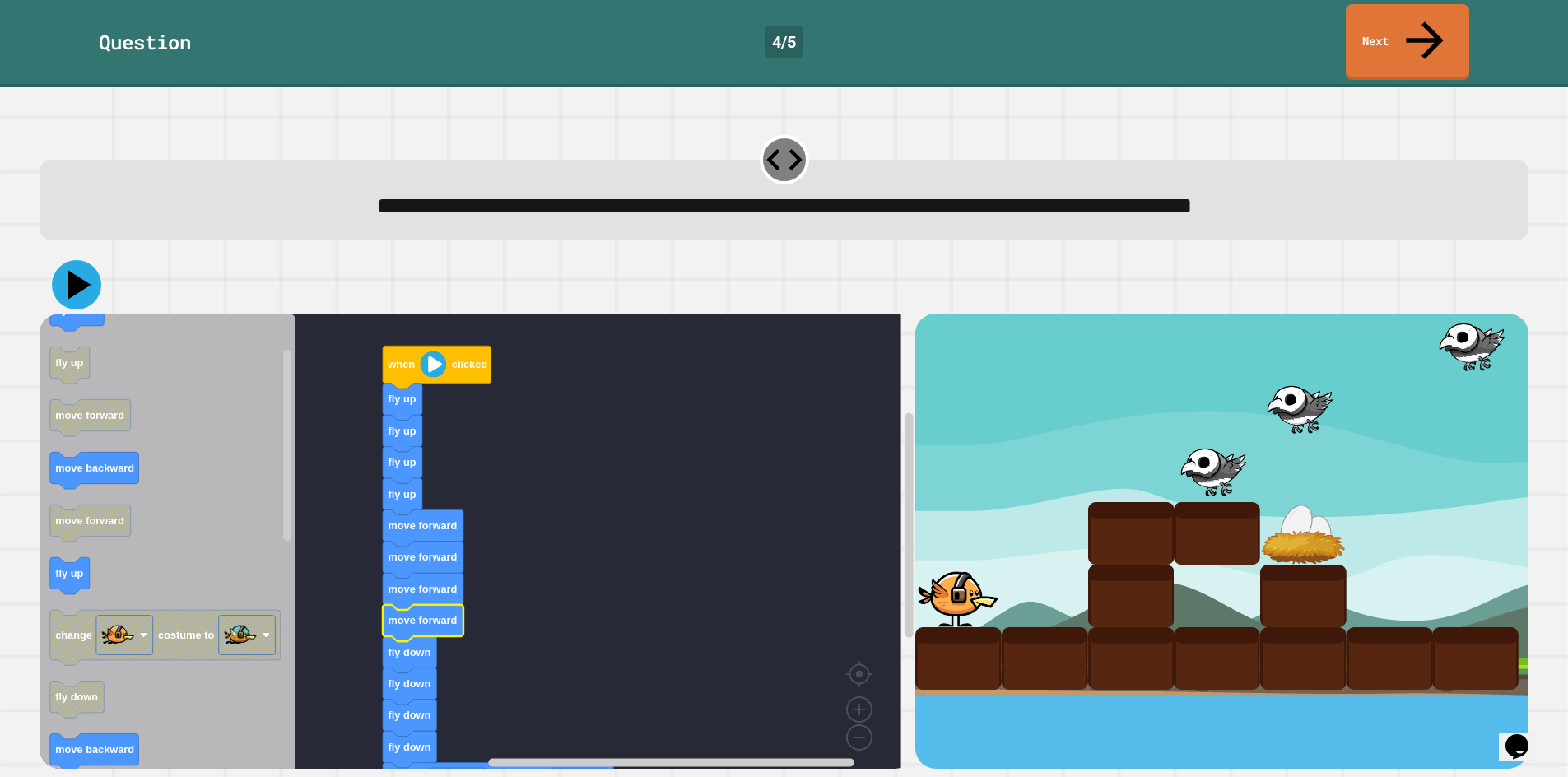
click at [64, 260] on icon at bounding box center [76, 284] width 49 height 49
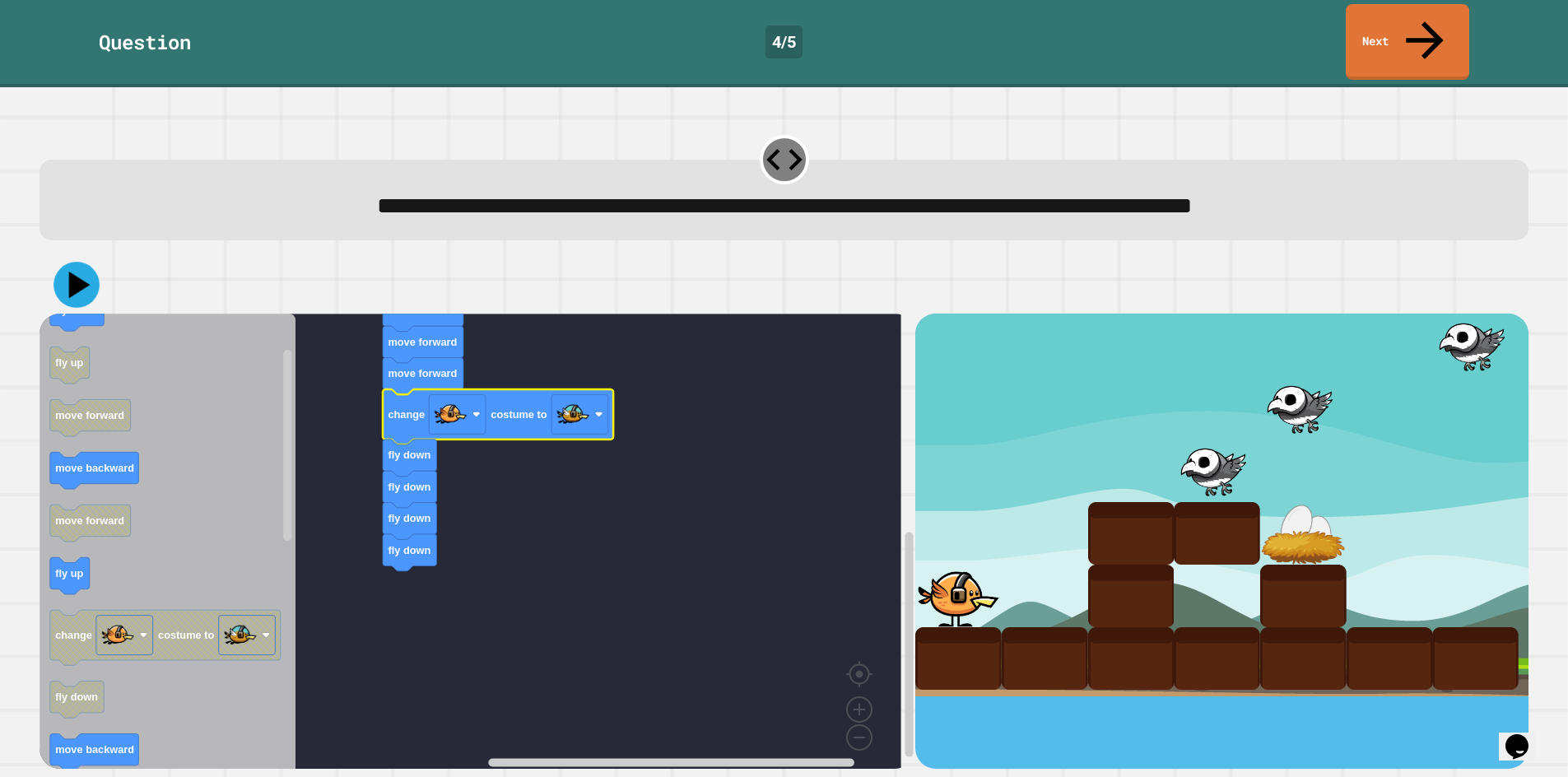
click at [59, 262] on icon at bounding box center [76, 284] width 46 height 46
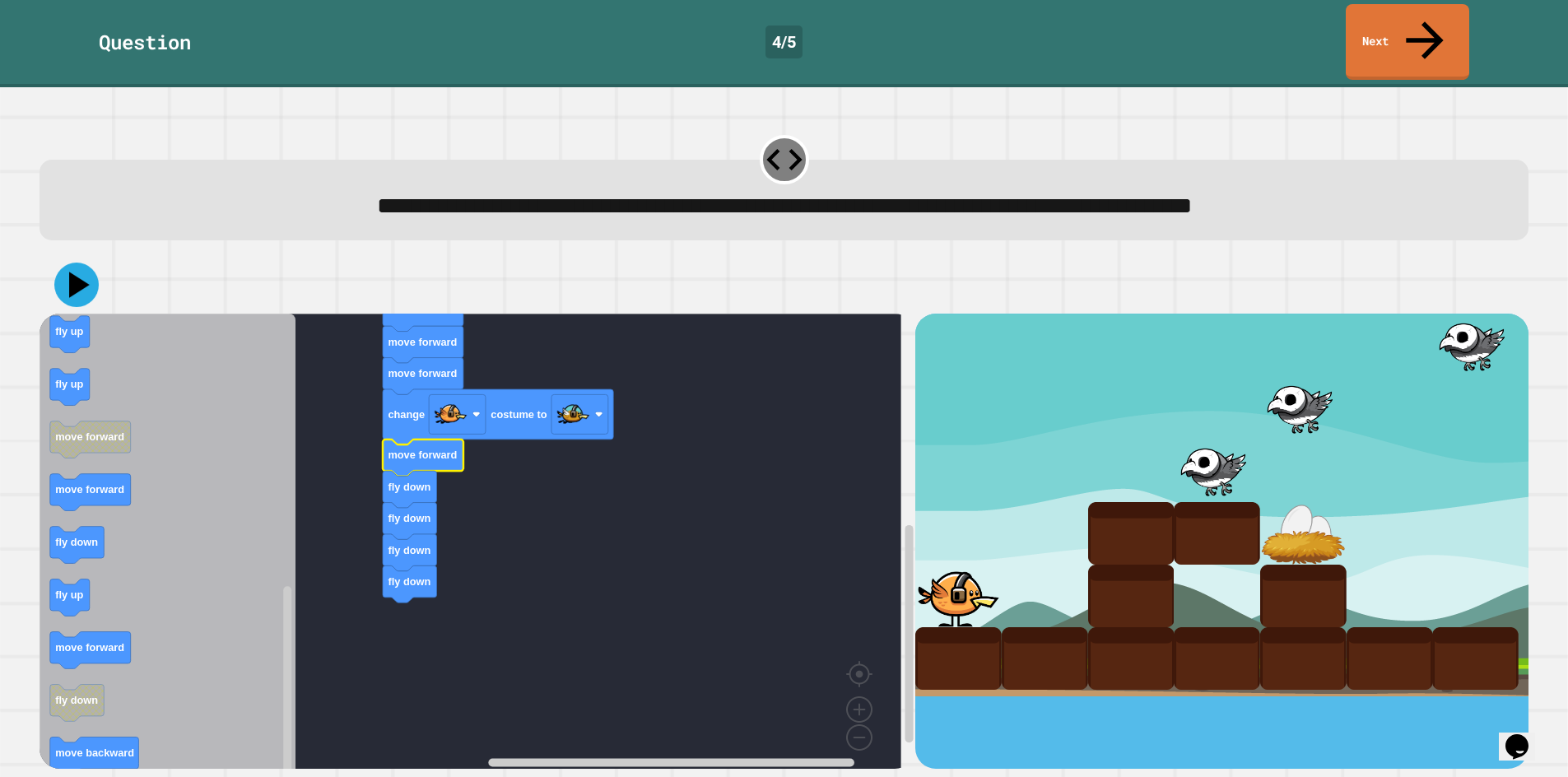
click at [67, 263] on icon at bounding box center [76, 284] width 44 height 44
click at [90, 565] on icon "Blockly Workspace" at bounding box center [167, 546] width 256 height 466
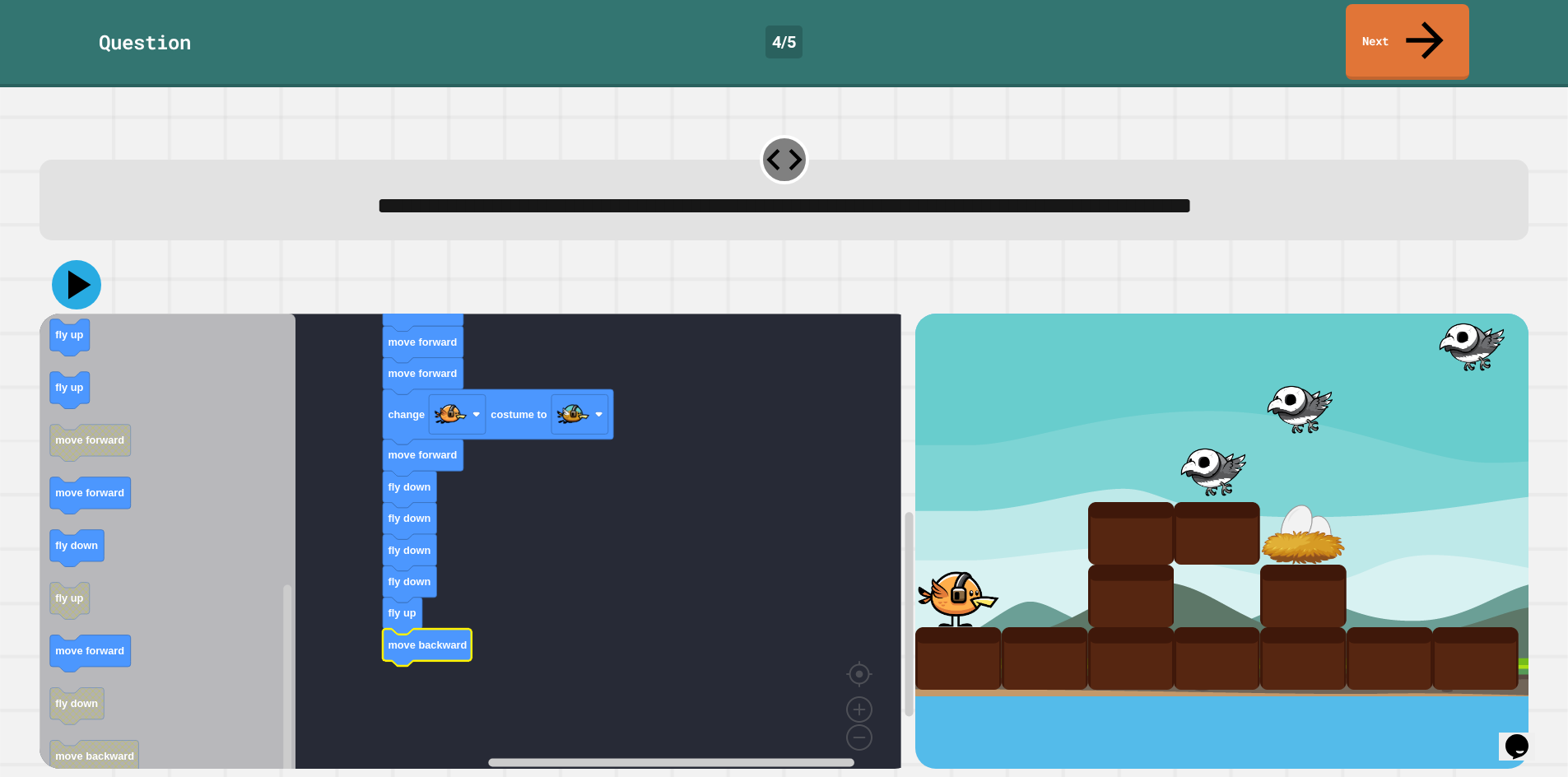
click at [69, 260] on icon at bounding box center [76, 284] width 49 height 49
